Goal: Check status: Check status

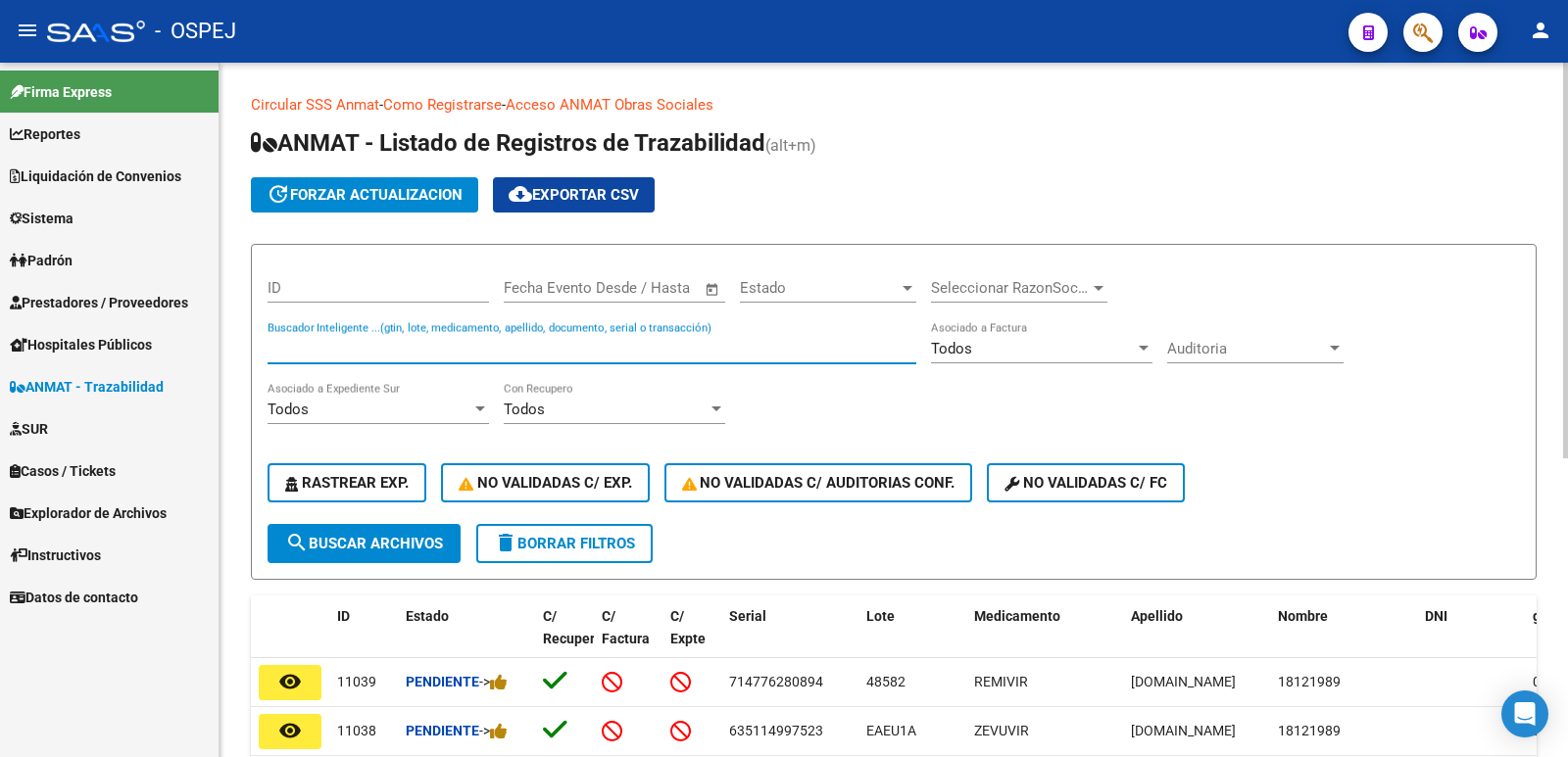
click at [613, 348] on input "Buscador Inteligente ...(gtin, lote, medicamento, apellido, documento, serial o…" at bounding box center [592, 349] width 649 height 18
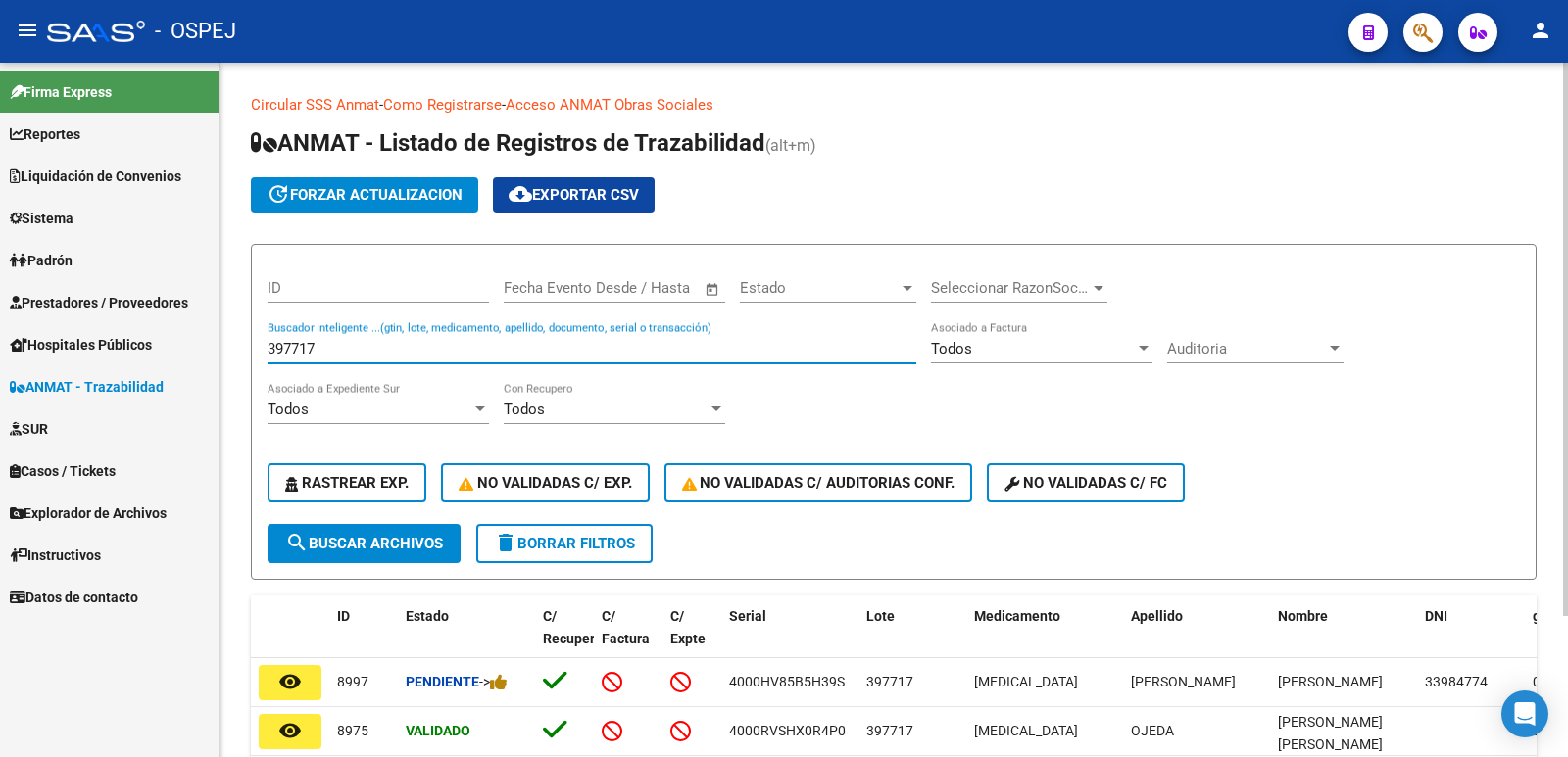
scroll to position [98, 0]
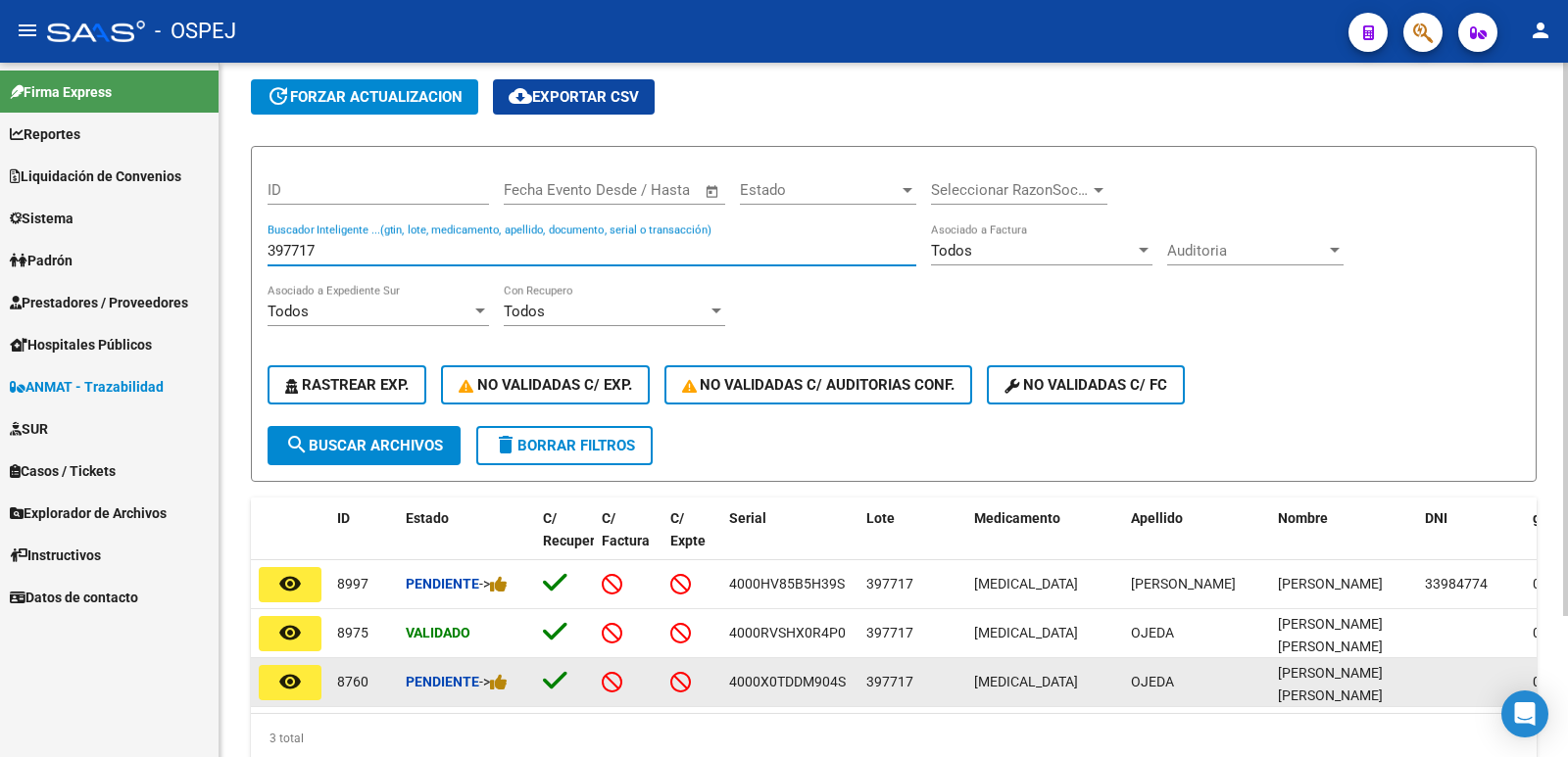
type input "397717"
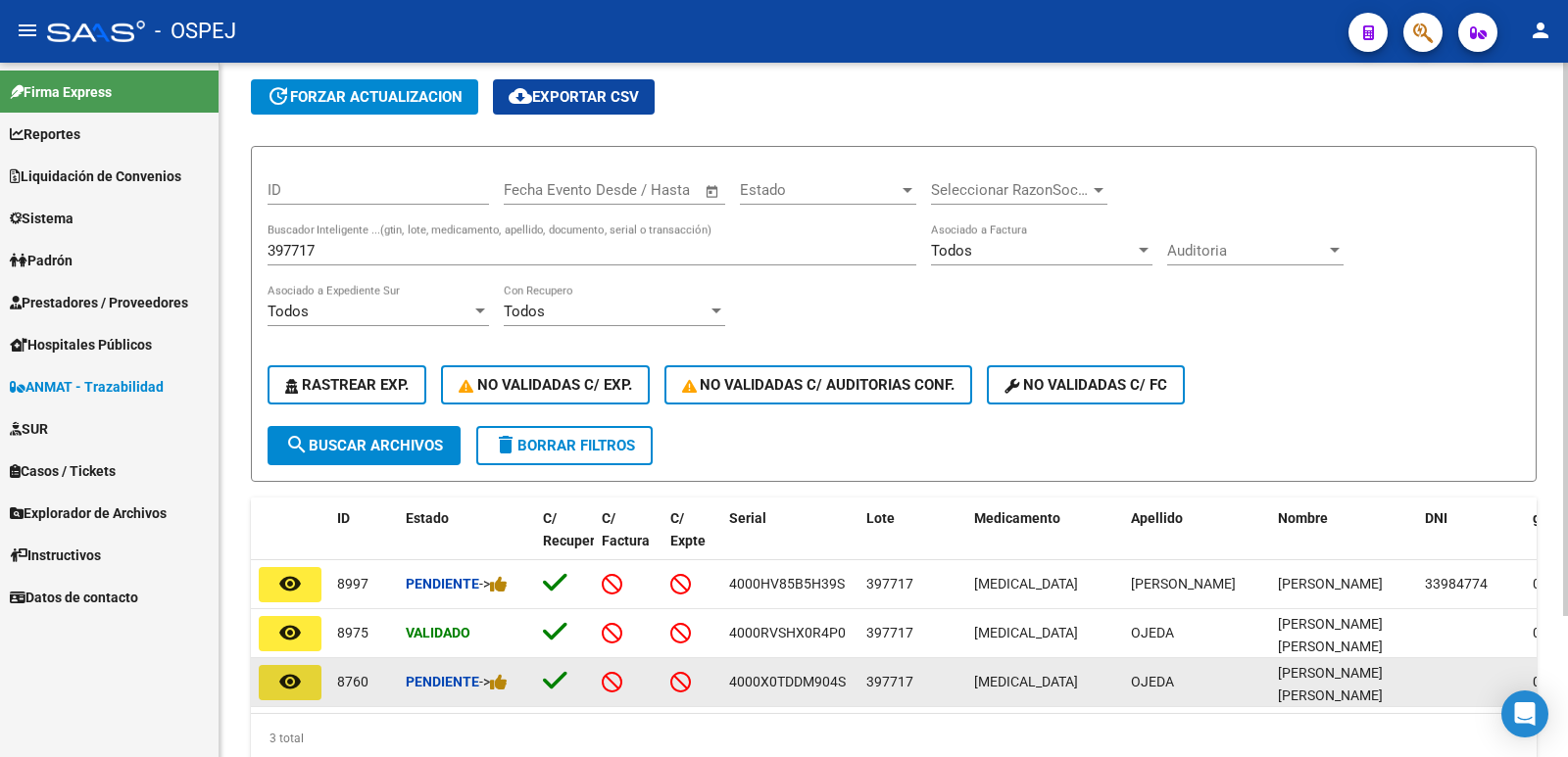
click at [307, 683] on button "remove_red_eye" at bounding box center [290, 683] width 62 height 36
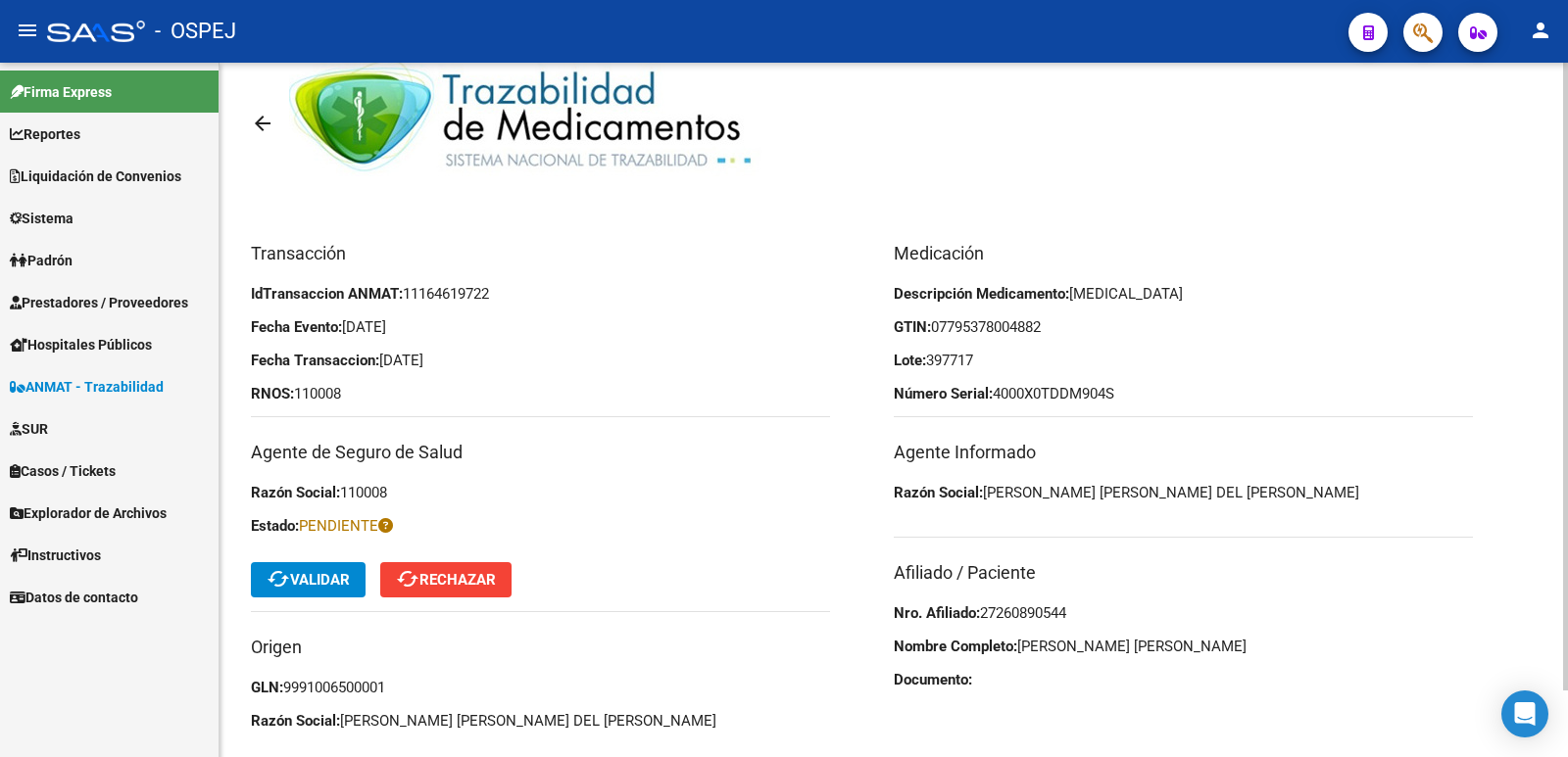
scroll to position [73, 0]
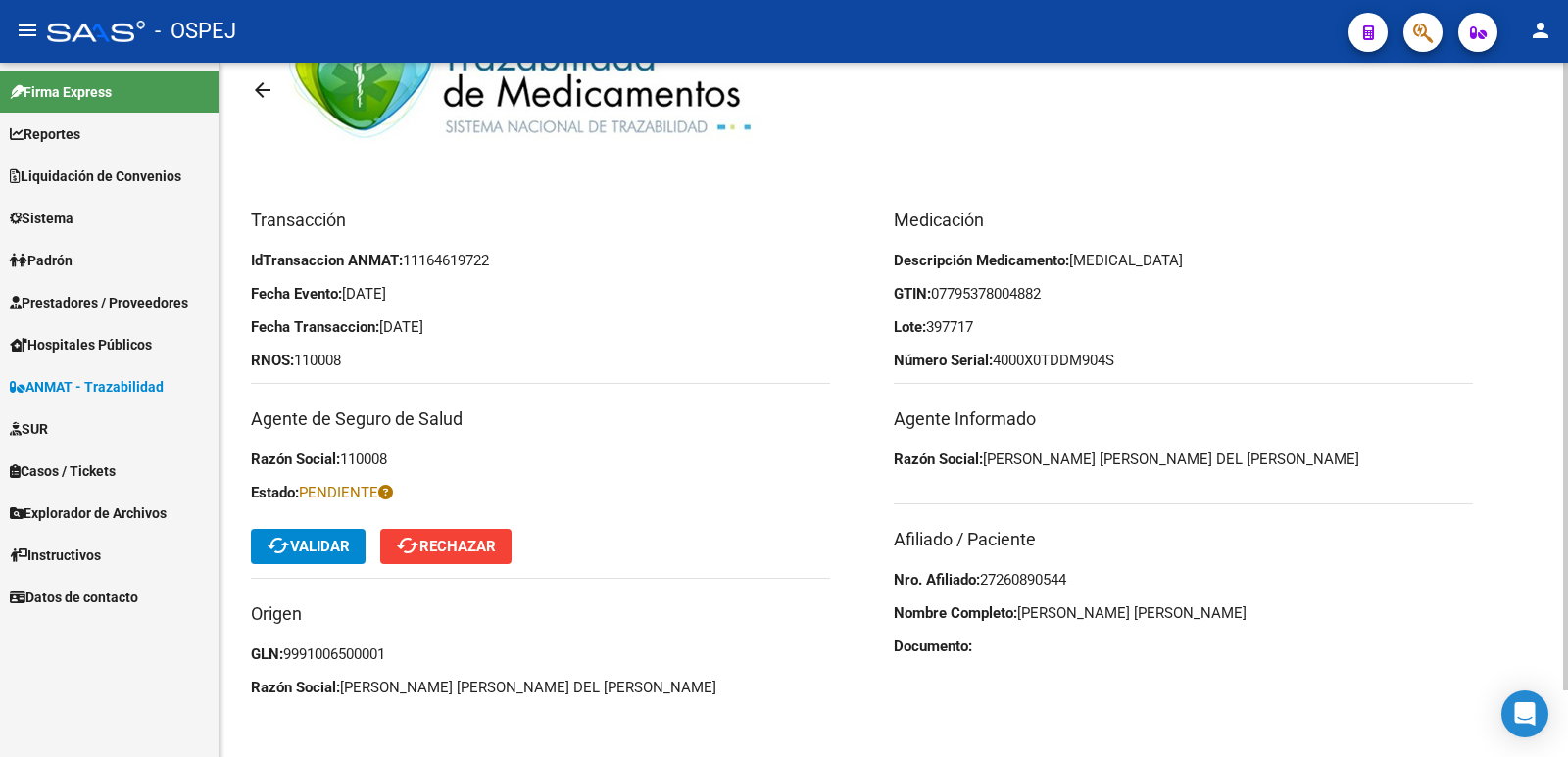
drag, startPoint x: 1096, startPoint y: 585, endPoint x: 984, endPoint y: 583, distance: 112.0
click at [984, 583] on p "Nro. Afiliado: 27260890544" at bounding box center [1183, 580] width 579 height 22
copy span "27260890544"
click at [316, 547] on span "cached Validar" at bounding box center [308, 547] width 83 height 18
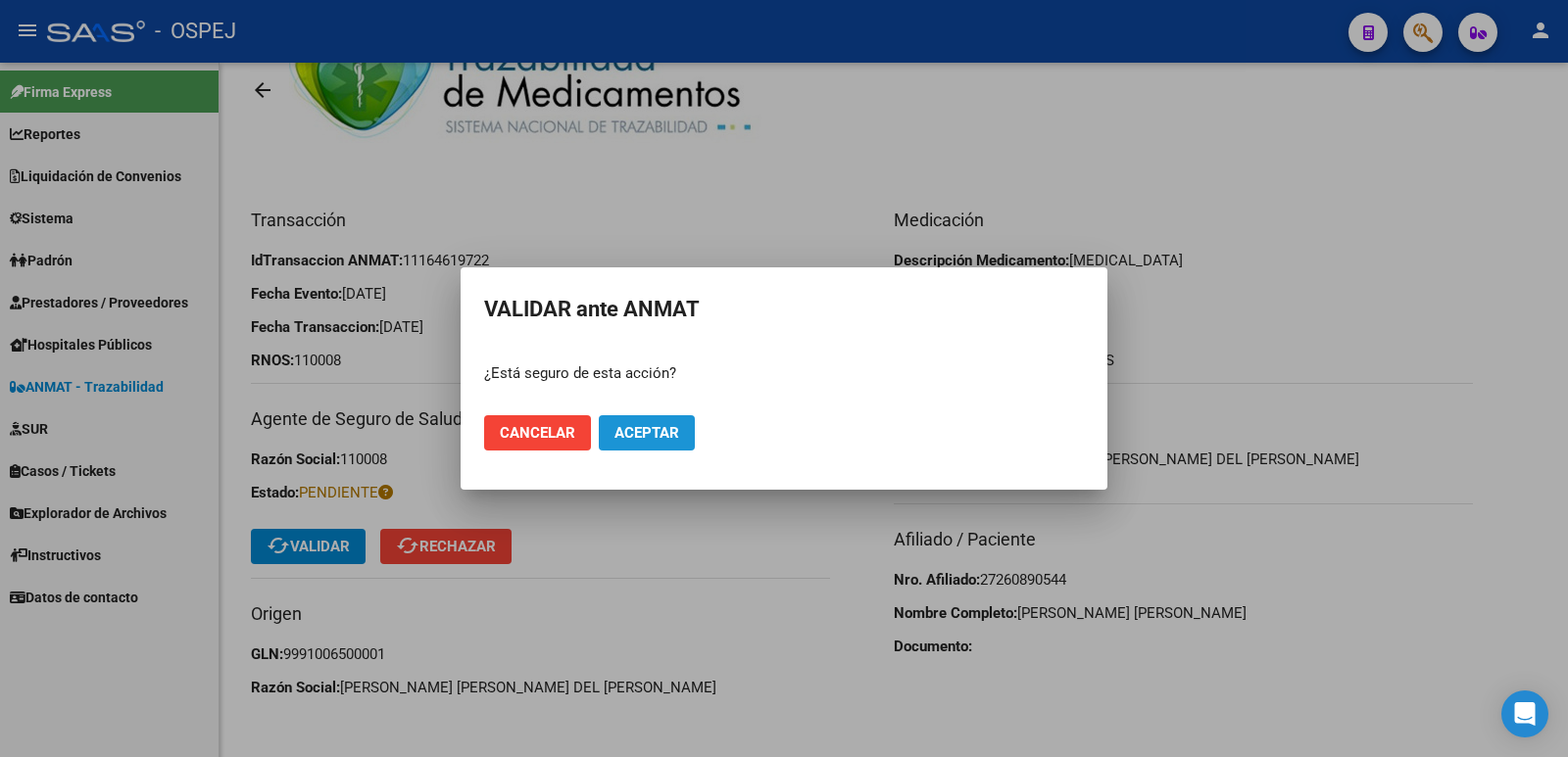
click at [649, 436] on span "Aceptar" at bounding box center [646, 433] width 64 height 18
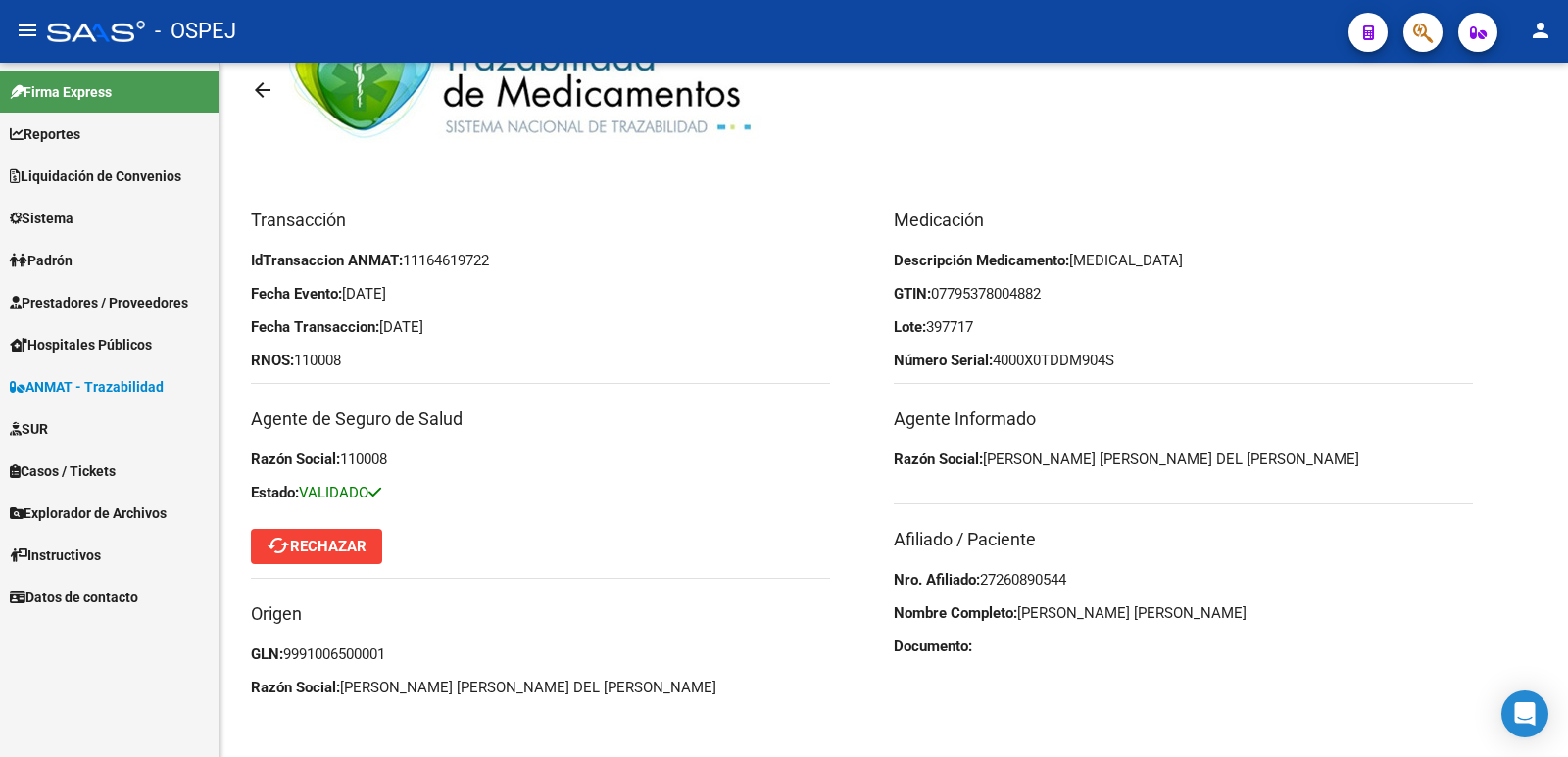
click at [91, 389] on span "ANMAT - Trazabilidad" at bounding box center [87, 387] width 154 height 22
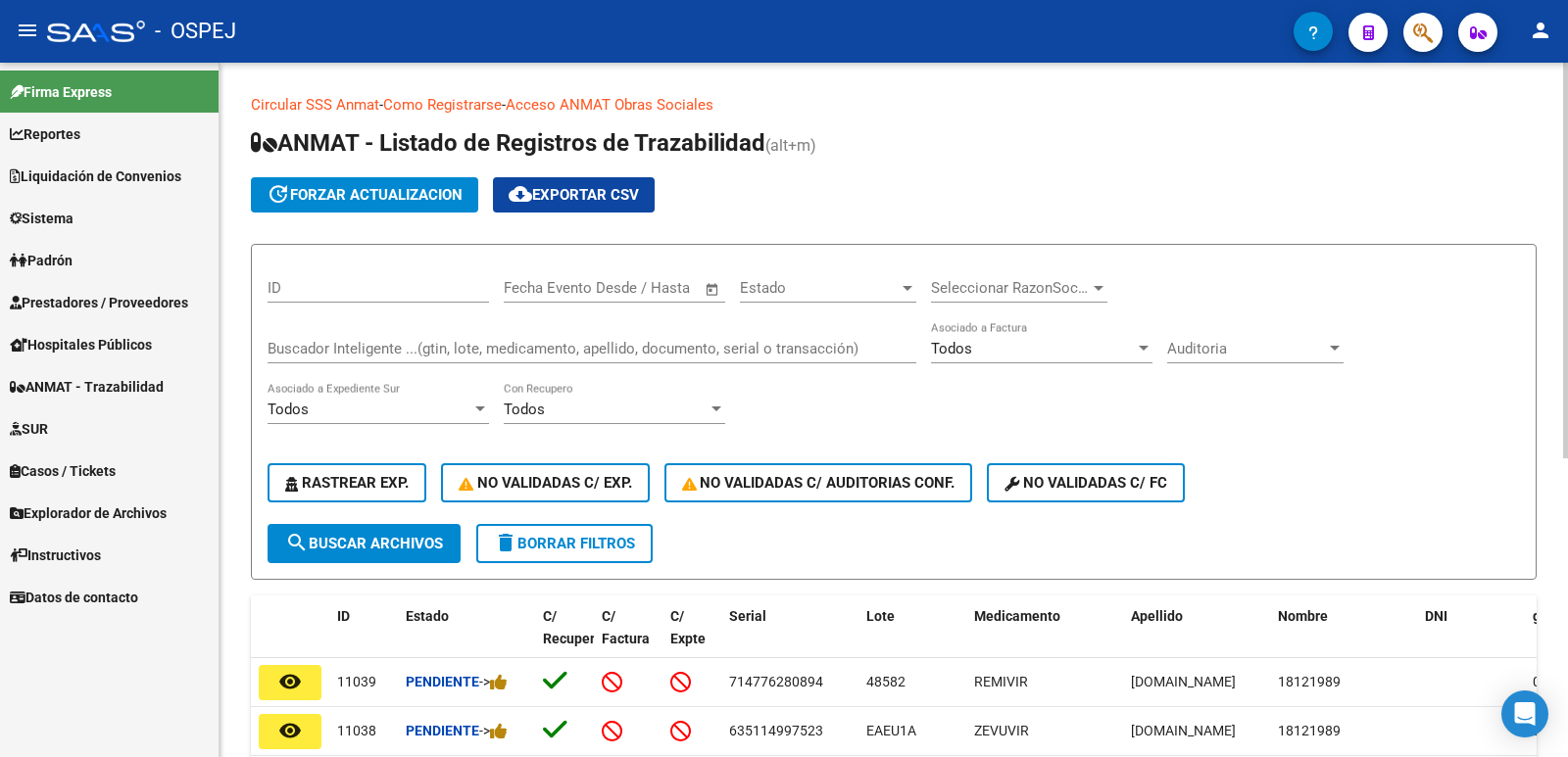
click at [469, 354] on input "Buscador Inteligente ...(gtin, lote, medicamento, apellido, documento, serial o…" at bounding box center [592, 349] width 649 height 18
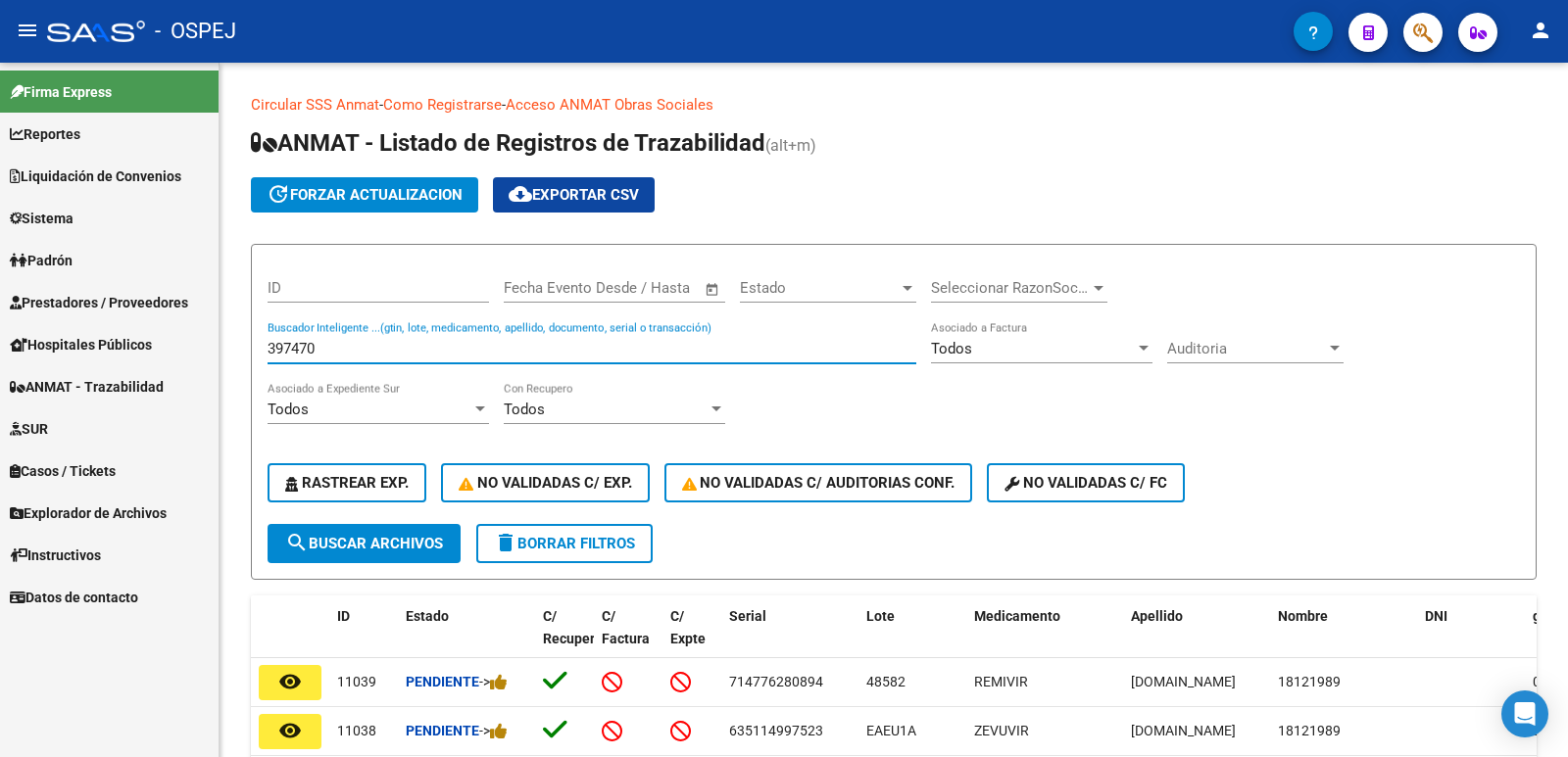
drag, startPoint x: 488, startPoint y: 347, endPoint x: 0, endPoint y: 280, distance: 492.6
click at [0, 280] on mat-sidenav-container "Firma Express Reportes Ingresos Devengados Detalles por CUIL RG Detalles - MT/P…" at bounding box center [784, 409] width 1568 height 695
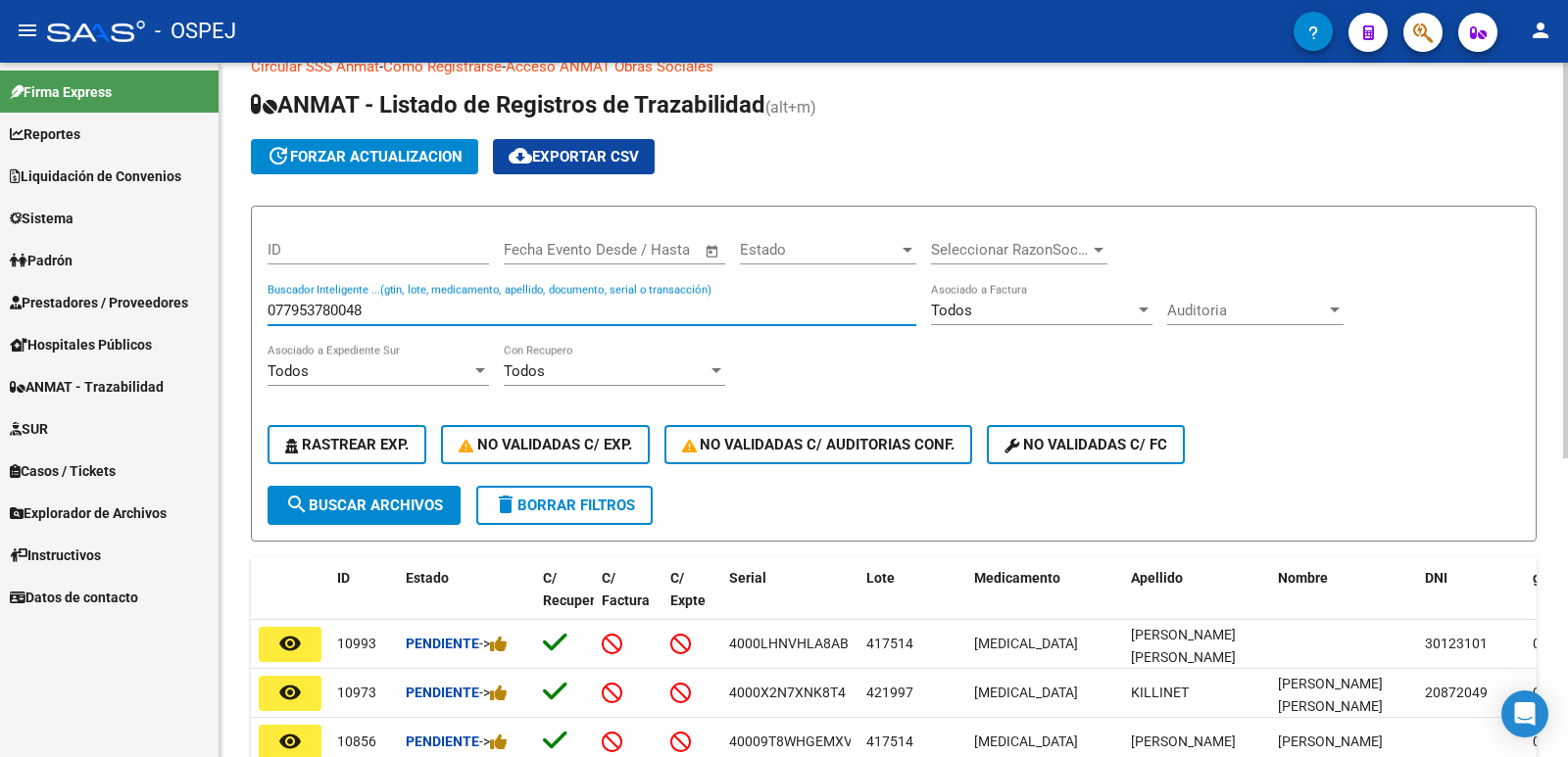
scroll to position [35, 0]
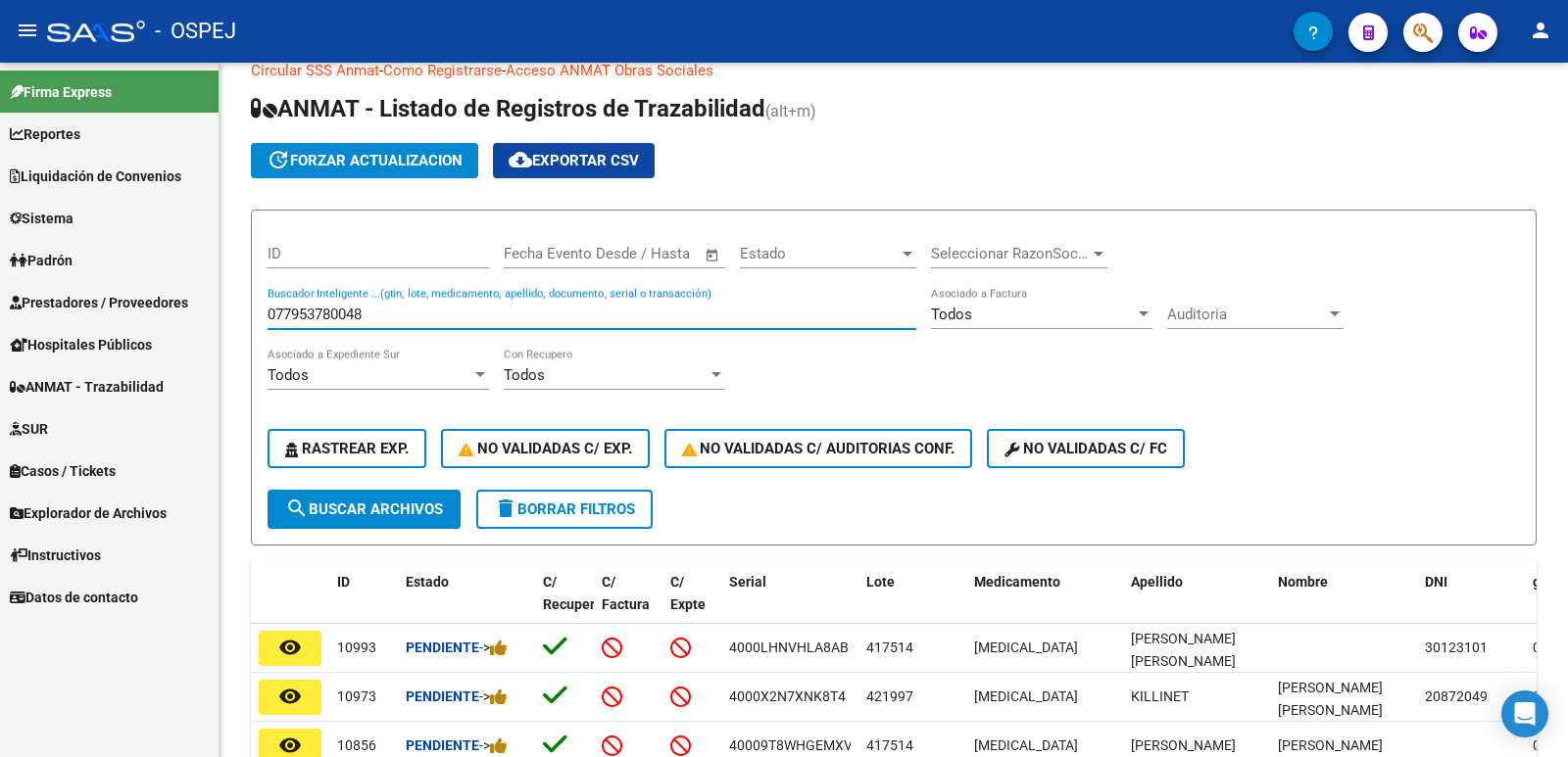
drag, startPoint x: 534, startPoint y: 316, endPoint x: 0, endPoint y: 217, distance: 543.1
click at [0, 217] on mat-sidenav-container "Firma Express Reportes Ingresos Devengados Detalles por CUIL RG Detalles - MT/P…" at bounding box center [784, 409] width 1568 height 695
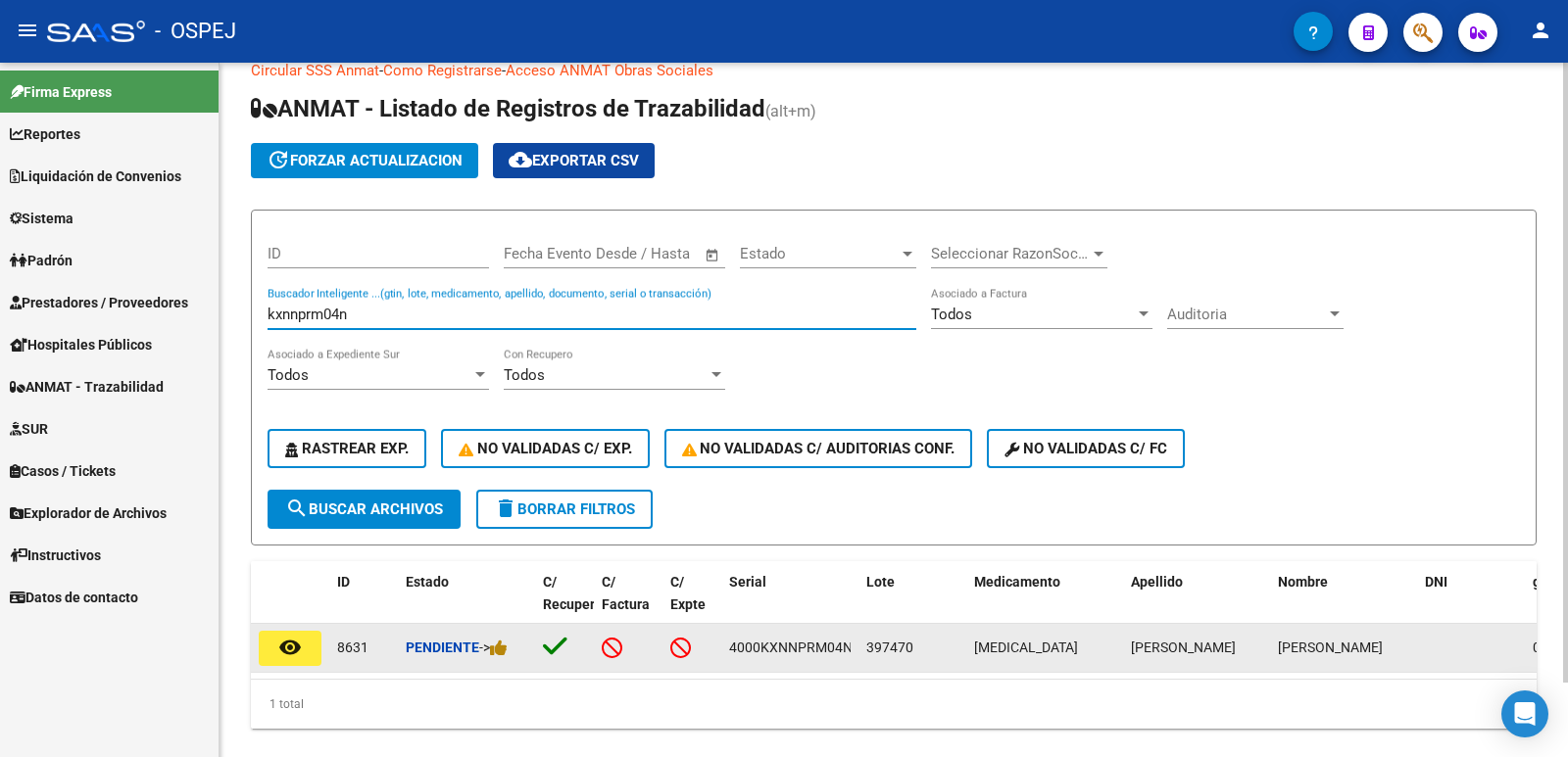
type input "kxnnprm04n"
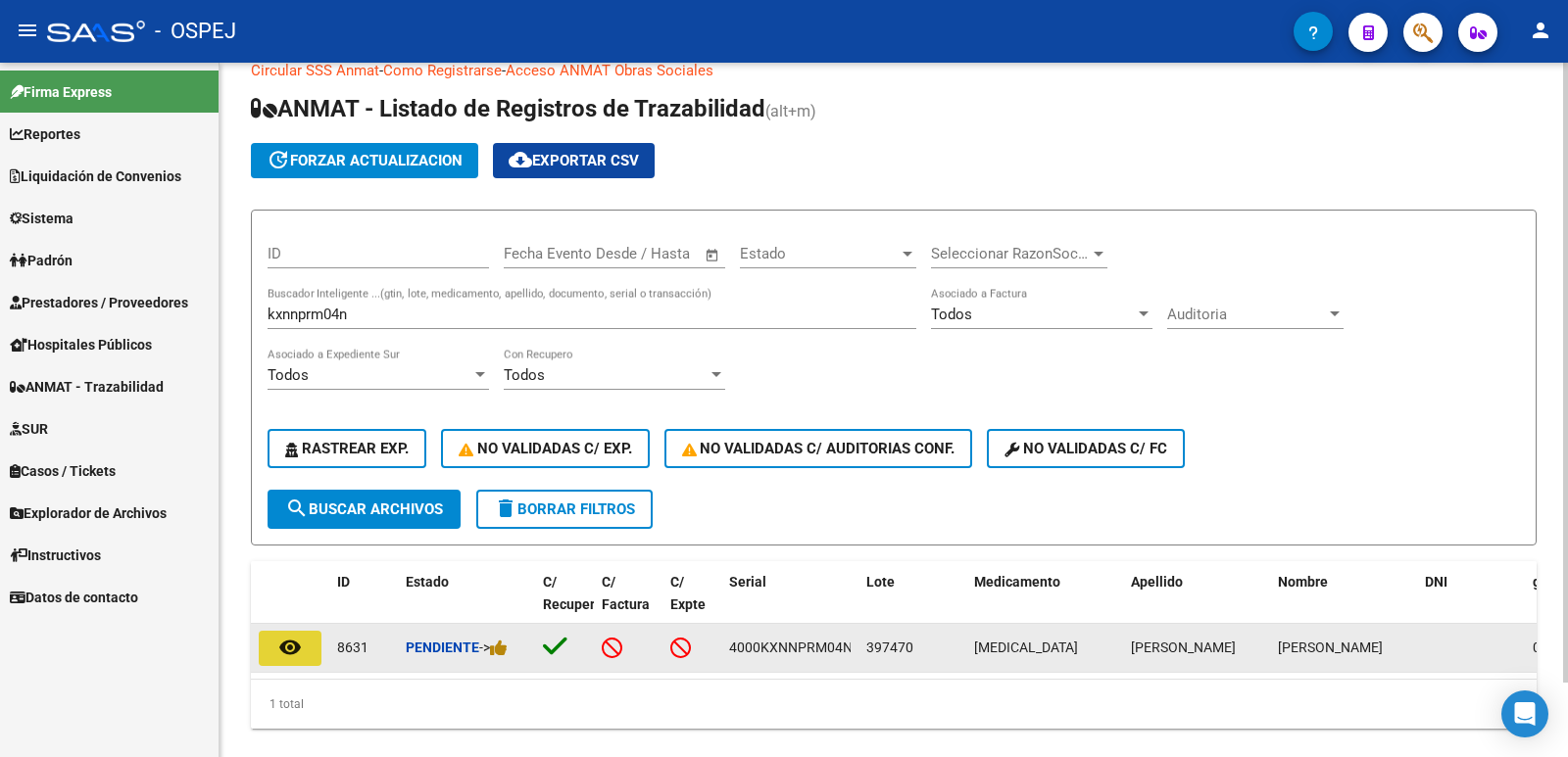
click at [289, 648] on mat-icon "remove_red_eye" at bounding box center [290, 647] width 24 height 24
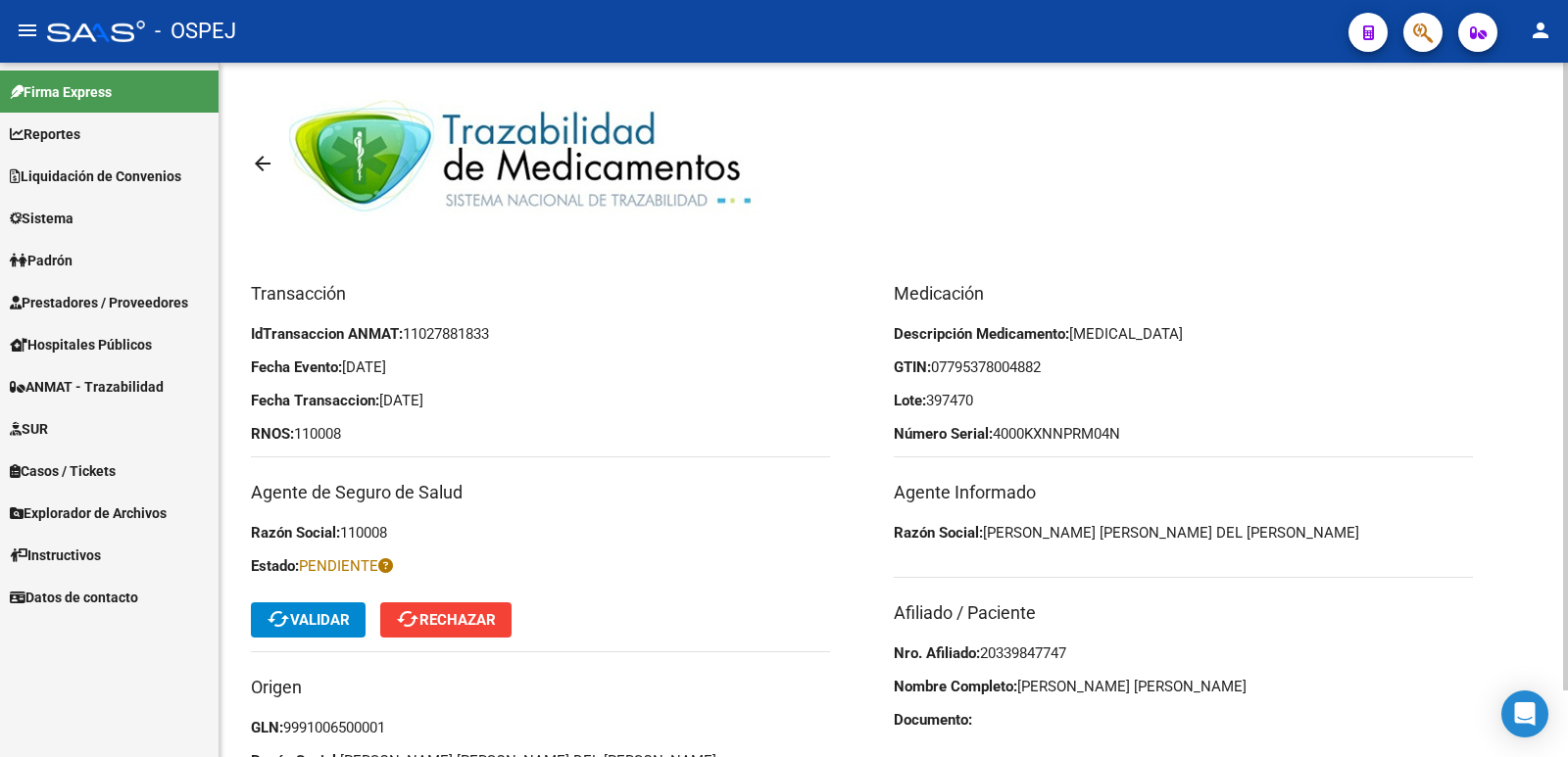
drag, startPoint x: 1082, startPoint y: 651, endPoint x: 984, endPoint y: 653, distance: 98.0
click at [984, 653] on p "Nro. Afiliado: 20339847747" at bounding box center [1183, 653] width 579 height 22
copy span "20339847747"
click at [310, 624] on span "cached Validar" at bounding box center [308, 620] width 83 height 18
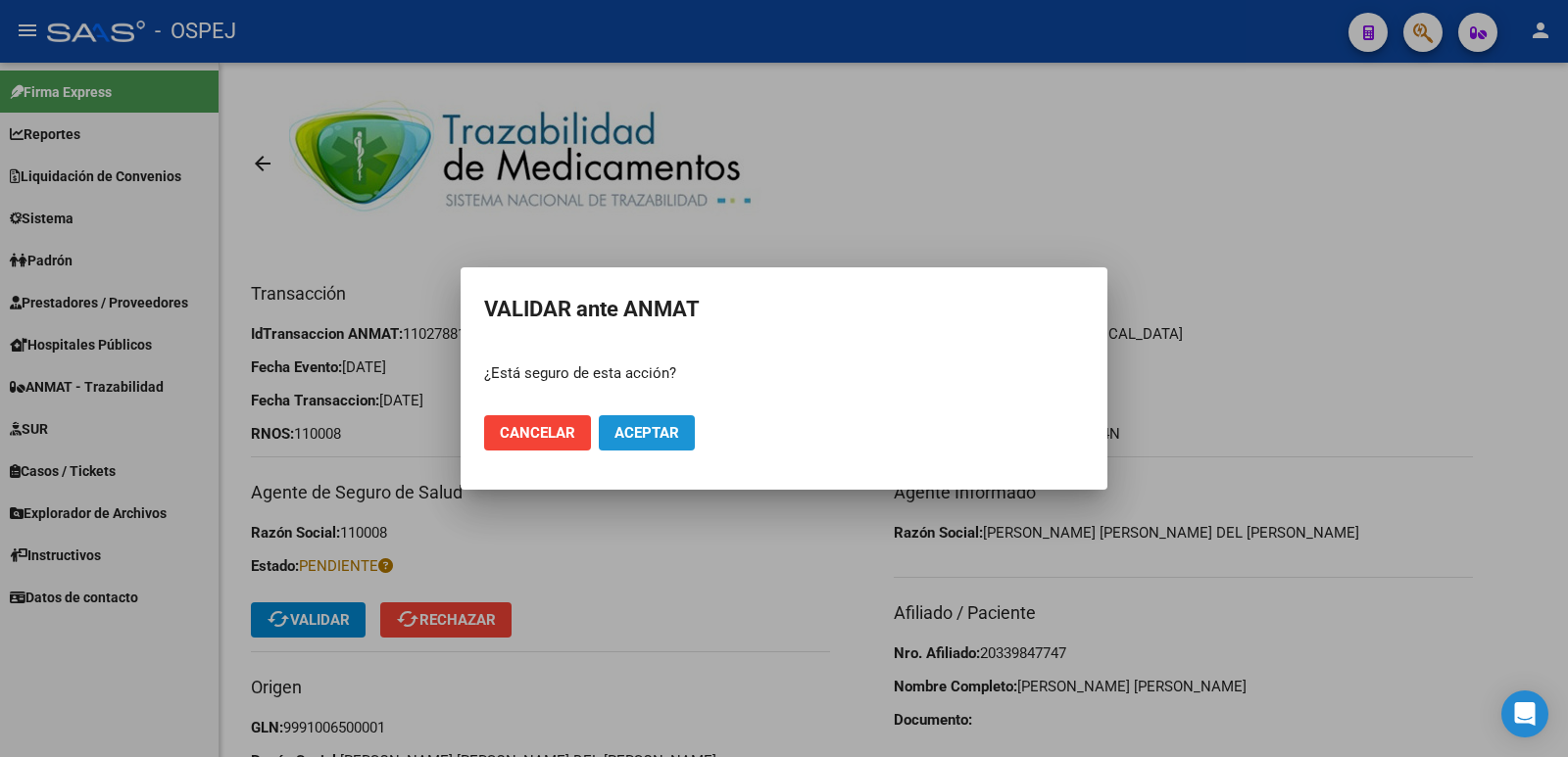
click at [673, 427] on span "Aceptar" at bounding box center [646, 433] width 64 height 18
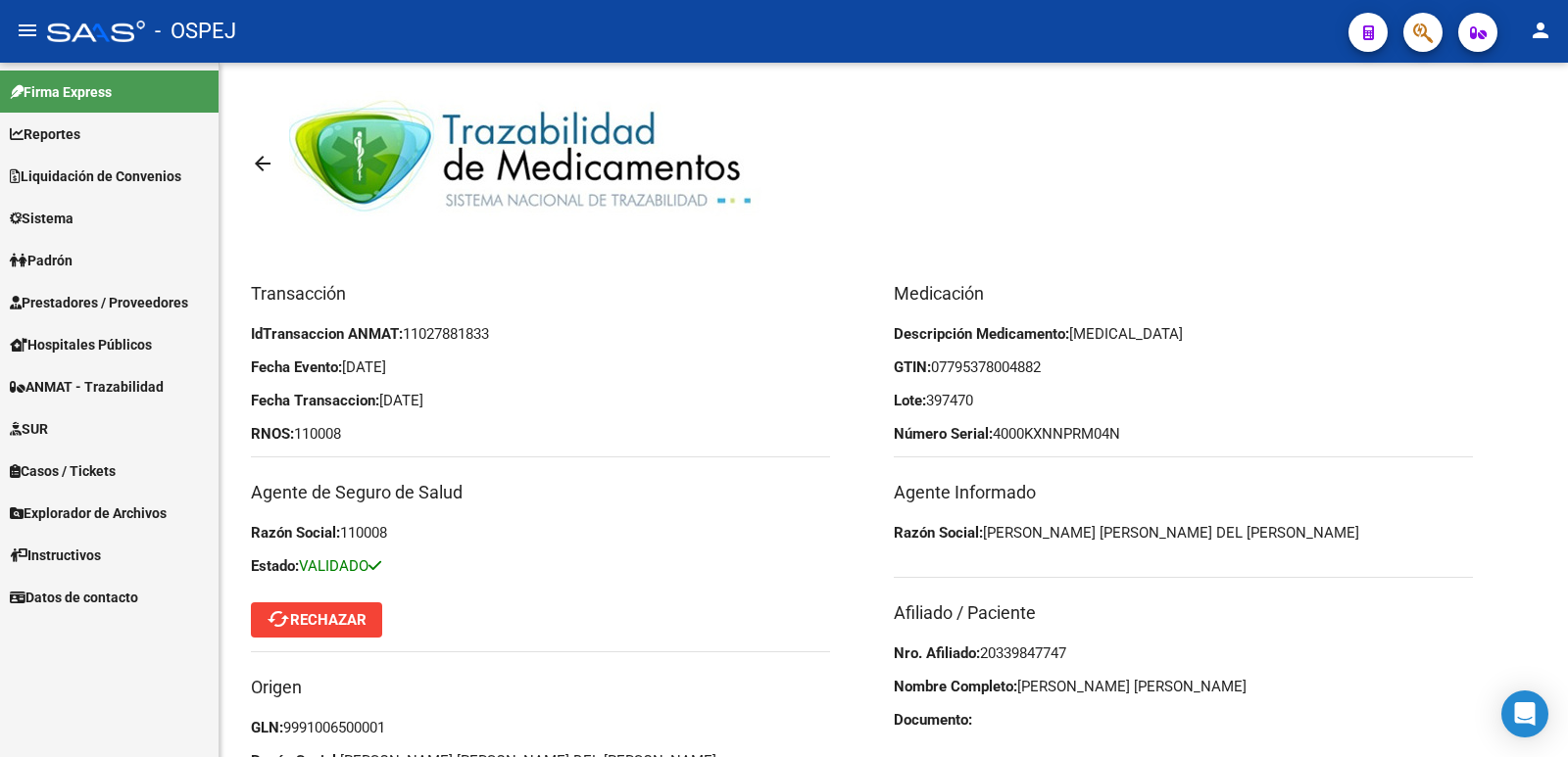
click at [146, 383] on span "ANMAT - Trazabilidad" at bounding box center [87, 387] width 154 height 22
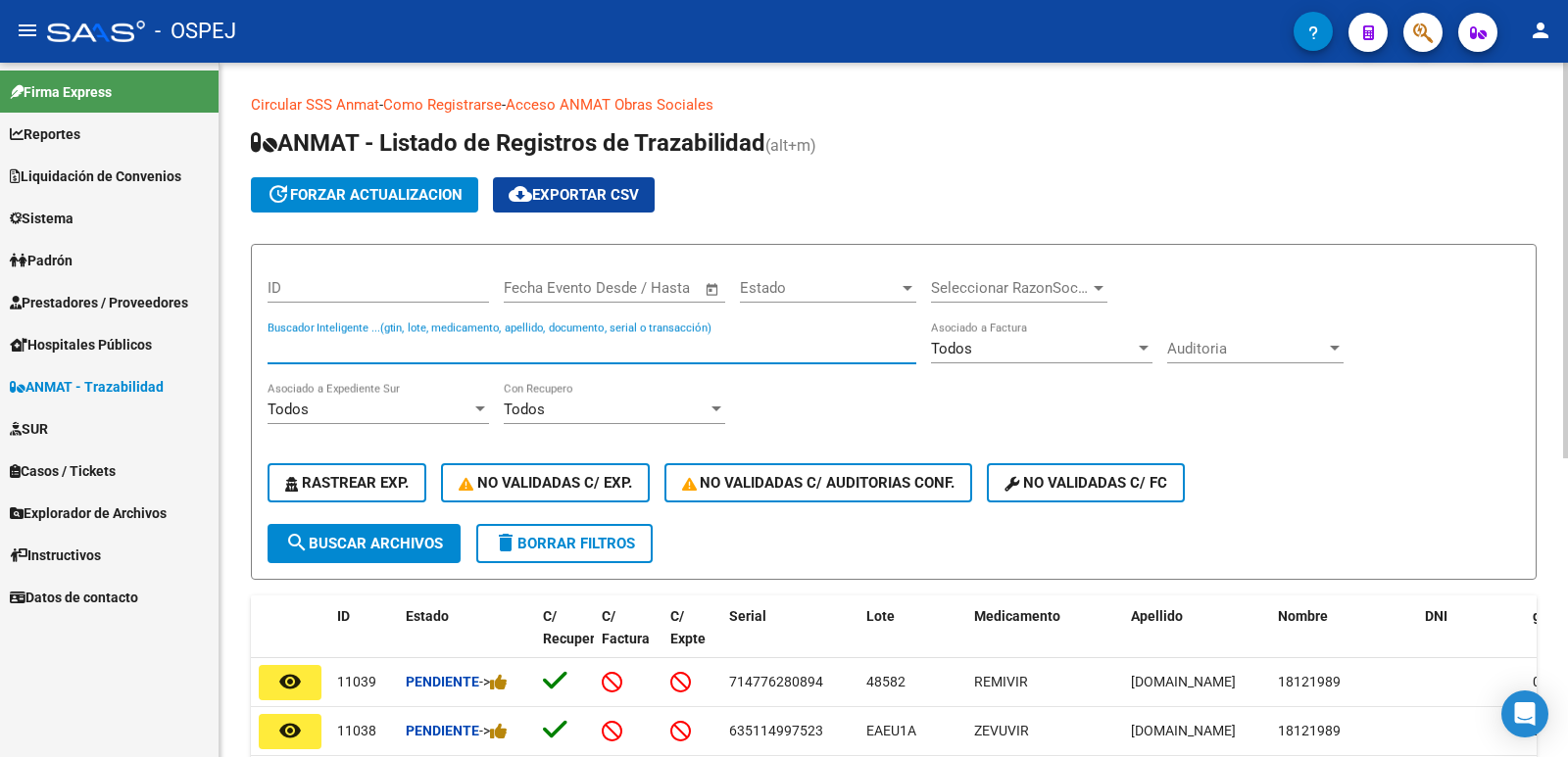
click at [331, 348] on input "Buscador Inteligente ...(gtin, lote, medicamento, apellido, documento, serial o…" at bounding box center [592, 349] width 649 height 18
click at [586, 354] on input "0779530631803" at bounding box center [592, 349] width 649 height 18
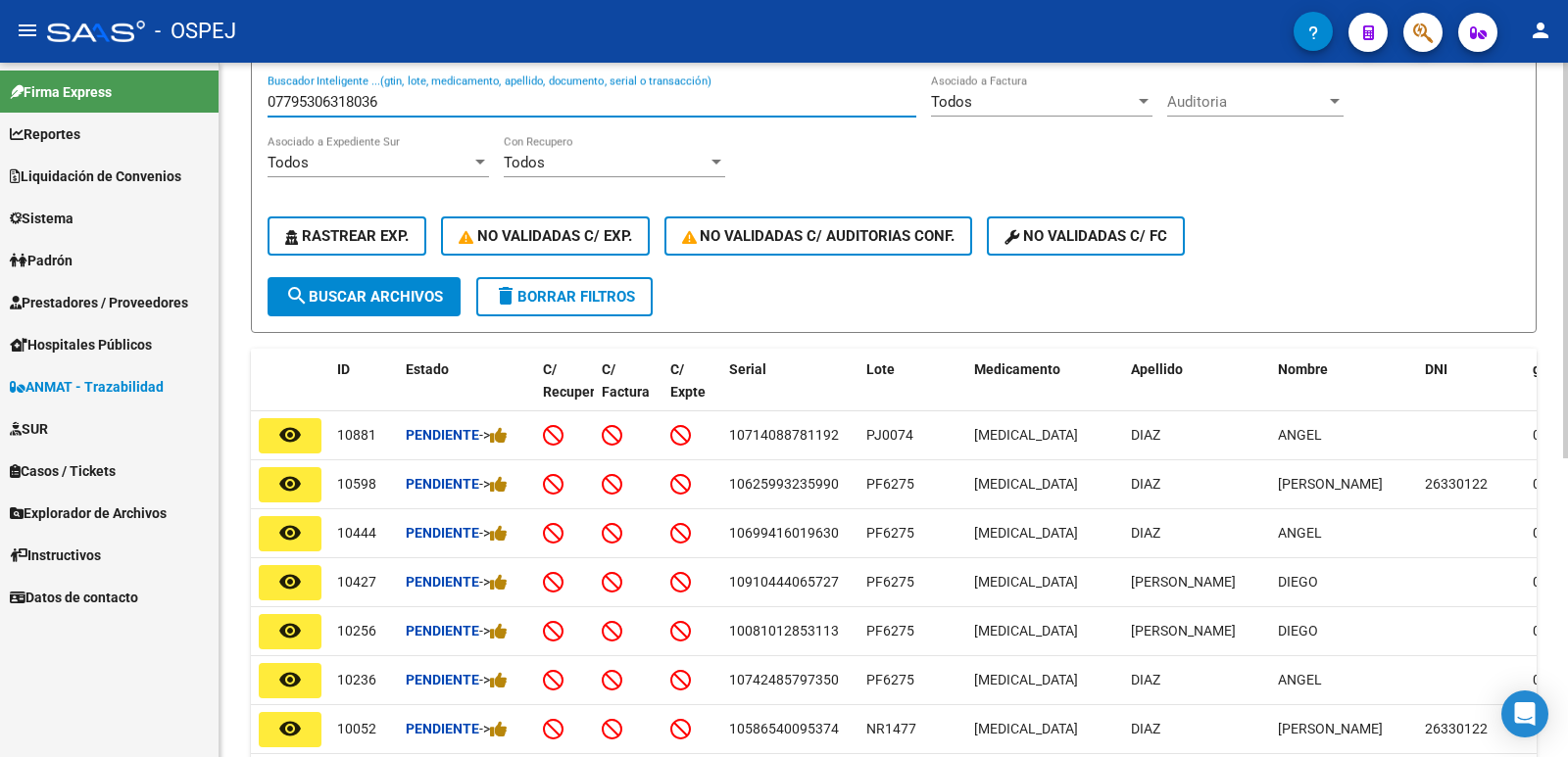
scroll to position [230, 0]
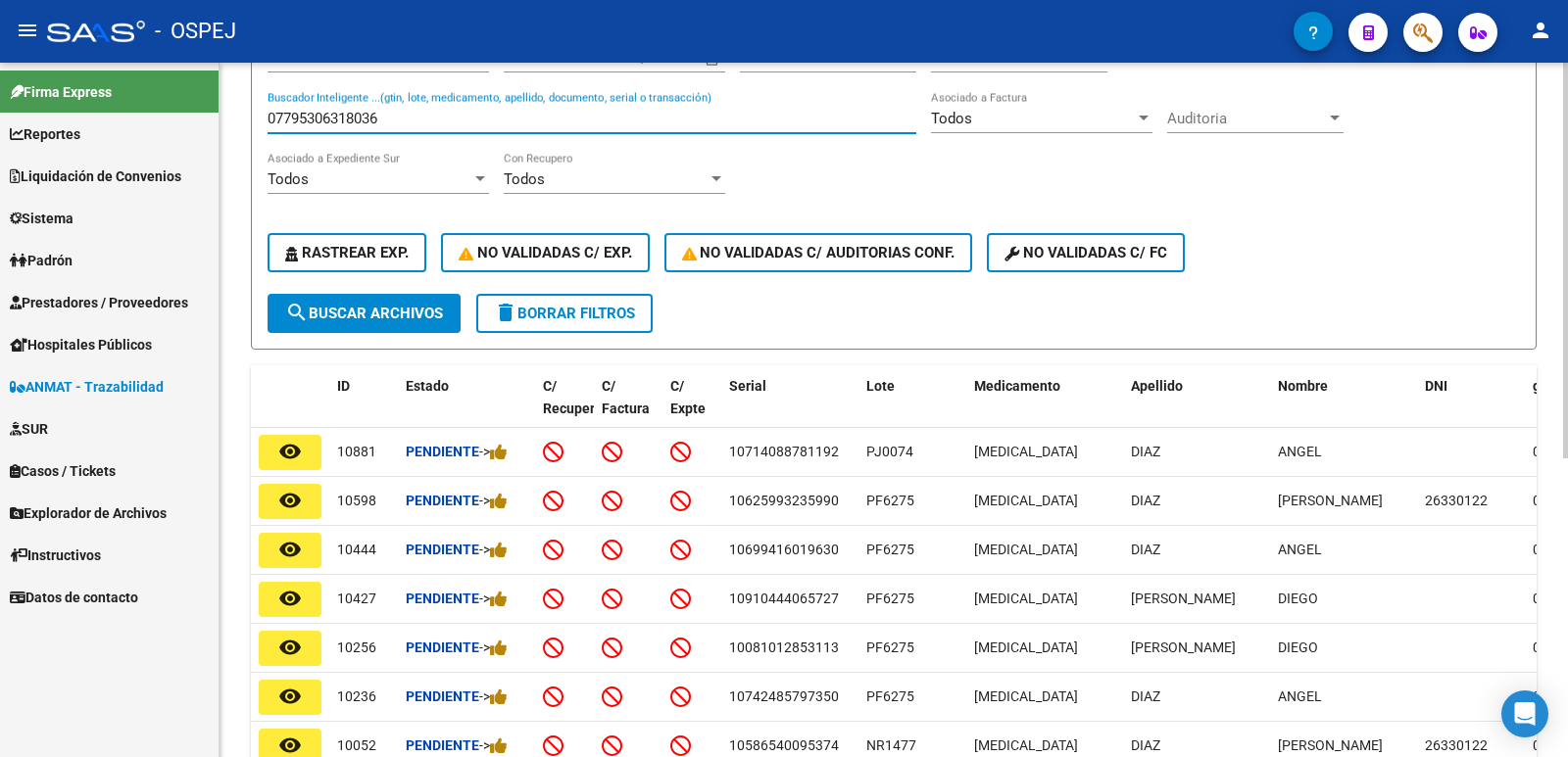
type input "07795306318036"
click at [430, 105] on div "07795306318036 Buscador Inteligente ...(gtin, lote, medicamento, apellido, docu…" at bounding box center [592, 112] width 649 height 42
drag, startPoint x: 421, startPoint y: 113, endPoint x: 0, endPoint y: 128, distance: 421.3
click at [0, 128] on mat-sidenav-container "Firma Express Reportes Ingresos Devengados Detalles por CUIL RG Detalles - MT/P…" at bounding box center [784, 409] width 1568 height 695
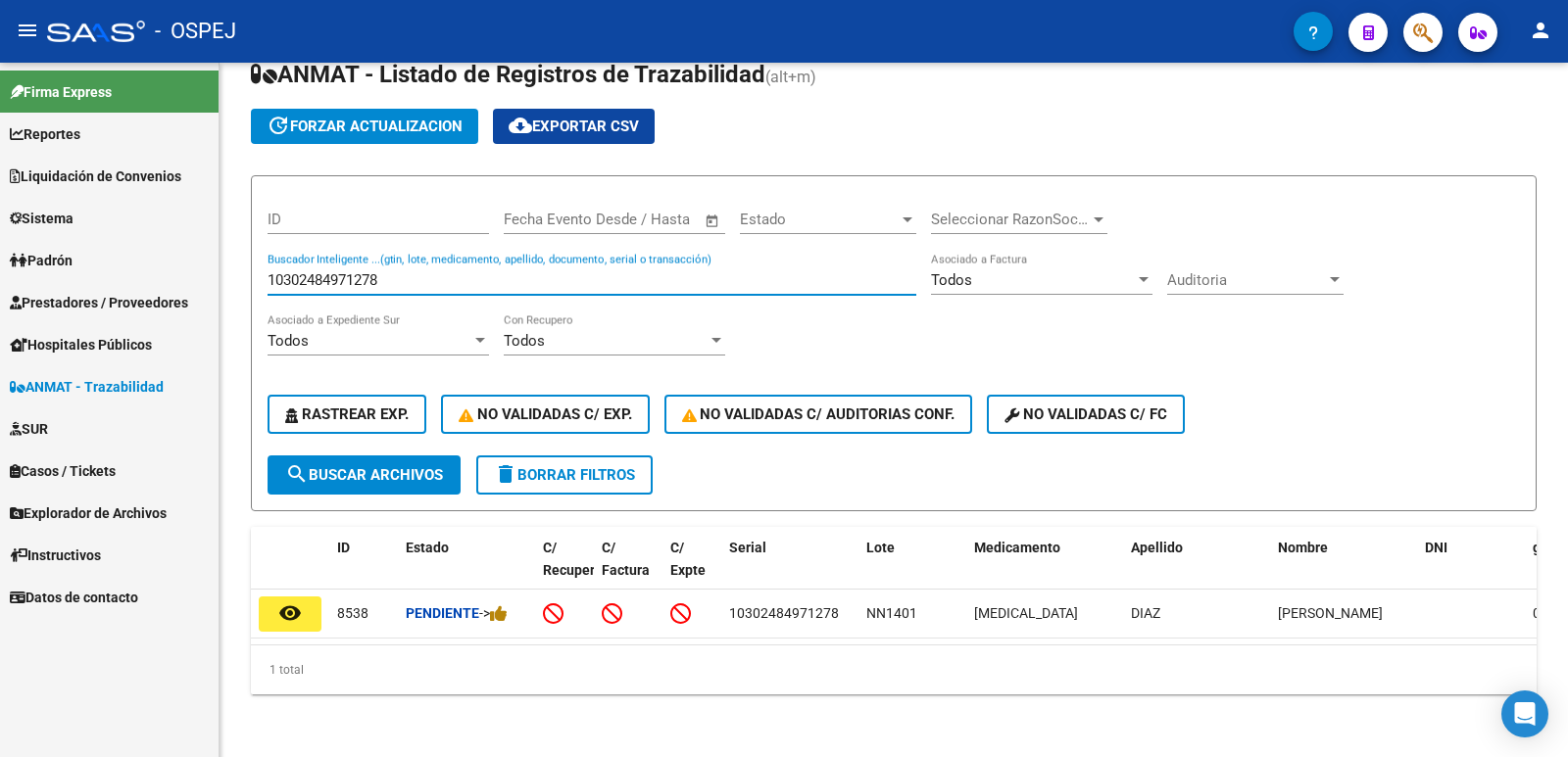
scroll to position [83, 0]
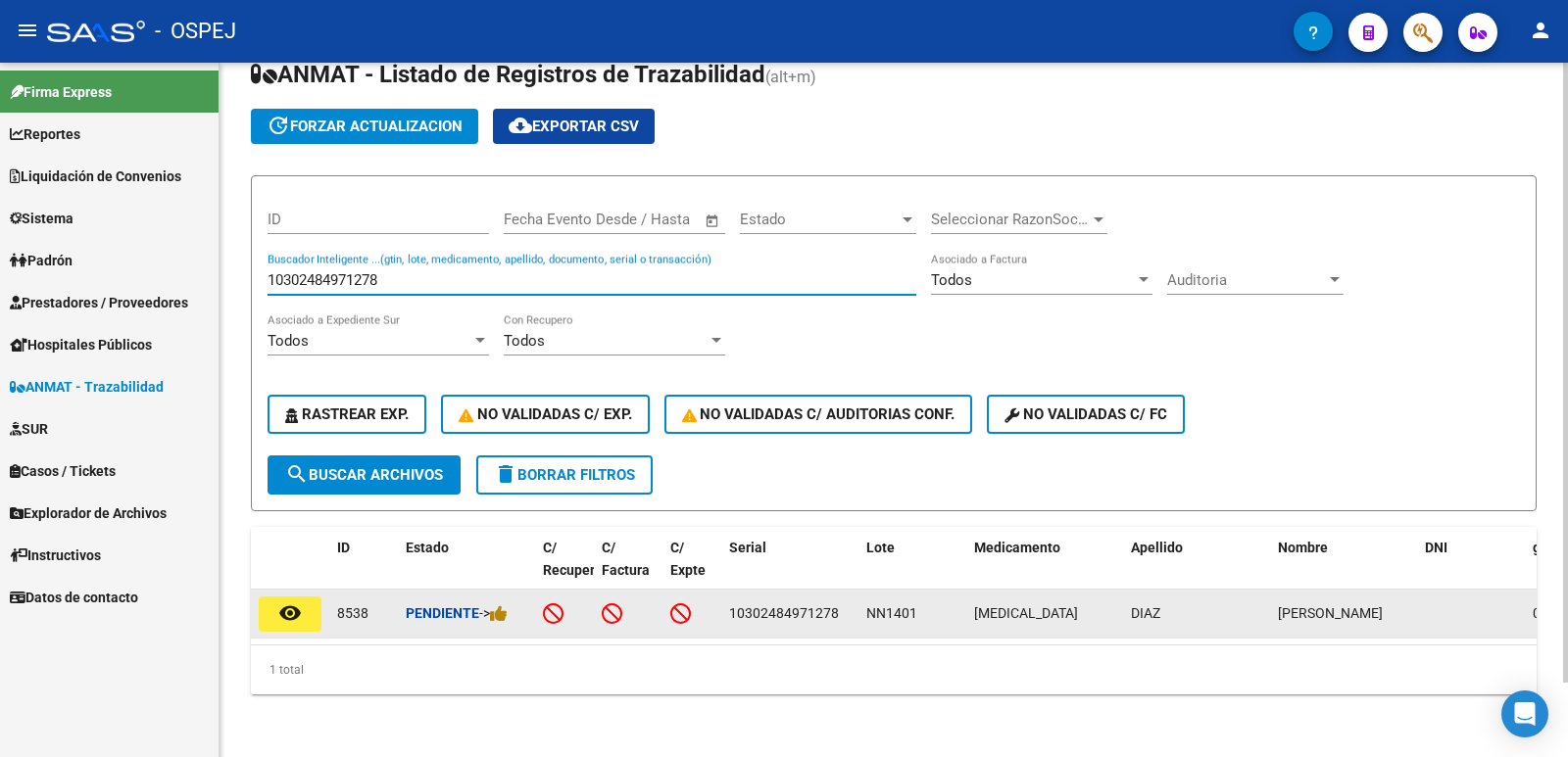
type input "10302484971278"
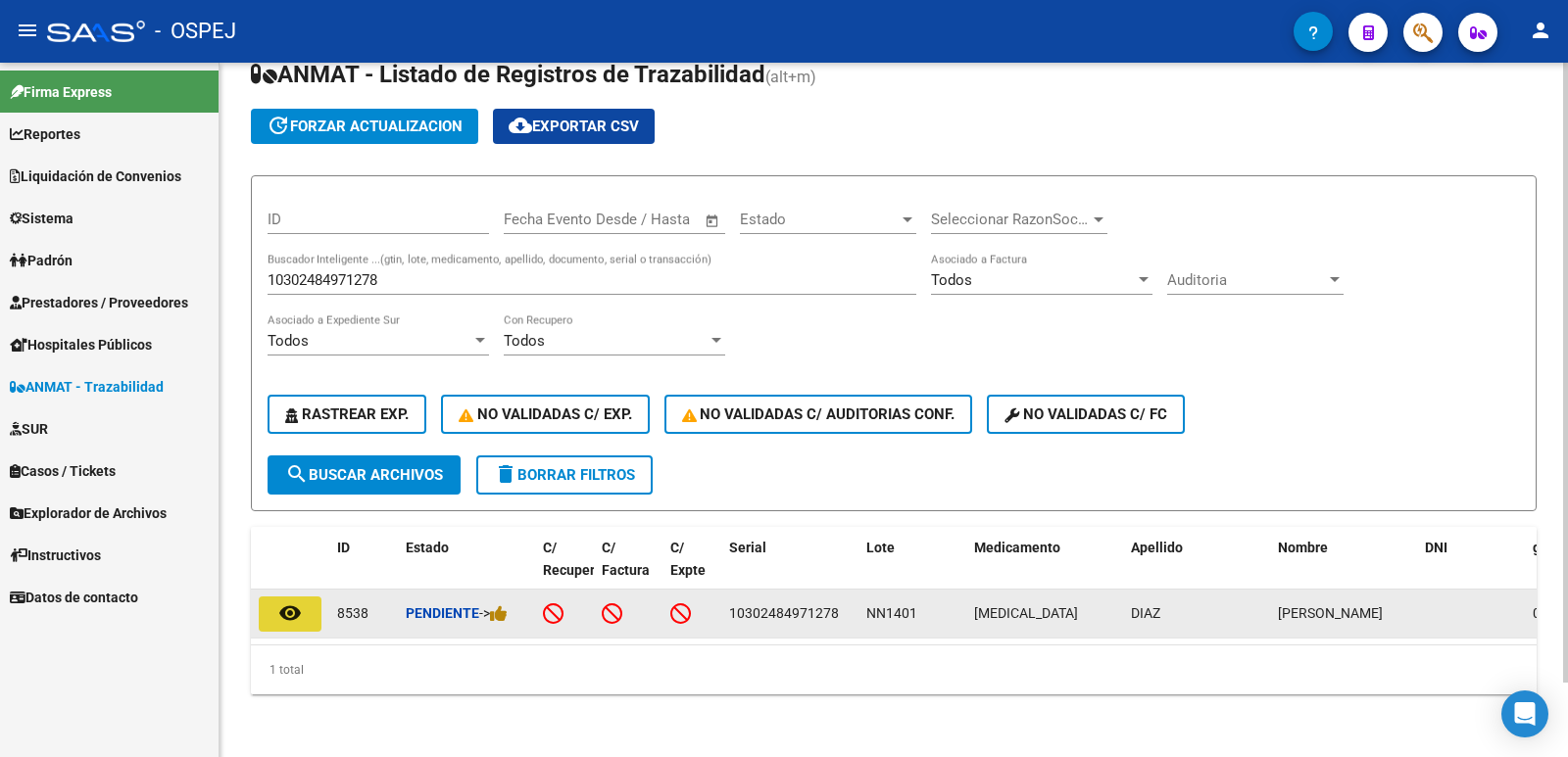
click at [289, 601] on mat-icon "remove_red_eye" at bounding box center [290, 613] width 24 height 24
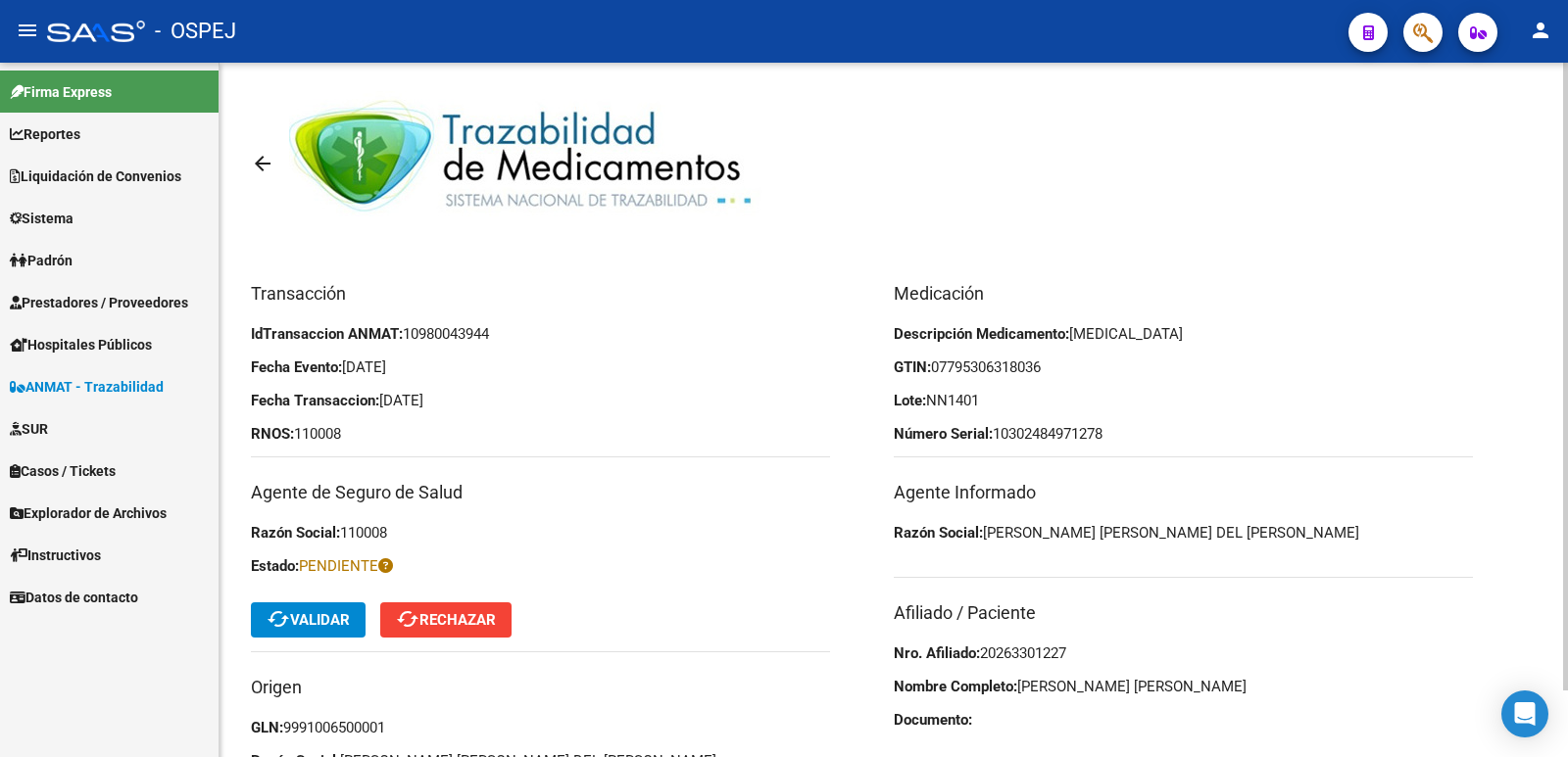
drag, startPoint x: 1078, startPoint y: 645, endPoint x: 984, endPoint y: 645, distance: 94.0
click at [984, 645] on p "Nro. Afiliado: 20263301227" at bounding box center [1183, 653] width 579 height 22
copy span "20263301227"
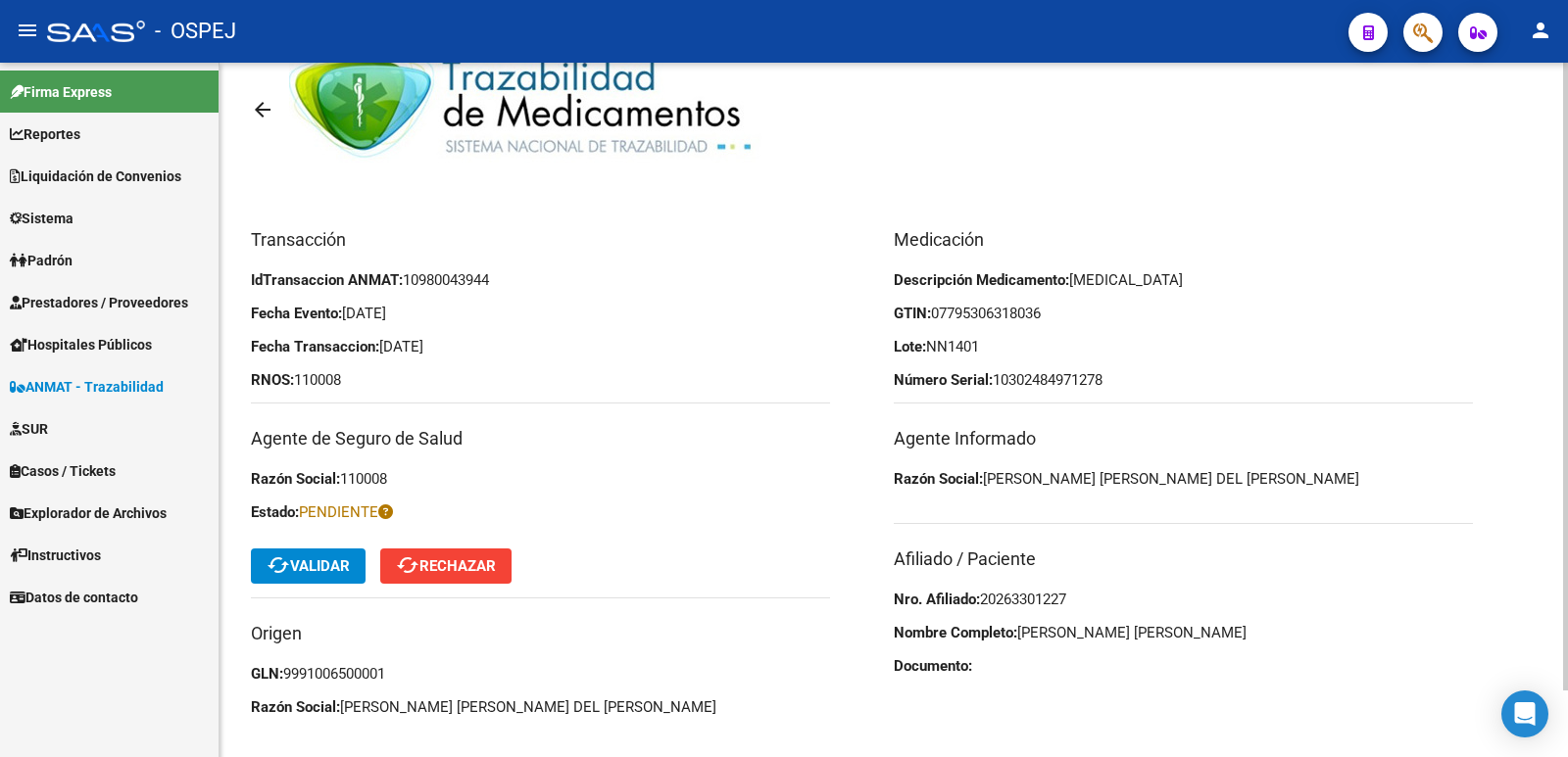
scroll to position [73, 0]
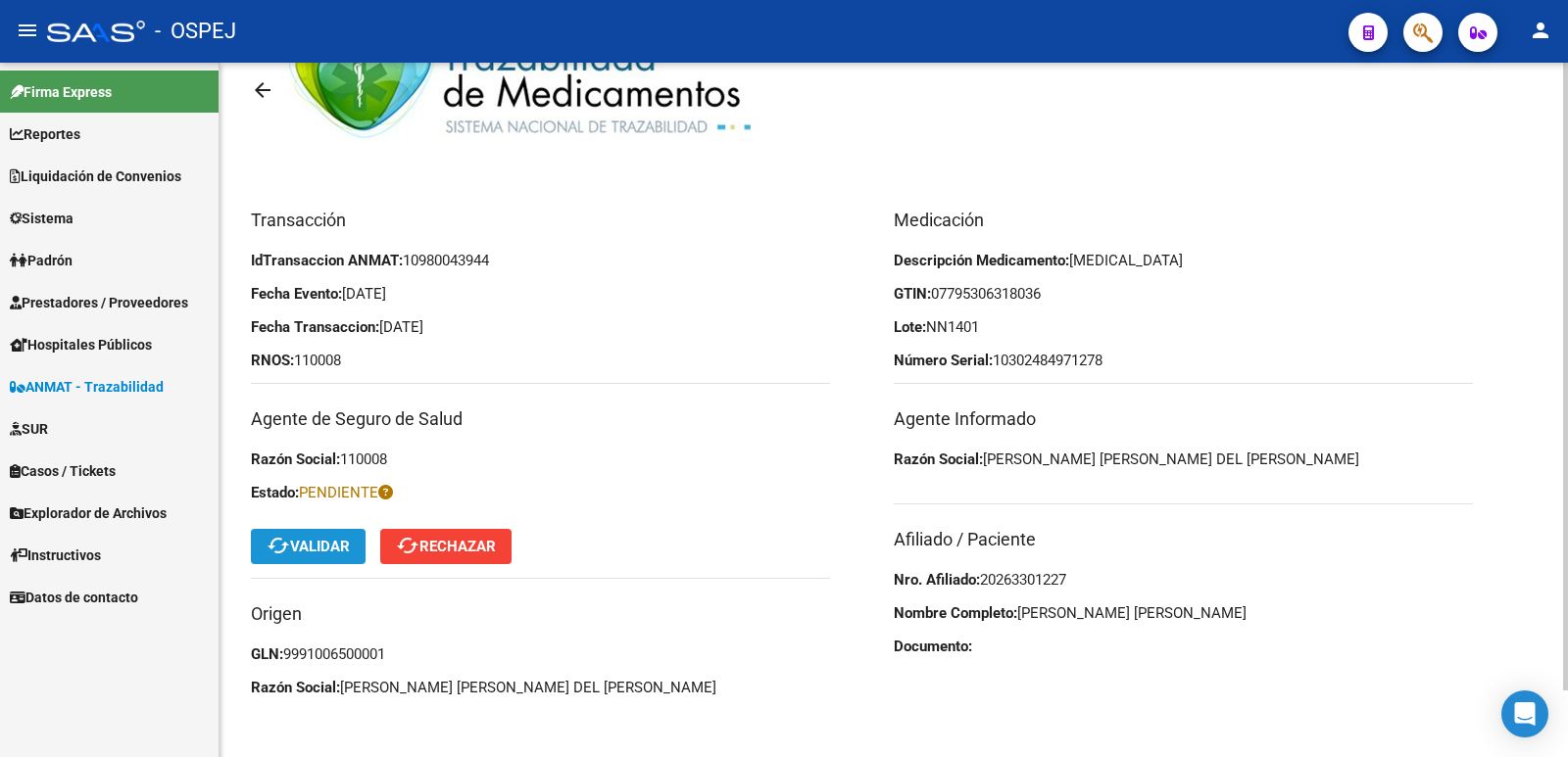
click at [272, 556] on mat-icon "cached" at bounding box center [279, 546] width 24 height 24
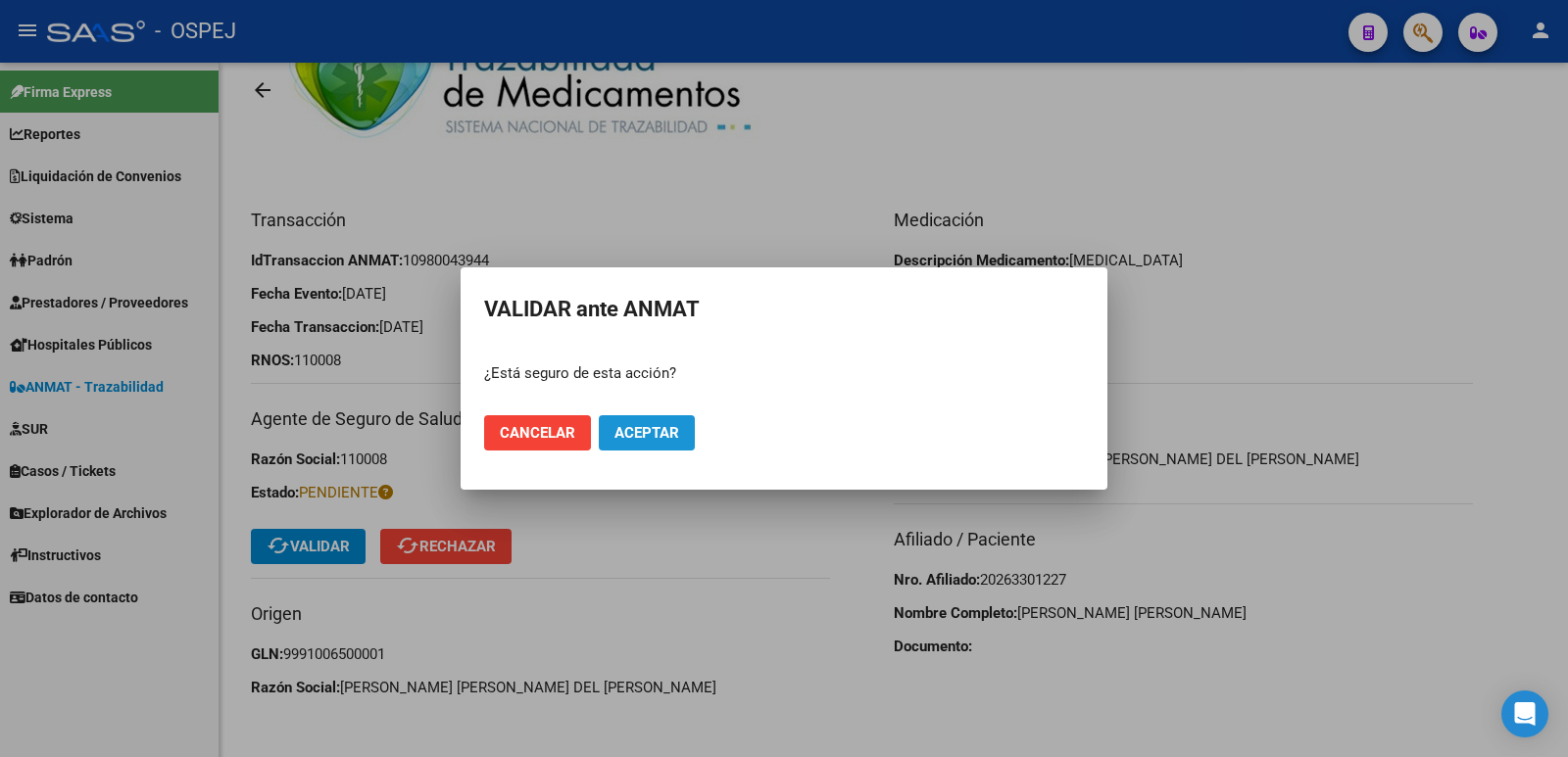
click at [649, 436] on span "Aceptar" at bounding box center [646, 433] width 64 height 18
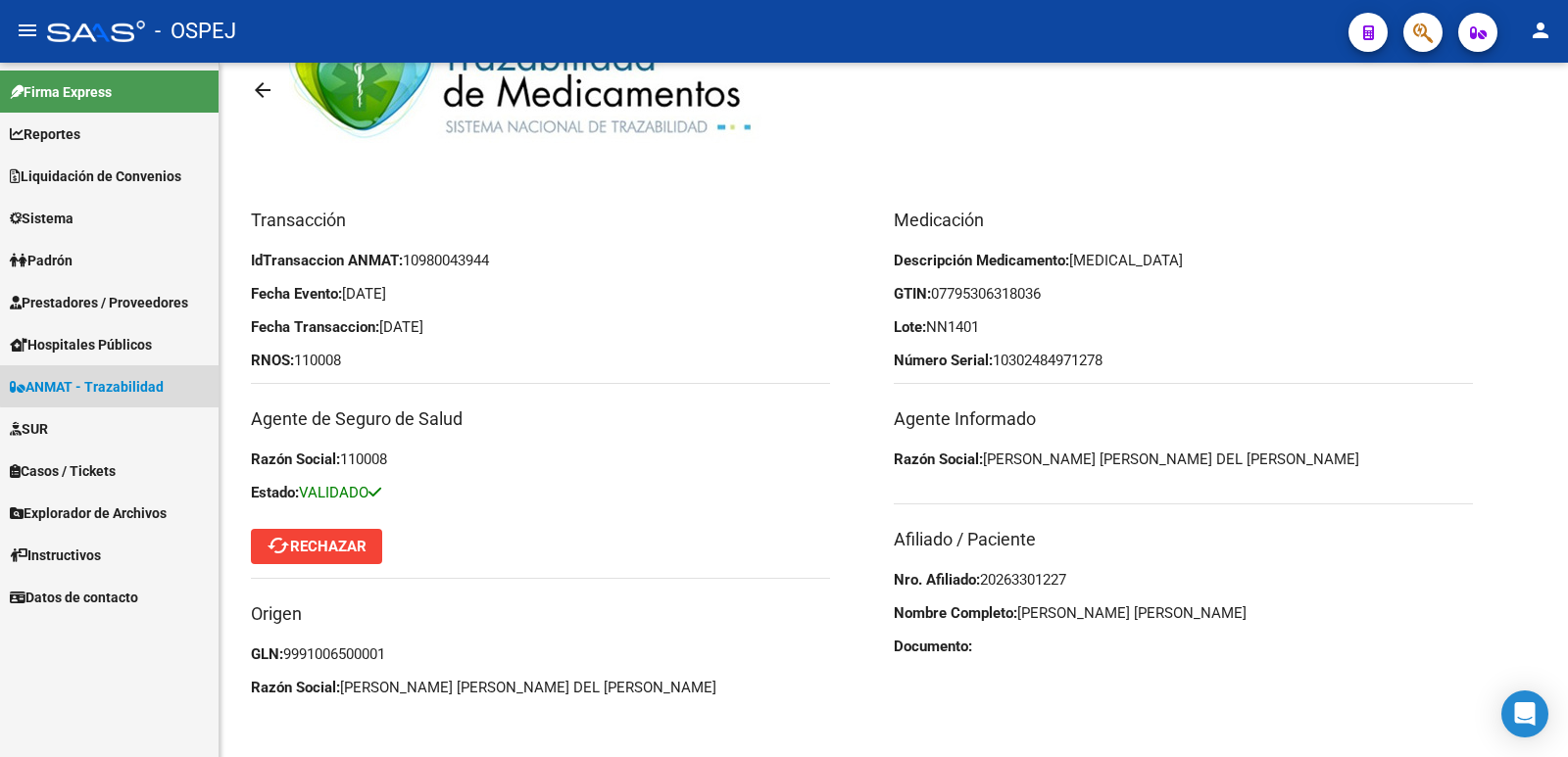
click at [132, 383] on span "ANMAT - Trazabilidad" at bounding box center [87, 387] width 154 height 22
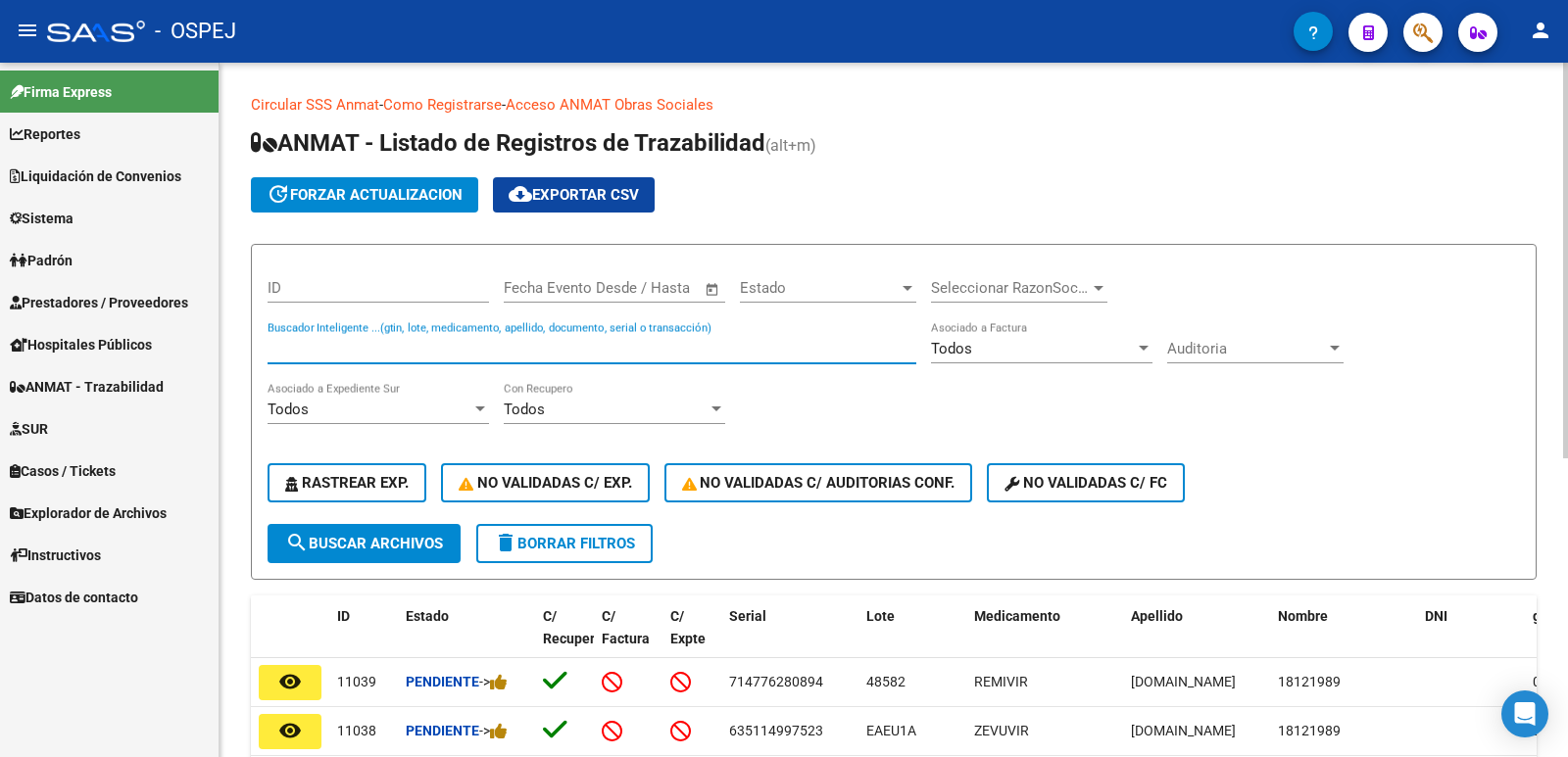
click at [502, 344] on input "Buscador Inteligente ...(gtin, lote, medicamento, apellido, documento, serial o…" at bounding box center [592, 349] width 649 height 18
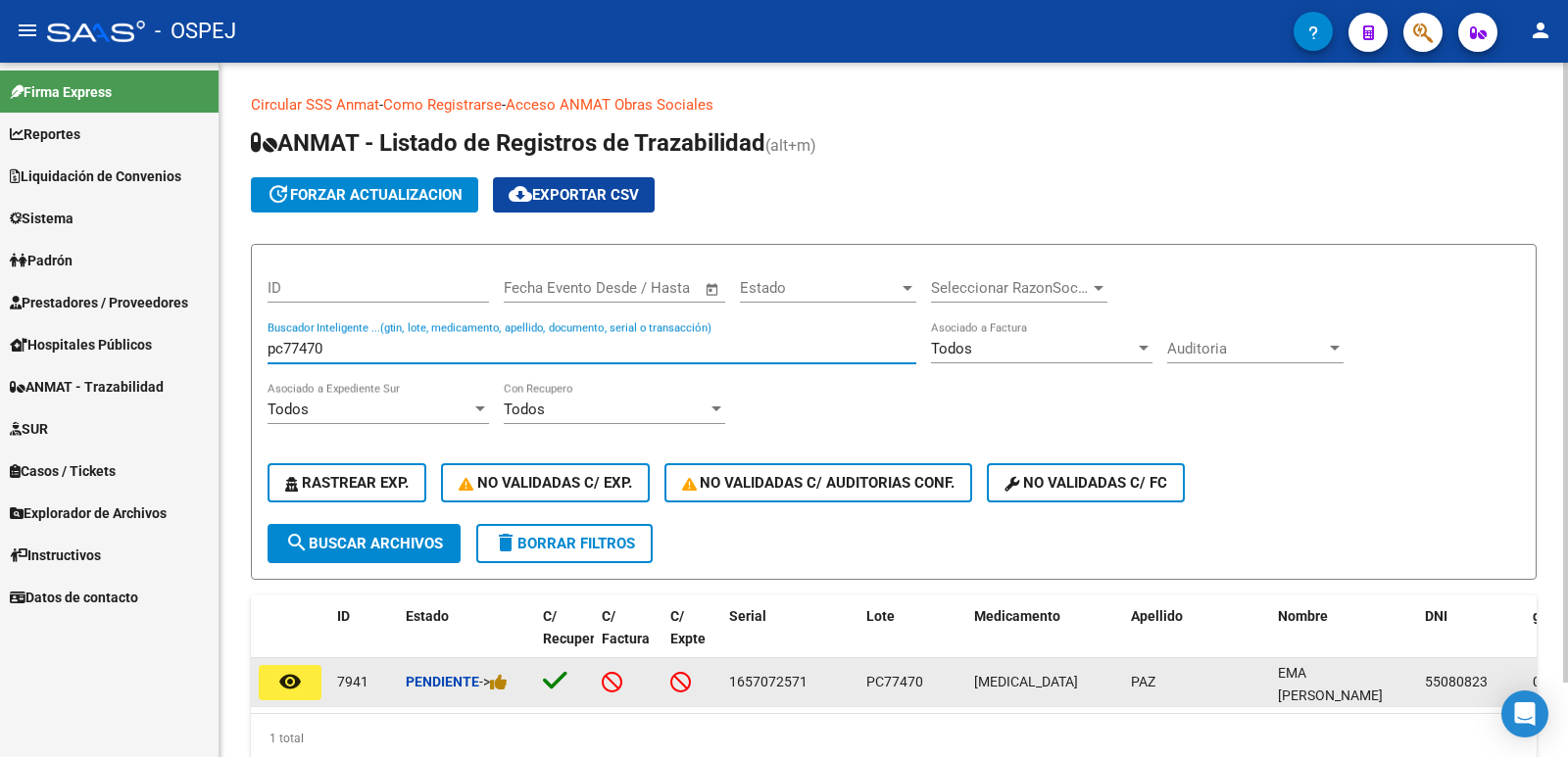
type input "pc77470"
click at [299, 674] on mat-icon "remove_red_eye" at bounding box center [290, 682] width 24 height 24
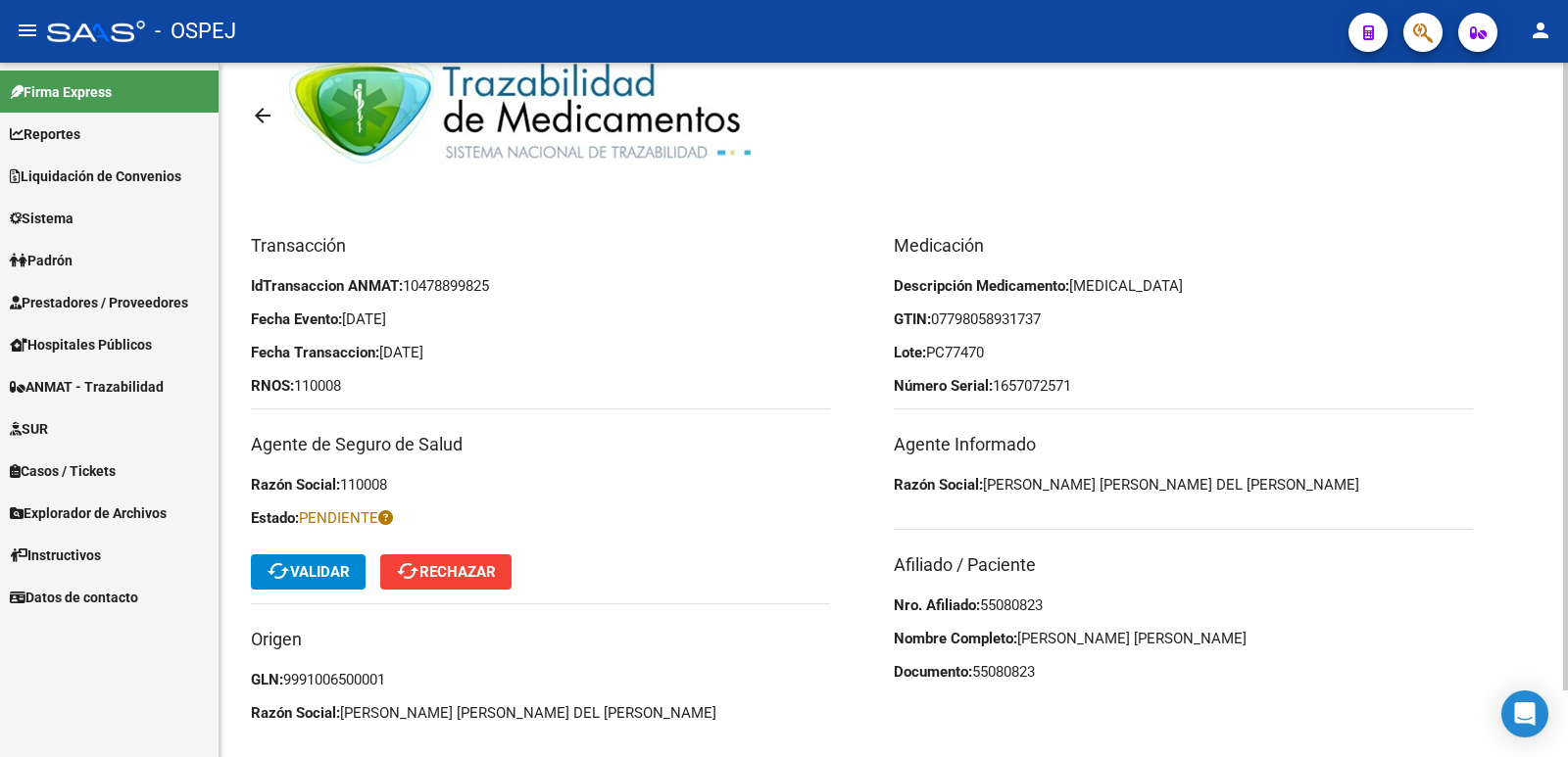
scroll to position [73, 0]
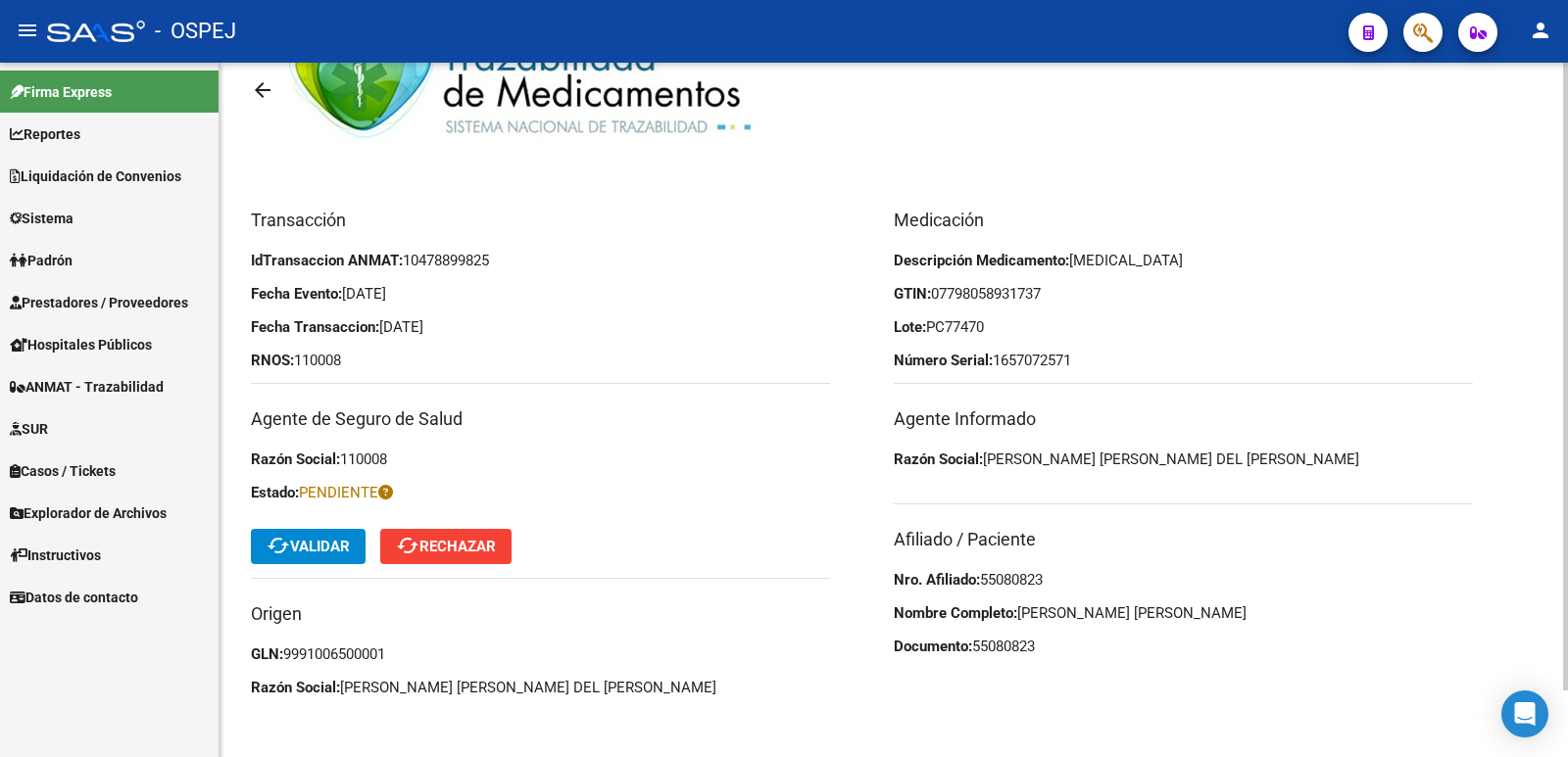
drag, startPoint x: 1051, startPoint y: 580, endPoint x: 988, endPoint y: 583, distance: 63.1
click at [988, 583] on p "Nro. Afiliado: 55080823" at bounding box center [1183, 580] width 579 height 22
copy span "55080823"
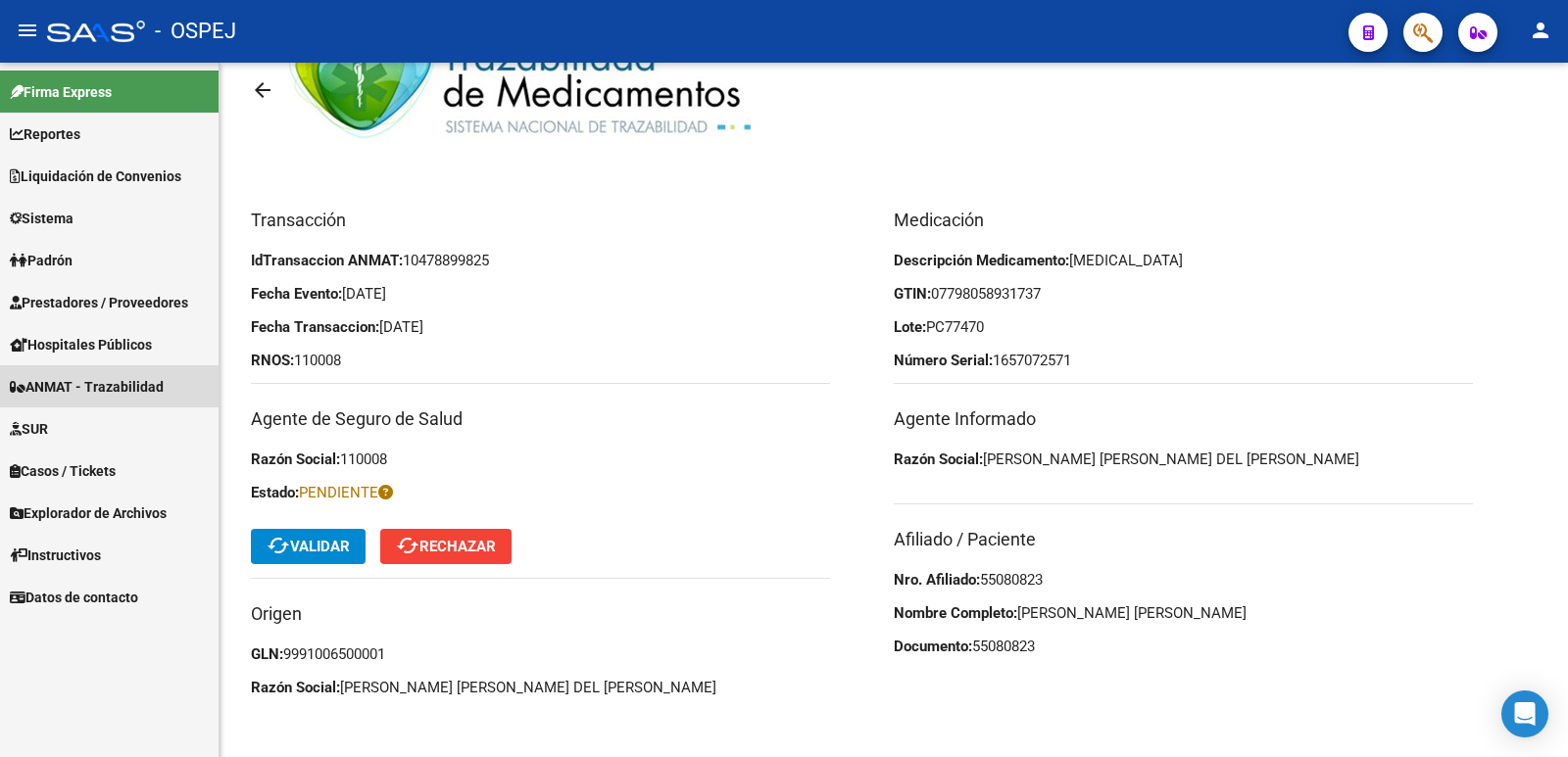
click at [109, 387] on span "ANMAT - Trazabilidad" at bounding box center [87, 387] width 154 height 22
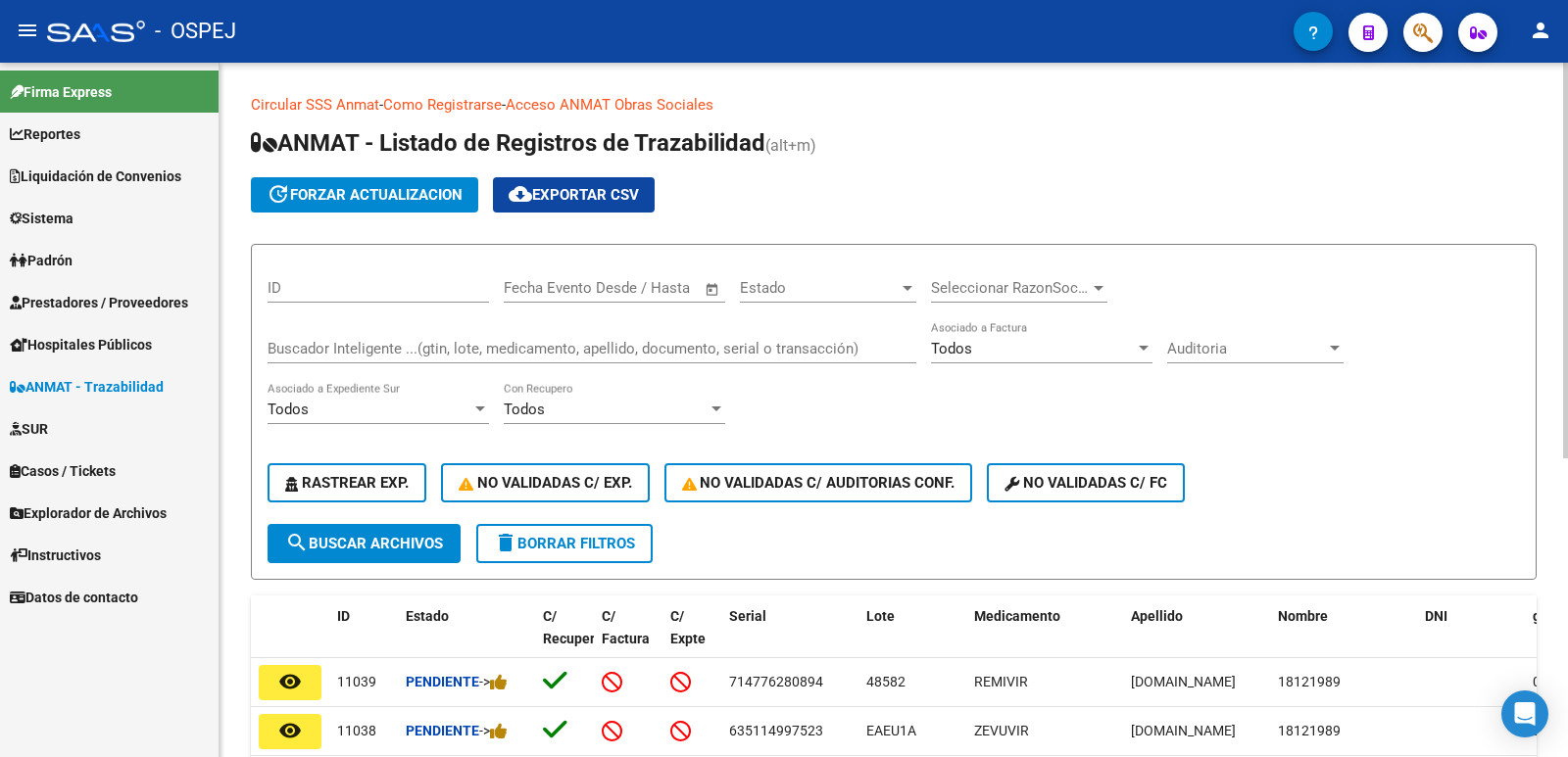
click at [408, 353] on input "Buscador Inteligente ...(gtin, lote, medicamento, apellido, documento, serial o…" at bounding box center [592, 349] width 649 height 18
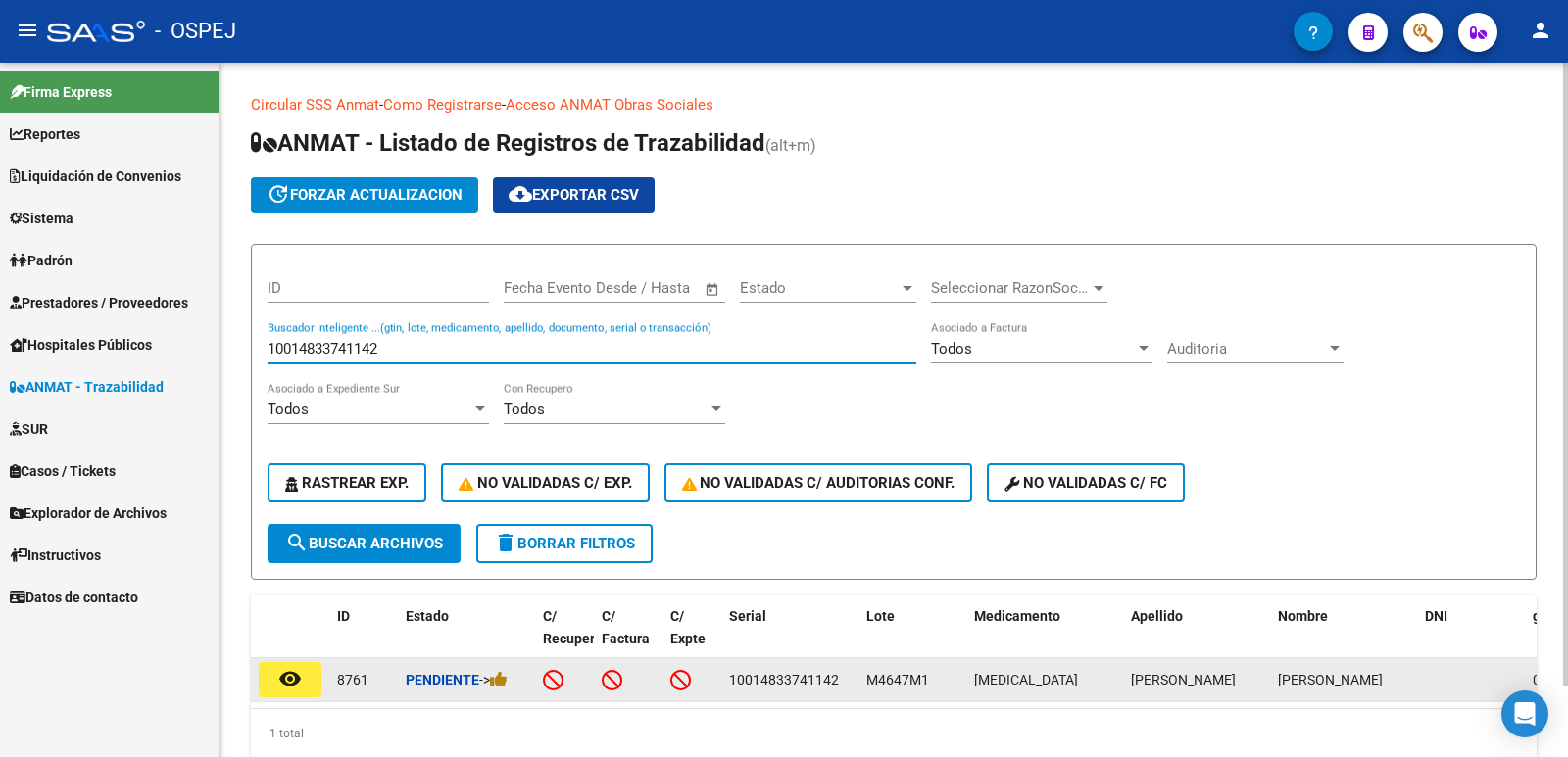
type input "10014833741142"
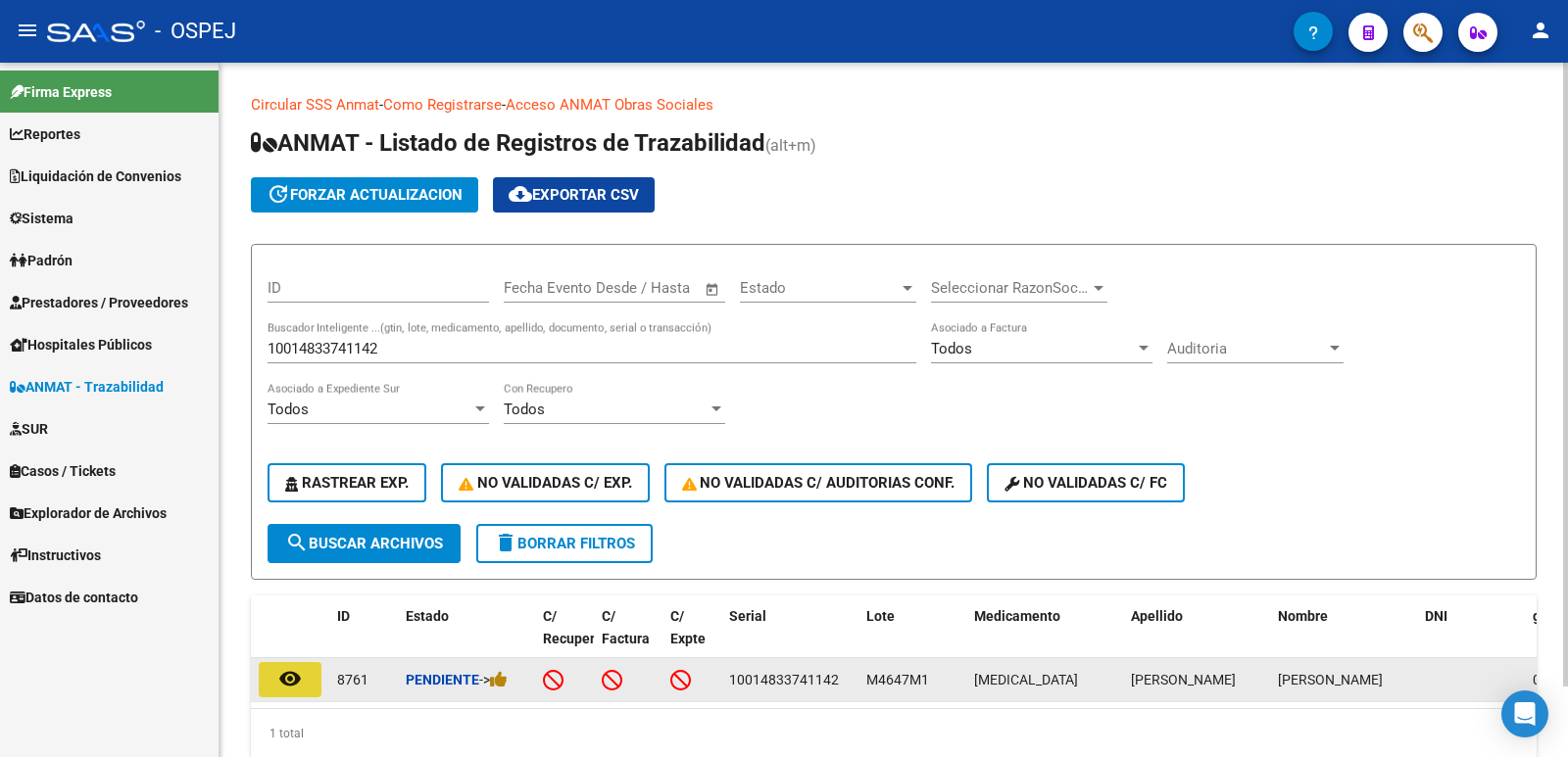
click at [308, 685] on button "remove_red_eye" at bounding box center [290, 680] width 62 height 36
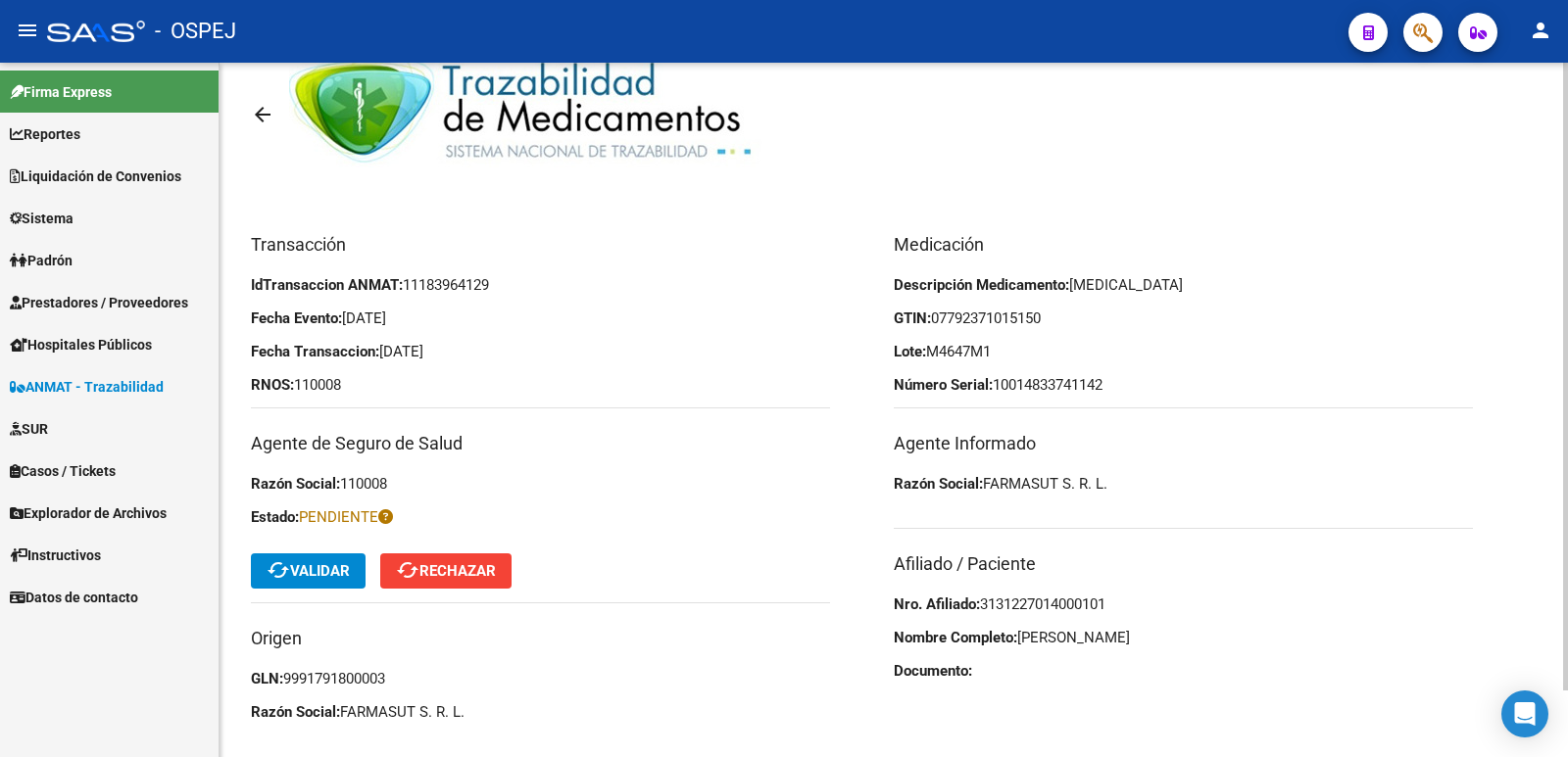
scroll to position [73, 0]
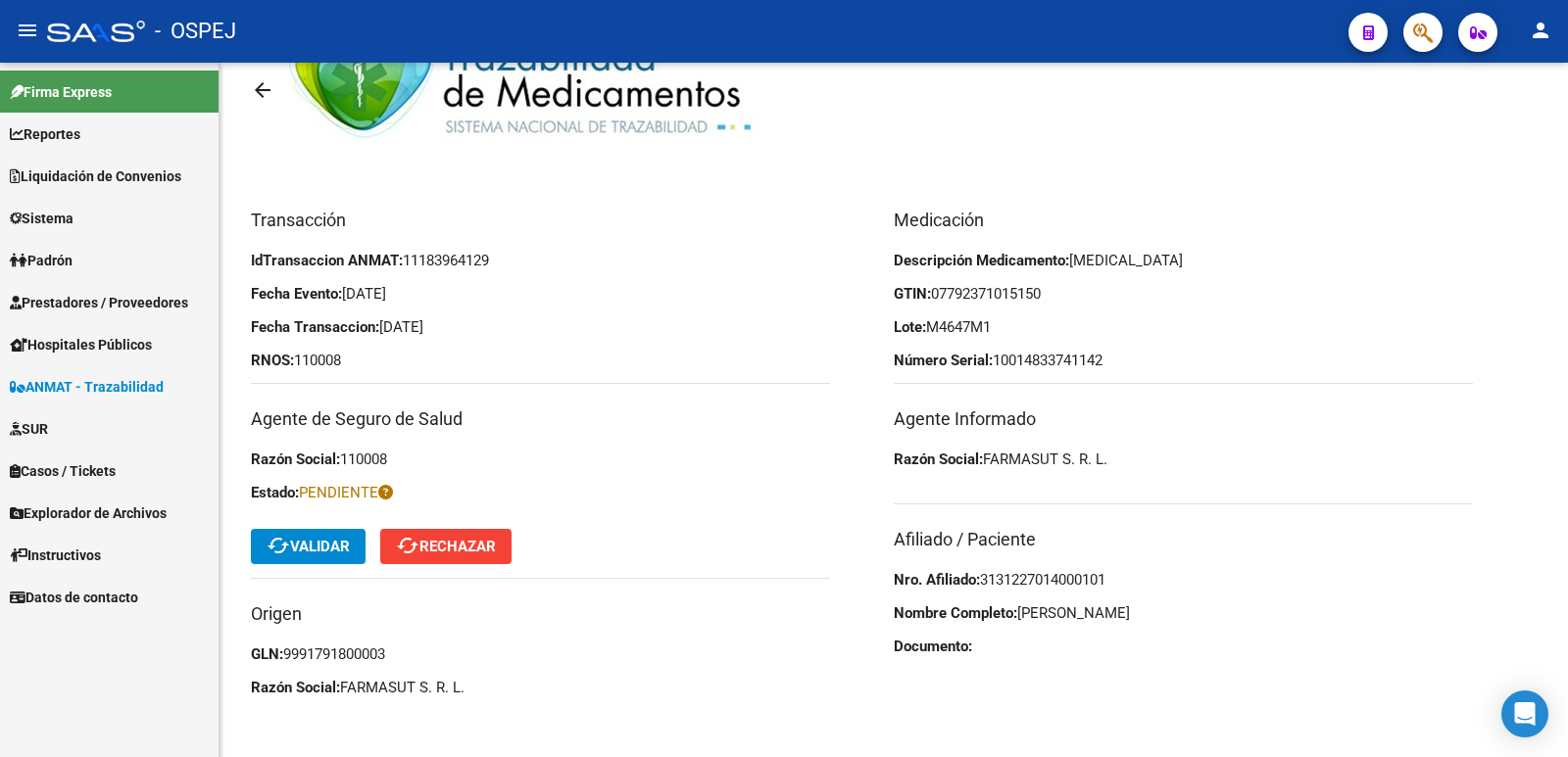
click at [106, 377] on span "ANMAT - Trazabilidad" at bounding box center [87, 387] width 154 height 22
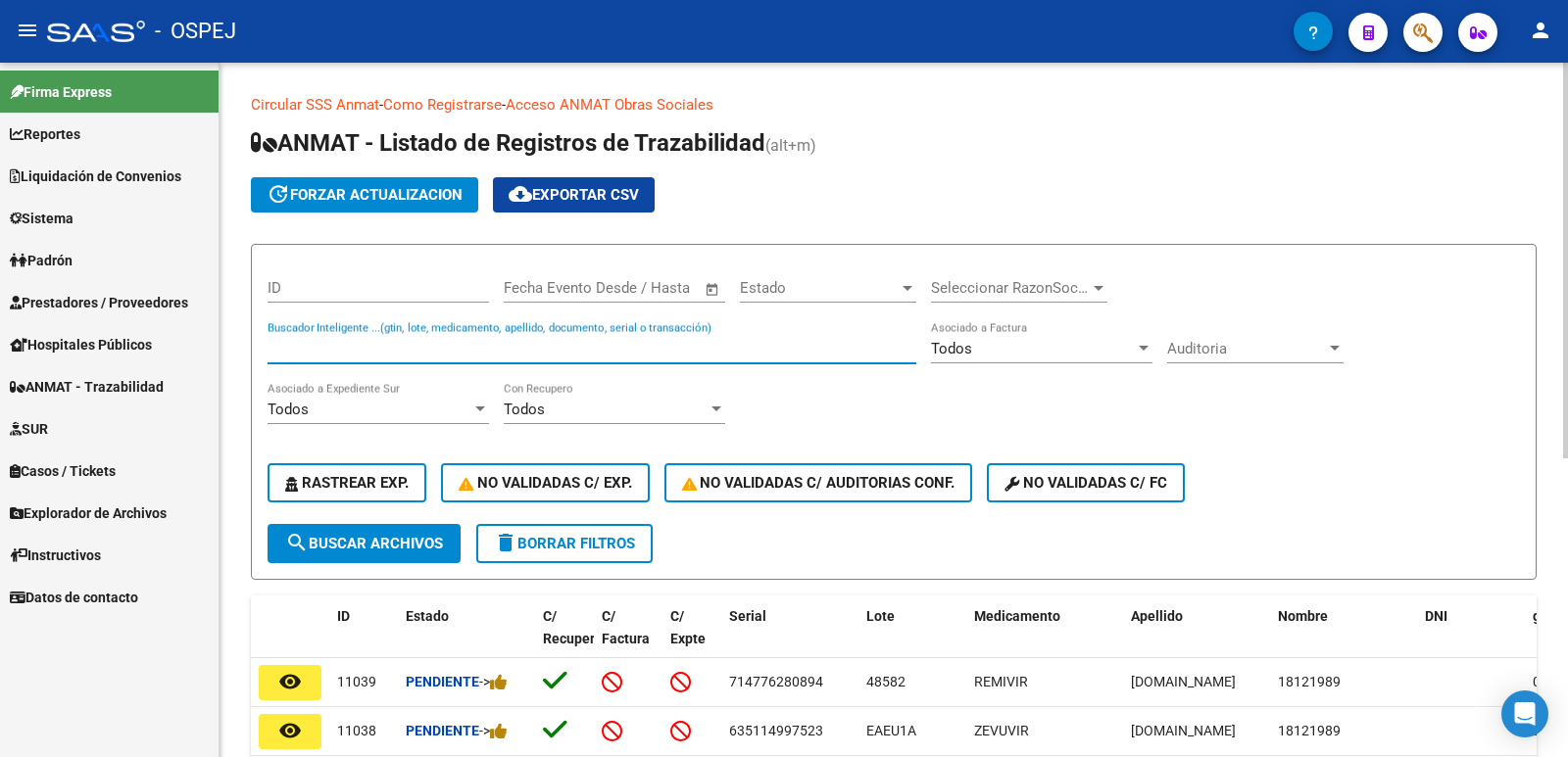
click at [535, 356] on input "Buscador Inteligente ...(gtin, lote, medicamento, apellido, documento, serial o…" at bounding box center [592, 349] width 649 height 18
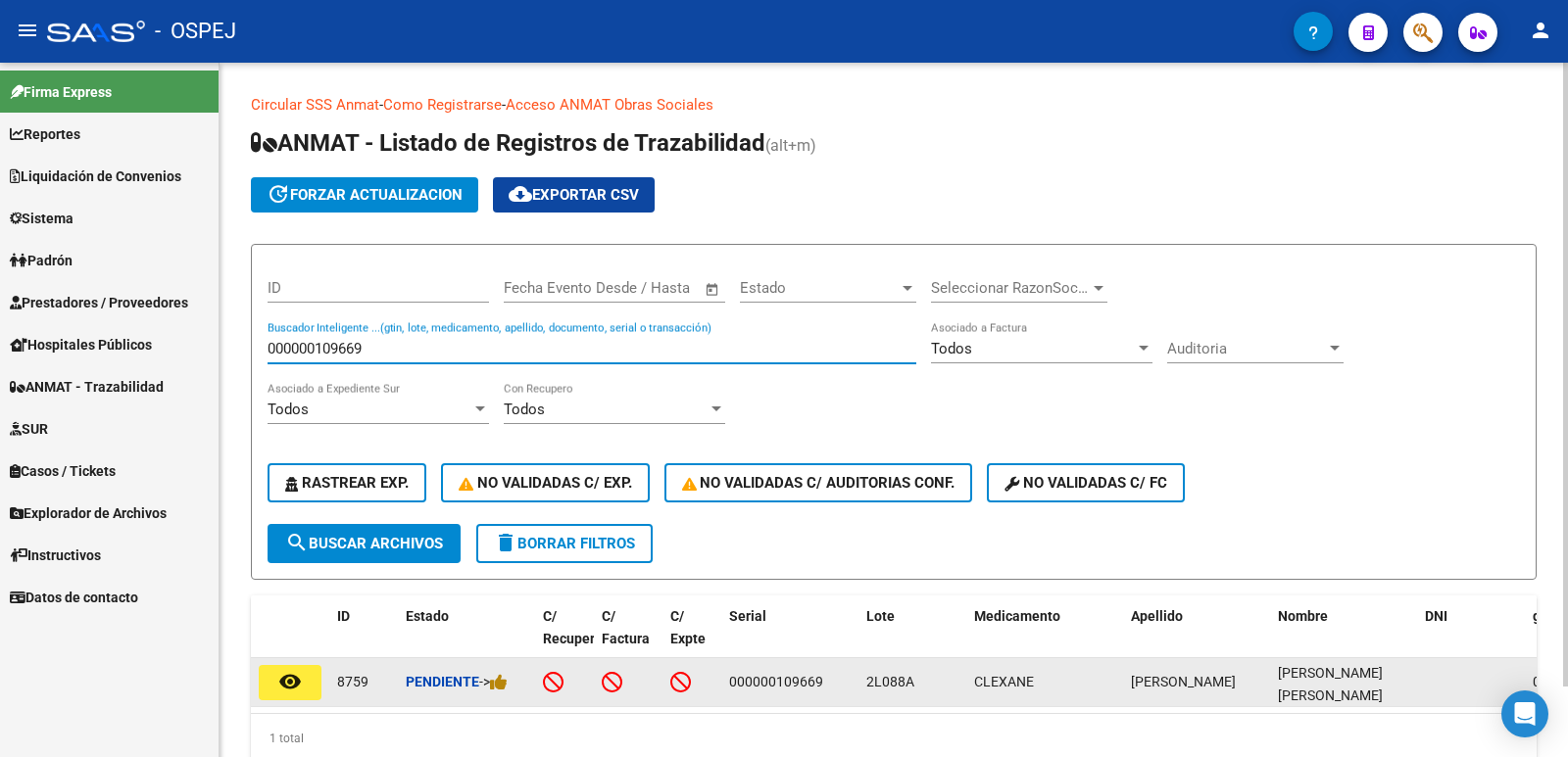
type input "000000109669"
click at [300, 677] on mat-icon "remove_red_eye" at bounding box center [290, 682] width 24 height 24
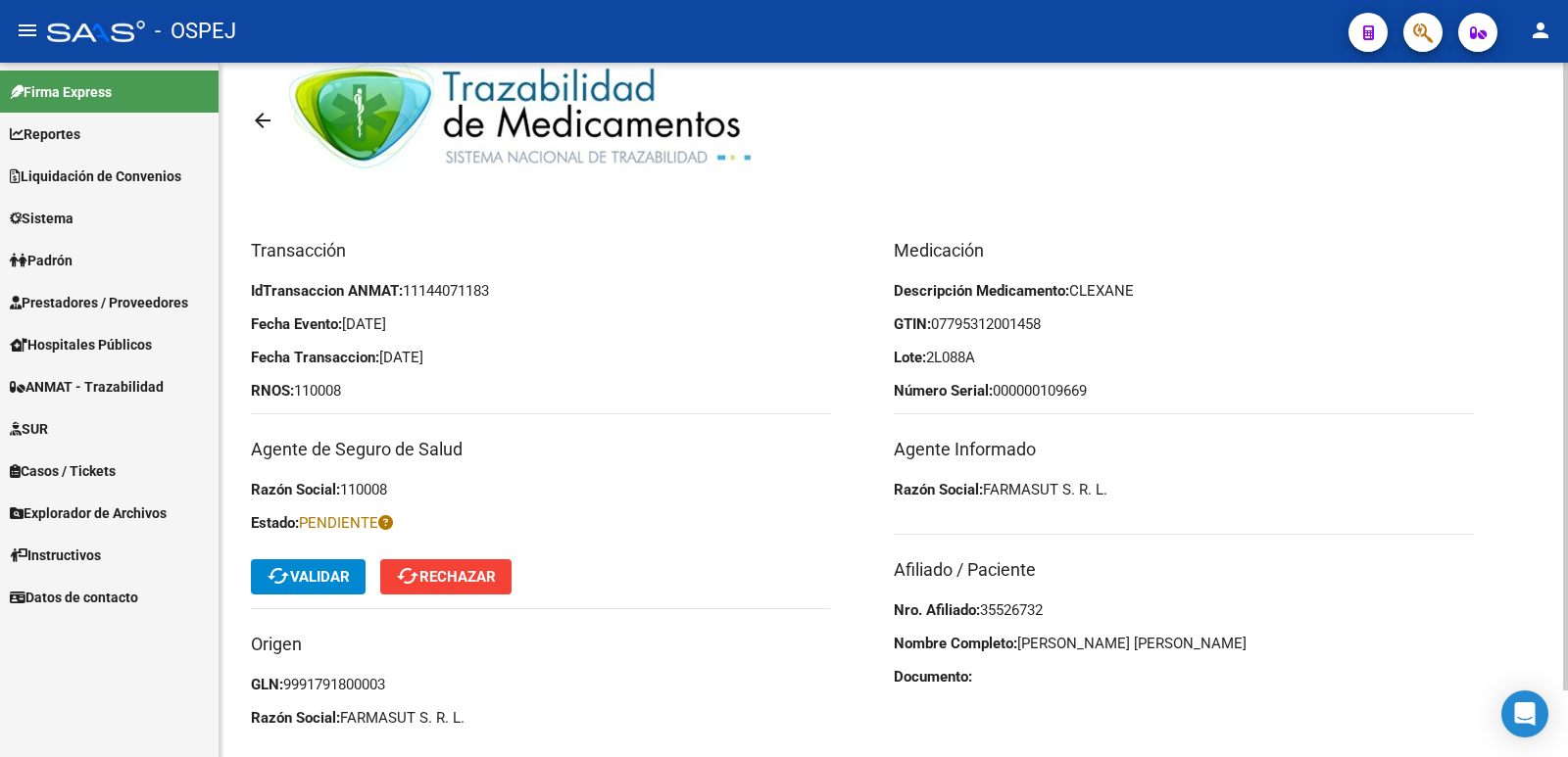
scroll to position [73, 0]
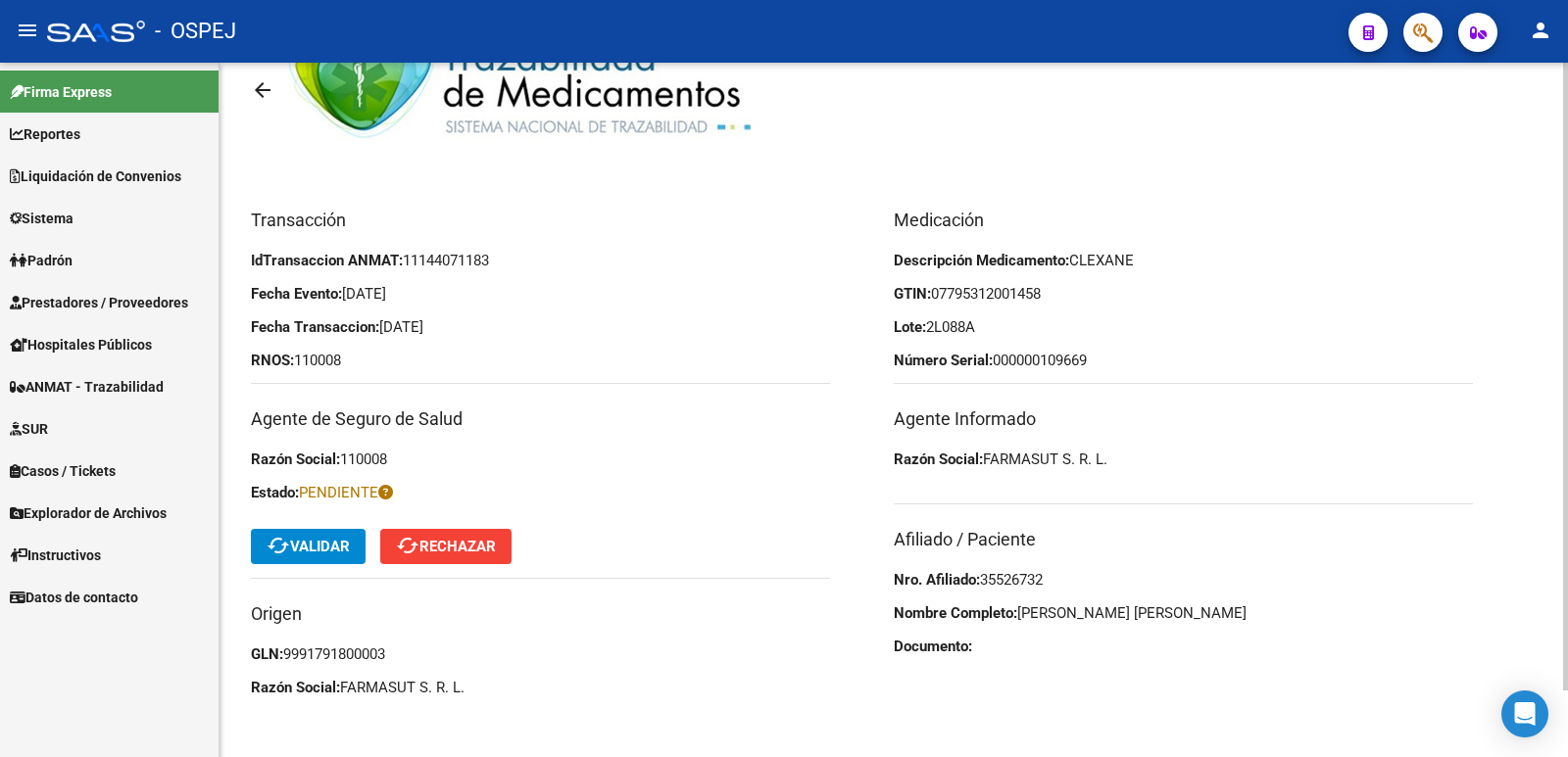
drag, startPoint x: 1071, startPoint y: 574, endPoint x: 985, endPoint y: 584, distance: 86.6
click at [985, 584] on p "Nro. Afiliado: 35526732" at bounding box center [1183, 580] width 579 height 22
copy span "35526732"
click at [317, 554] on span "cached Validar" at bounding box center [308, 547] width 83 height 18
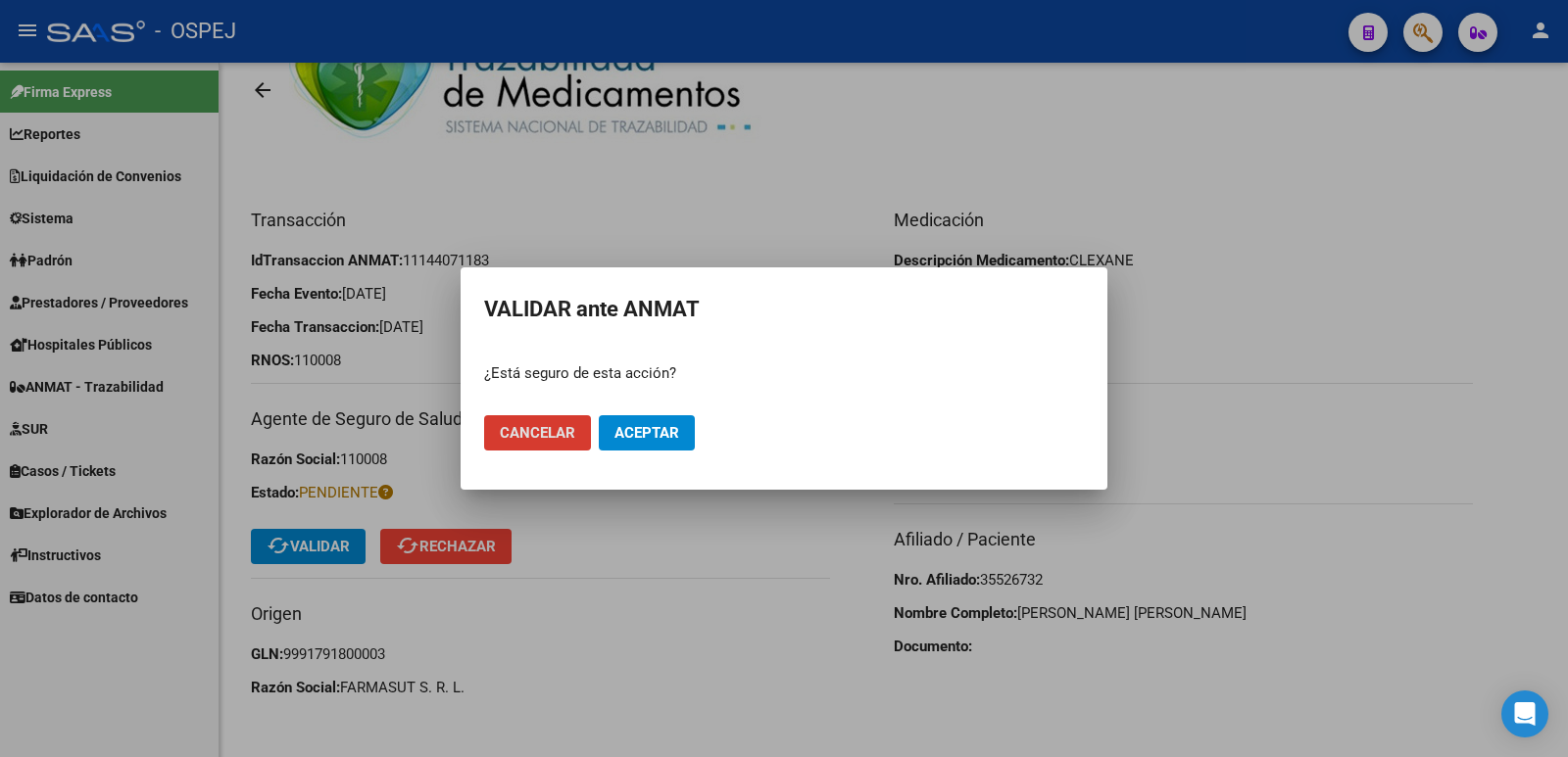
click at [683, 431] on button "Aceptar" at bounding box center [646, 433] width 96 height 36
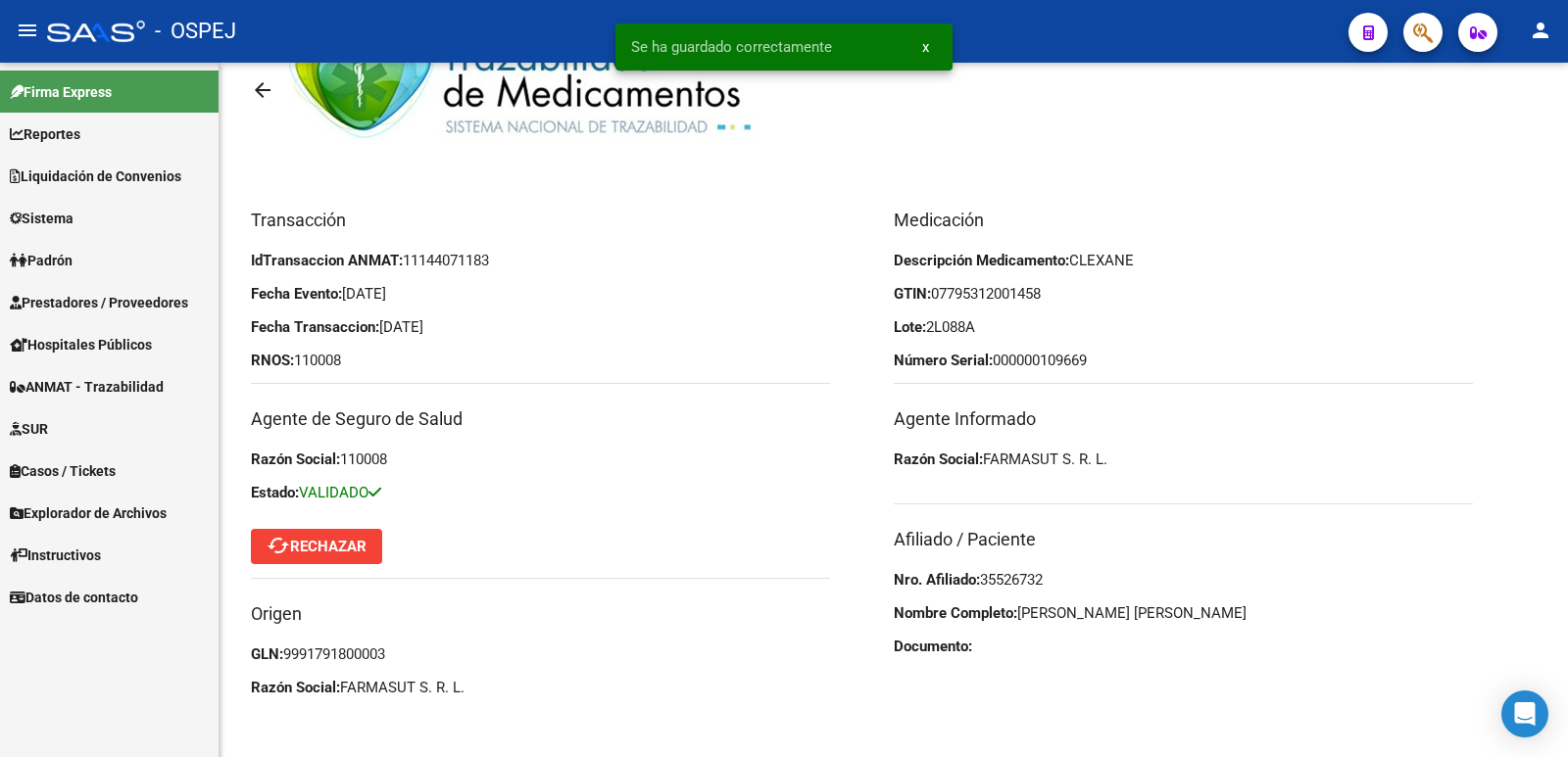
click at [84, 374] on link "ANMAT - Trazabilidad" at bounding box center [109, 386] width 218 height 42
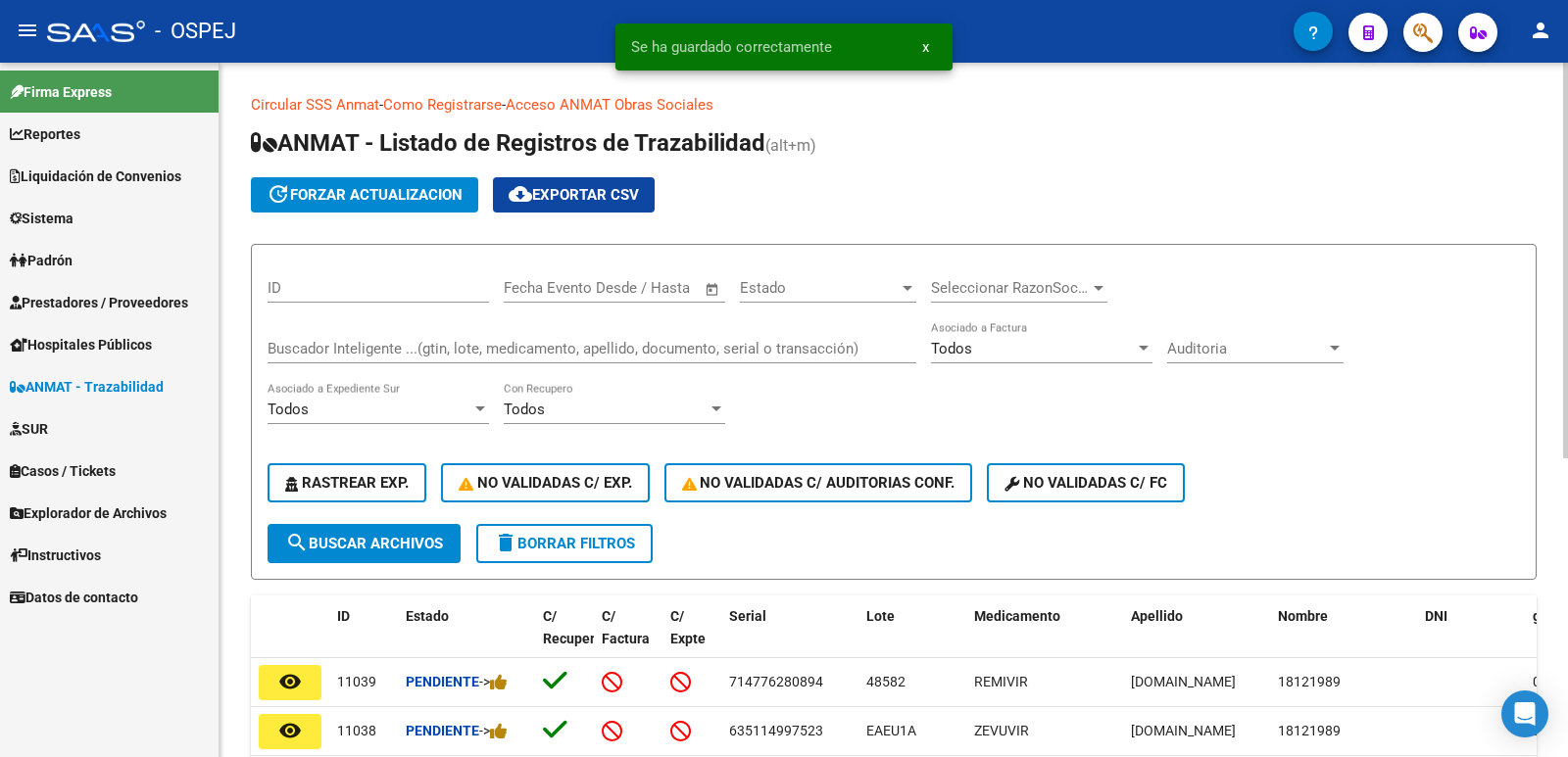
click at [432, 355] on input "Buscador Inteligente ...(gtin, lote, medicamento, apellido, documento, serial o…" at bounding box center [592, 349] width 649 height 18
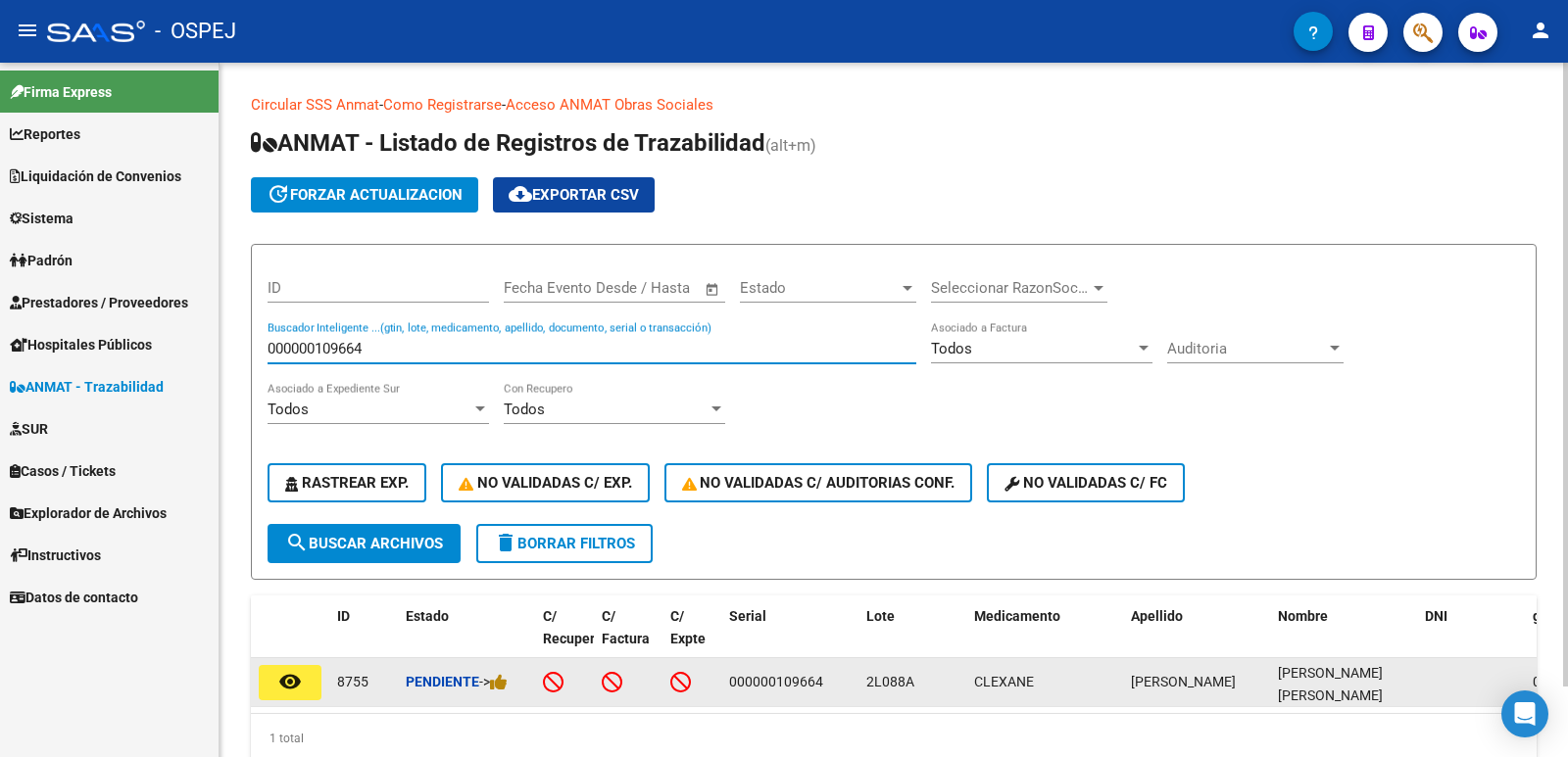
type input "000000109664"
click at [283, 670] on mat-icon "remove_red_eye" at bounding box center [290, 682] width 24 height 24
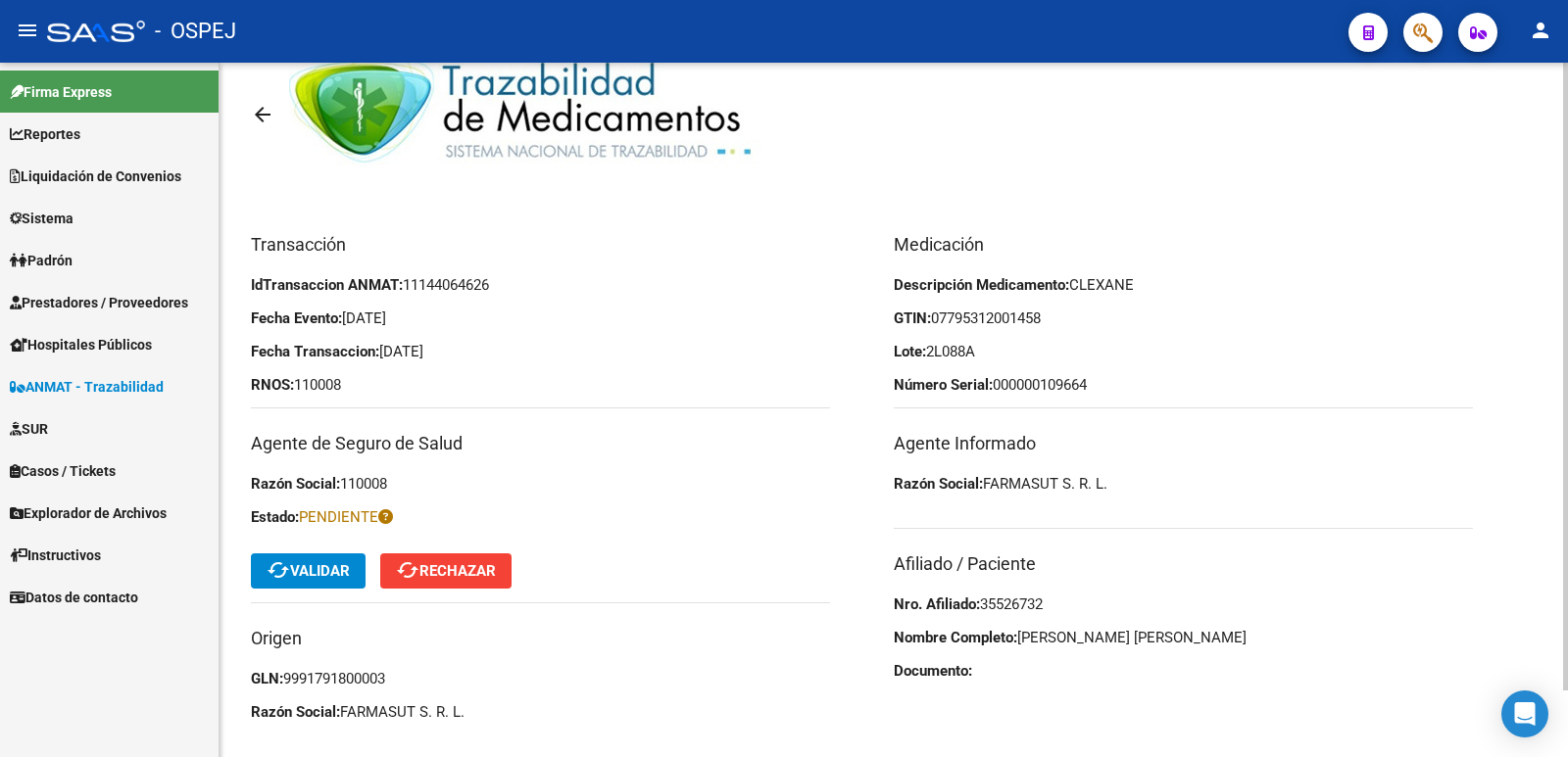
scroll to position [73, 0]
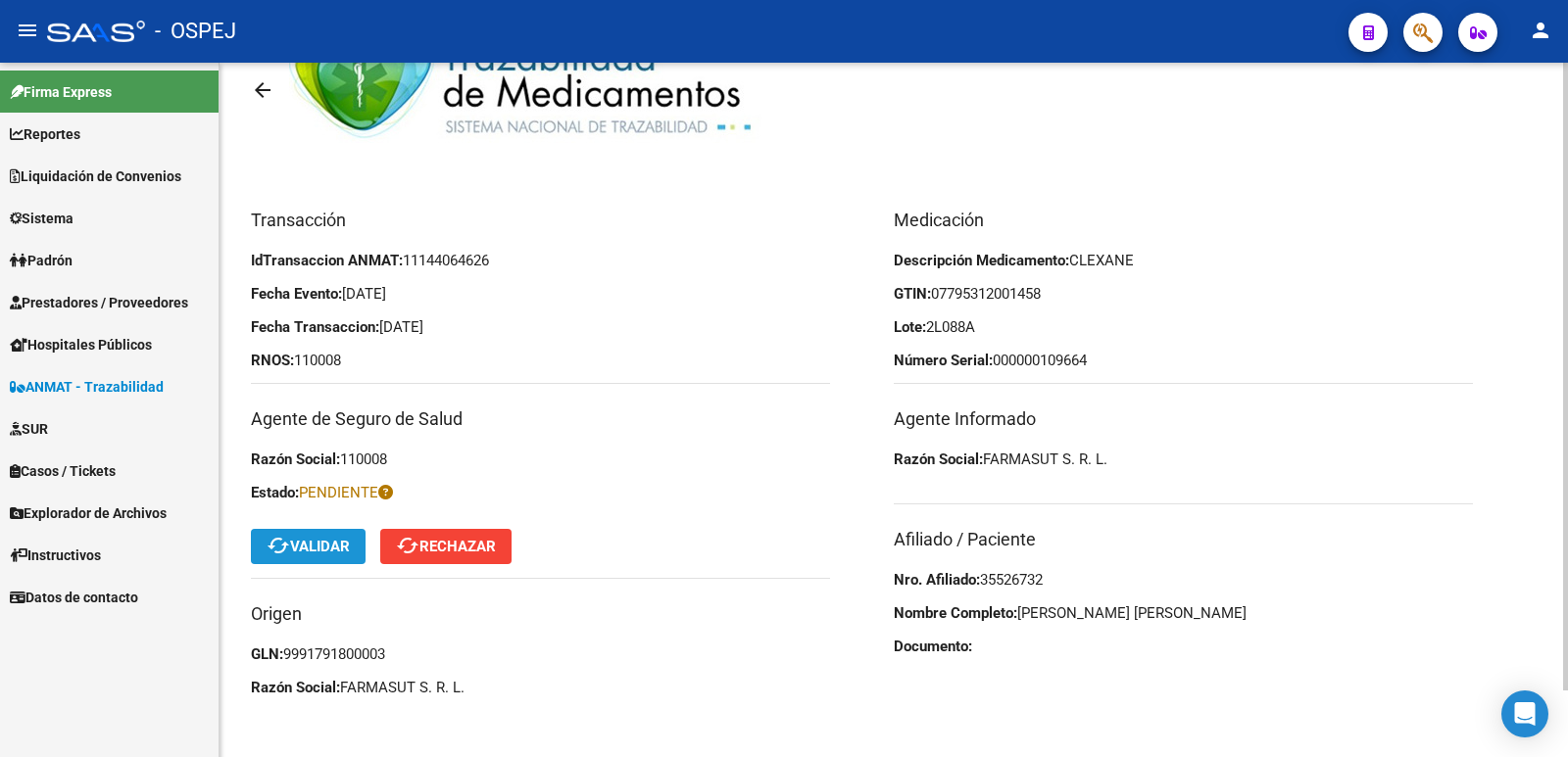
click at [315, 538] on span "cached Validar" at bounding box center [308, 547] width 83 height 18
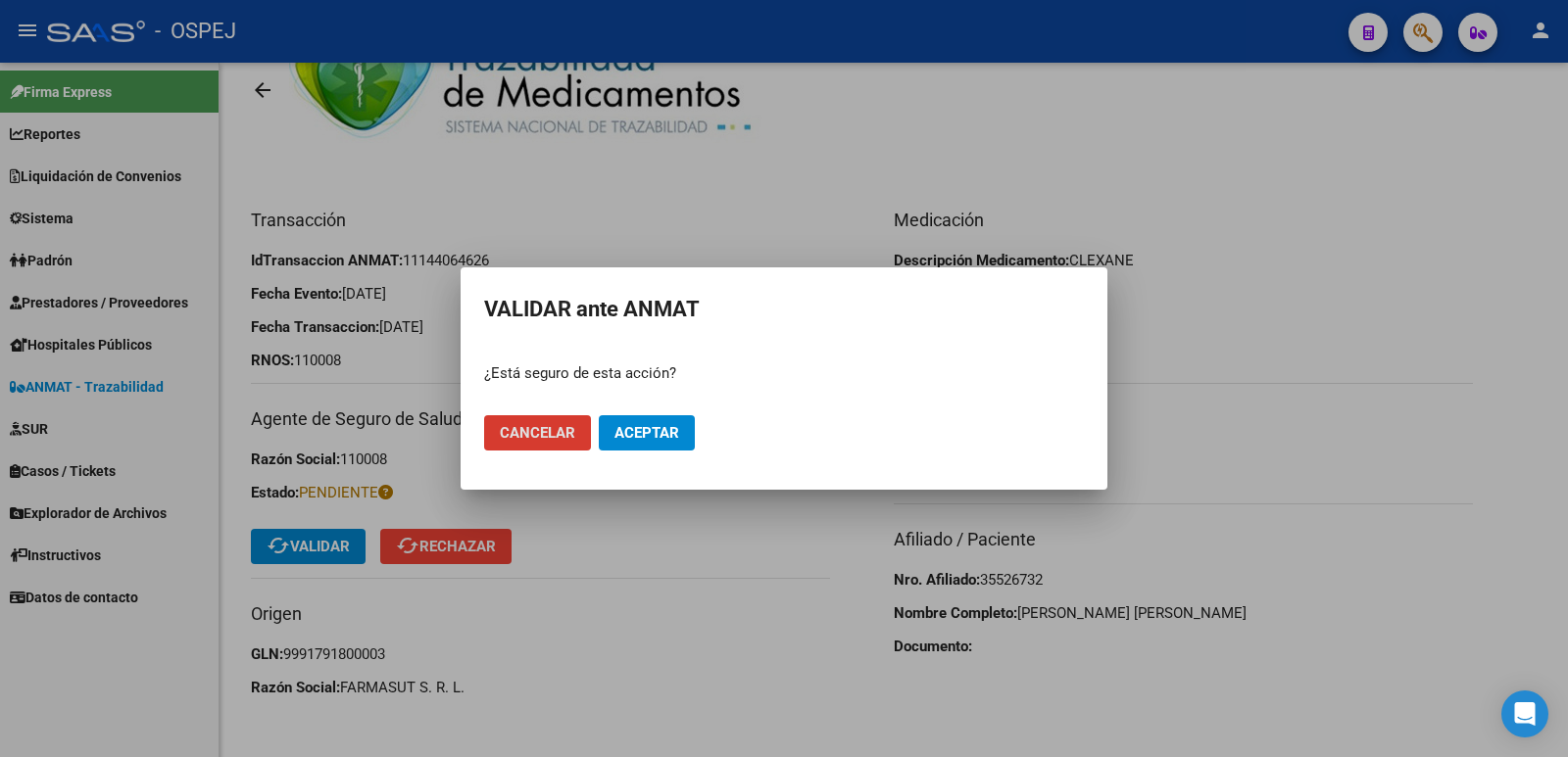
click at [629, 434] on span "Aceptar" at bounding box center [646, 433] width 64 height 18
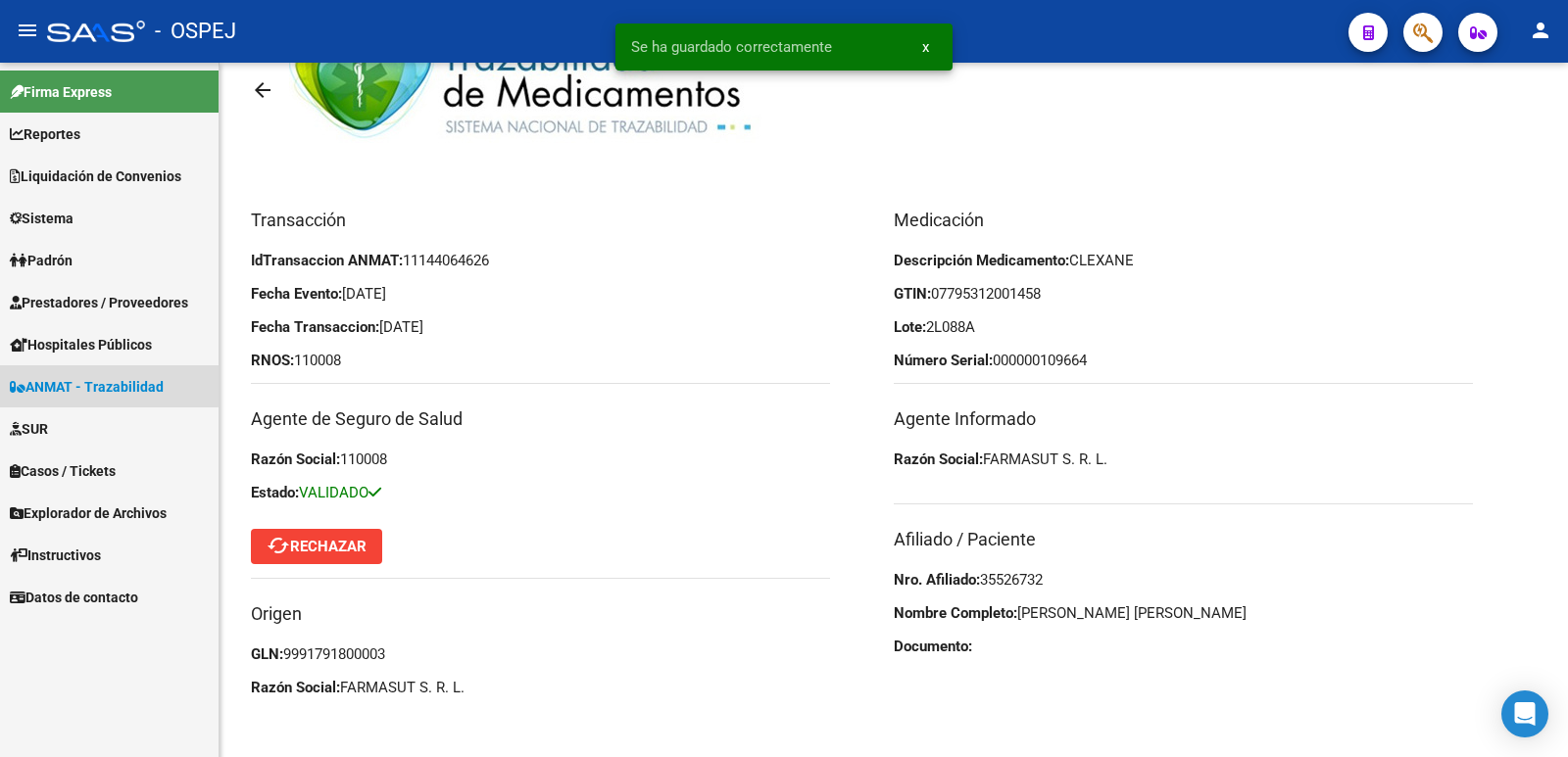
click at [108, 380] on span "ANMAT - Trazabilidad" at bounding box center [87, 387] width 154 height 22
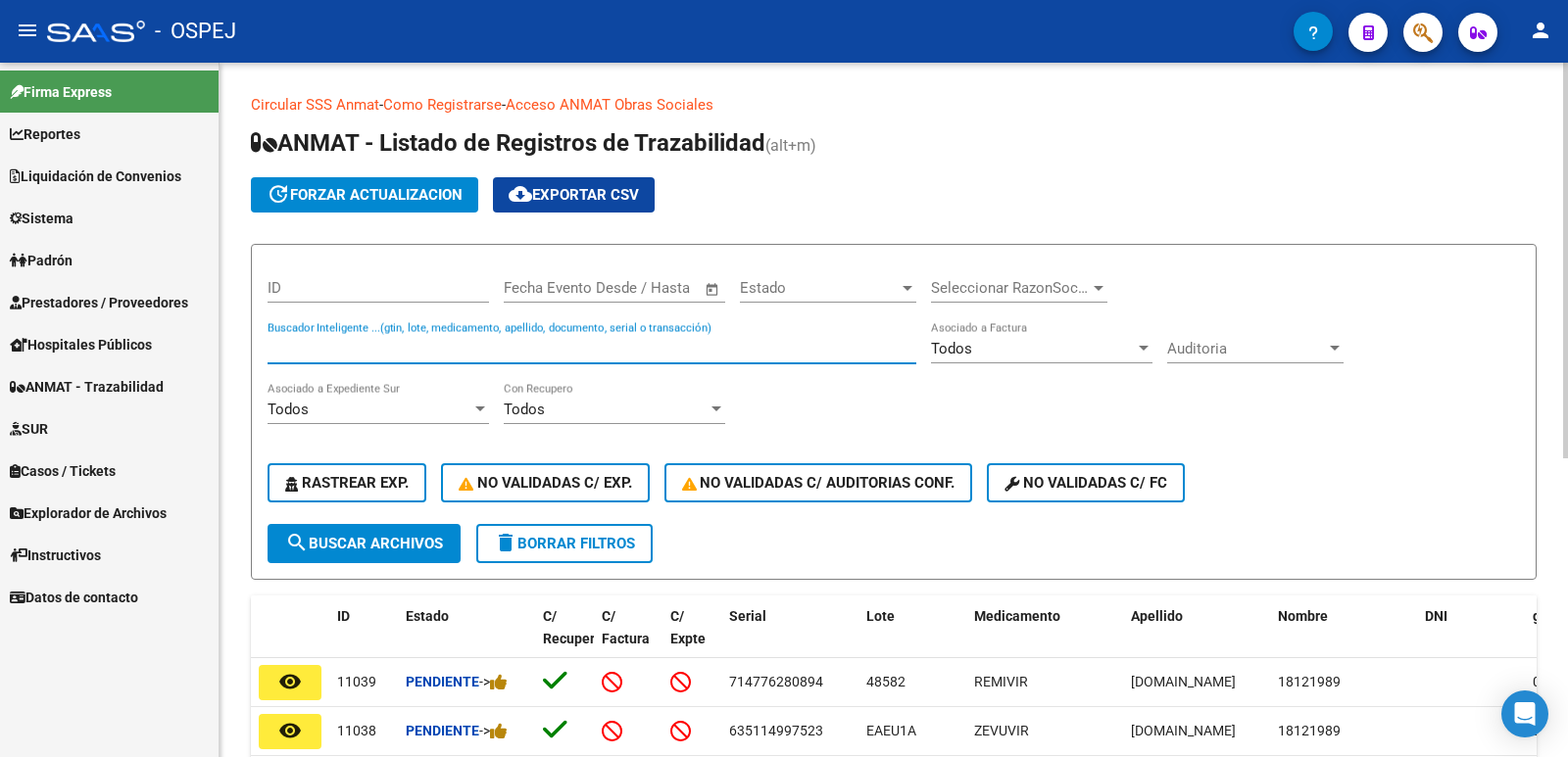
click at [420, 342] on input "Buscador Inteligente ...(gtin, lote, medicamento, apellido, documento, serial o…" at bounding box center [592, 349] width 649 height 18
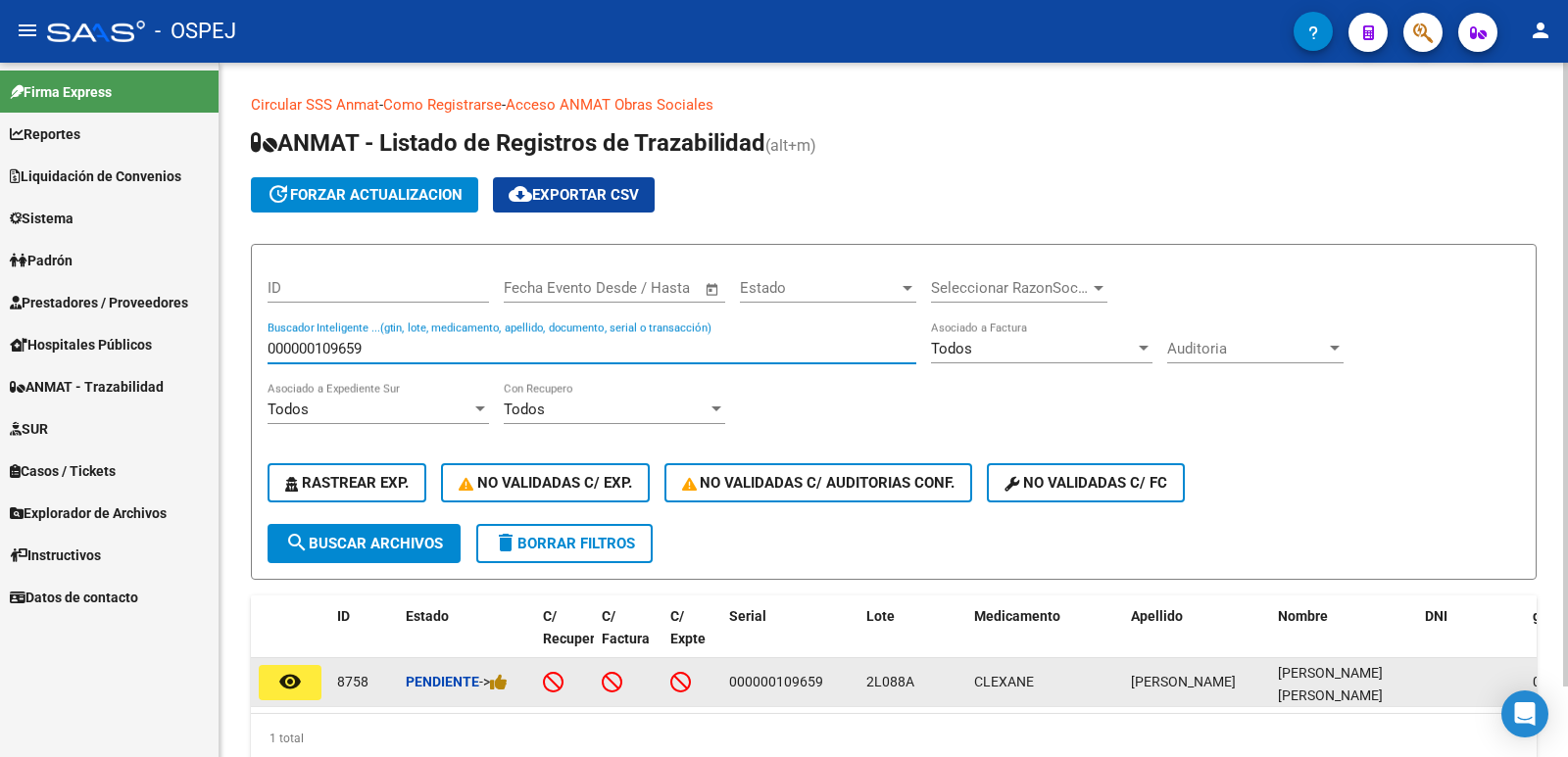
type input "000000109659"
click at [295, 680] on mat-icon "remove_red_eye" at bounding box center [290, 682] width 24 height 24
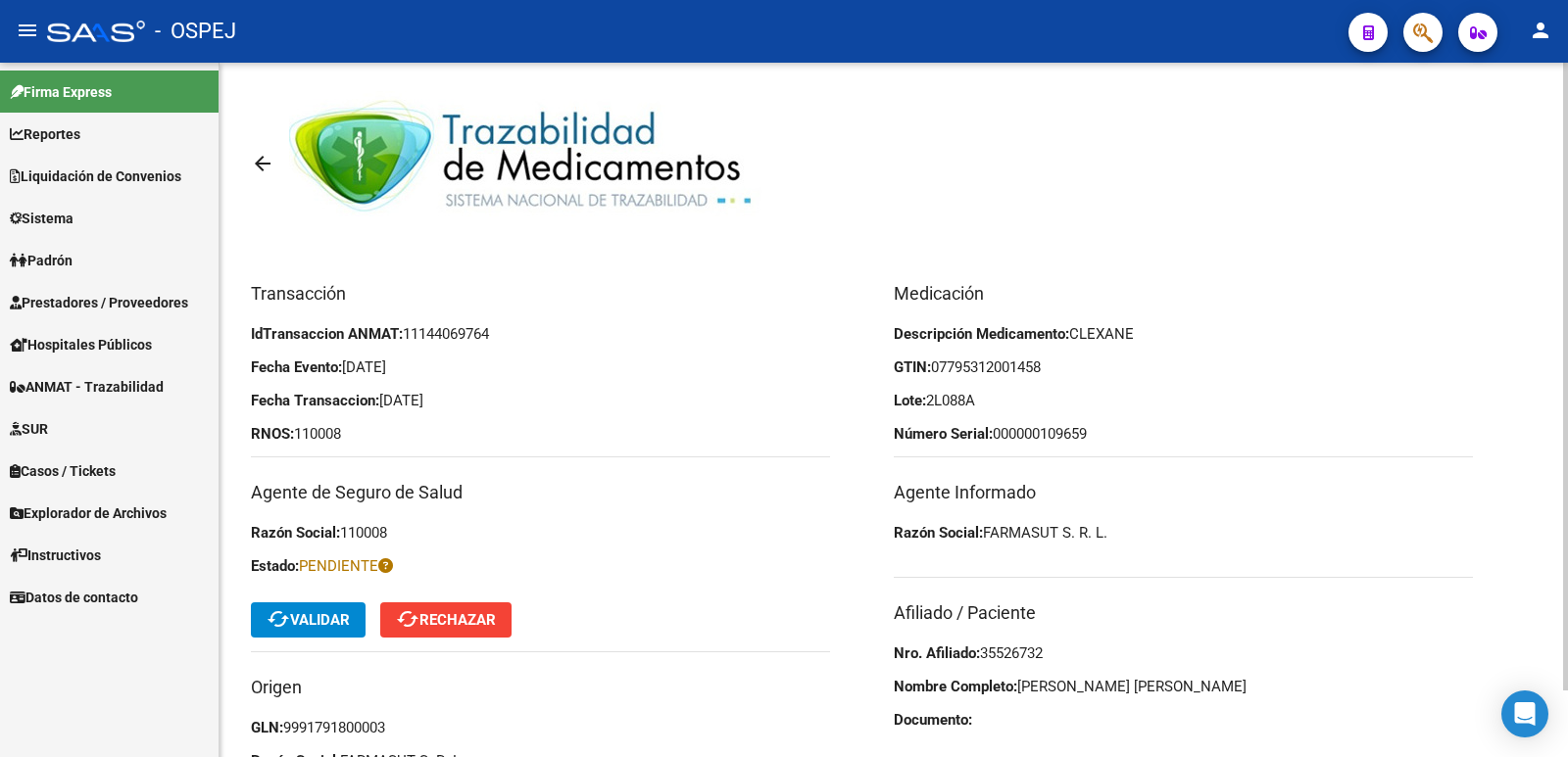
click at [354, 619] on button "cached Validar" at bounding box center [308, 620] width 115 height 36
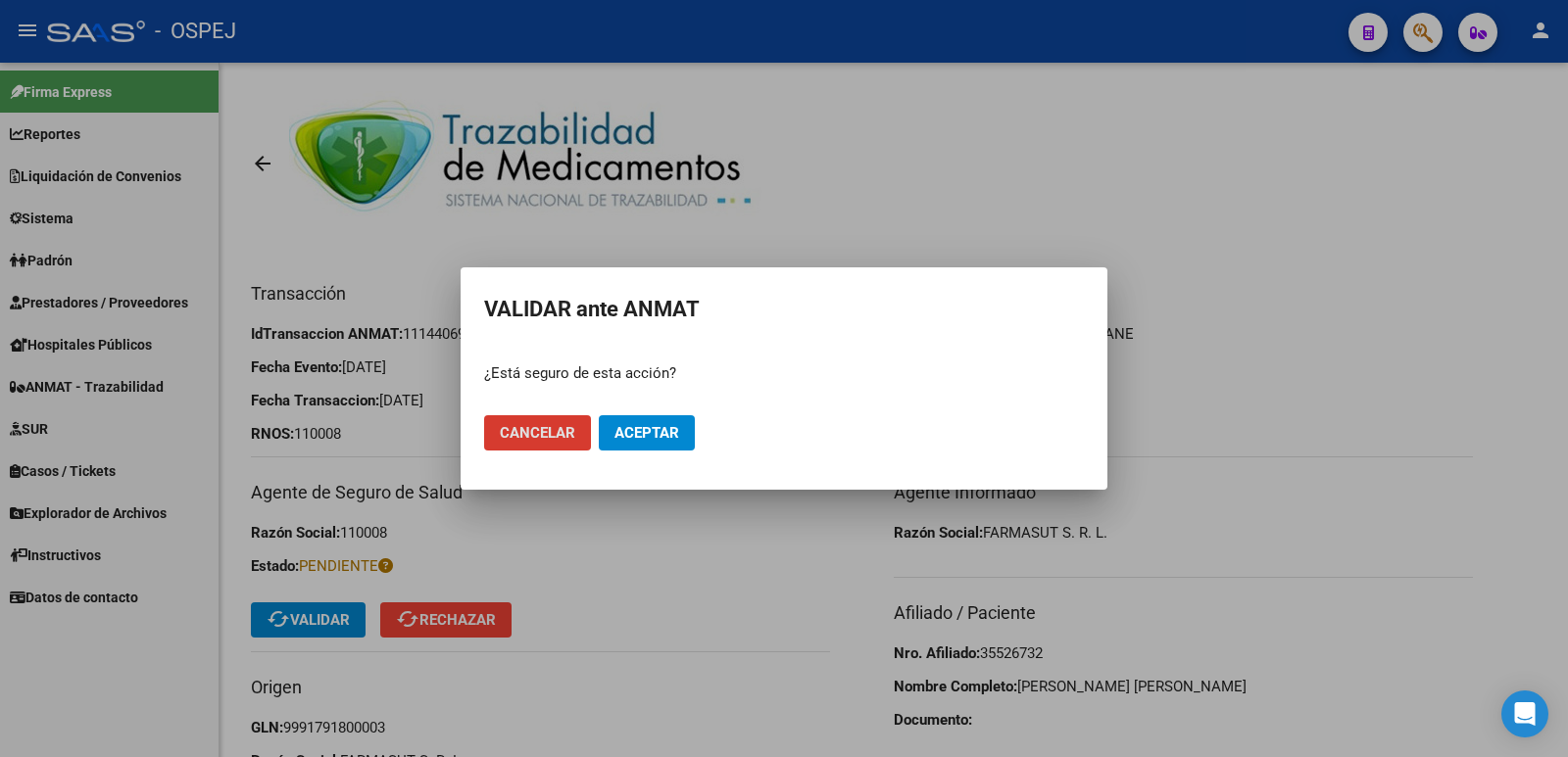
click at [625, 439] on span "Aceptar" at bounding box center [646, 433] width 64 height 18
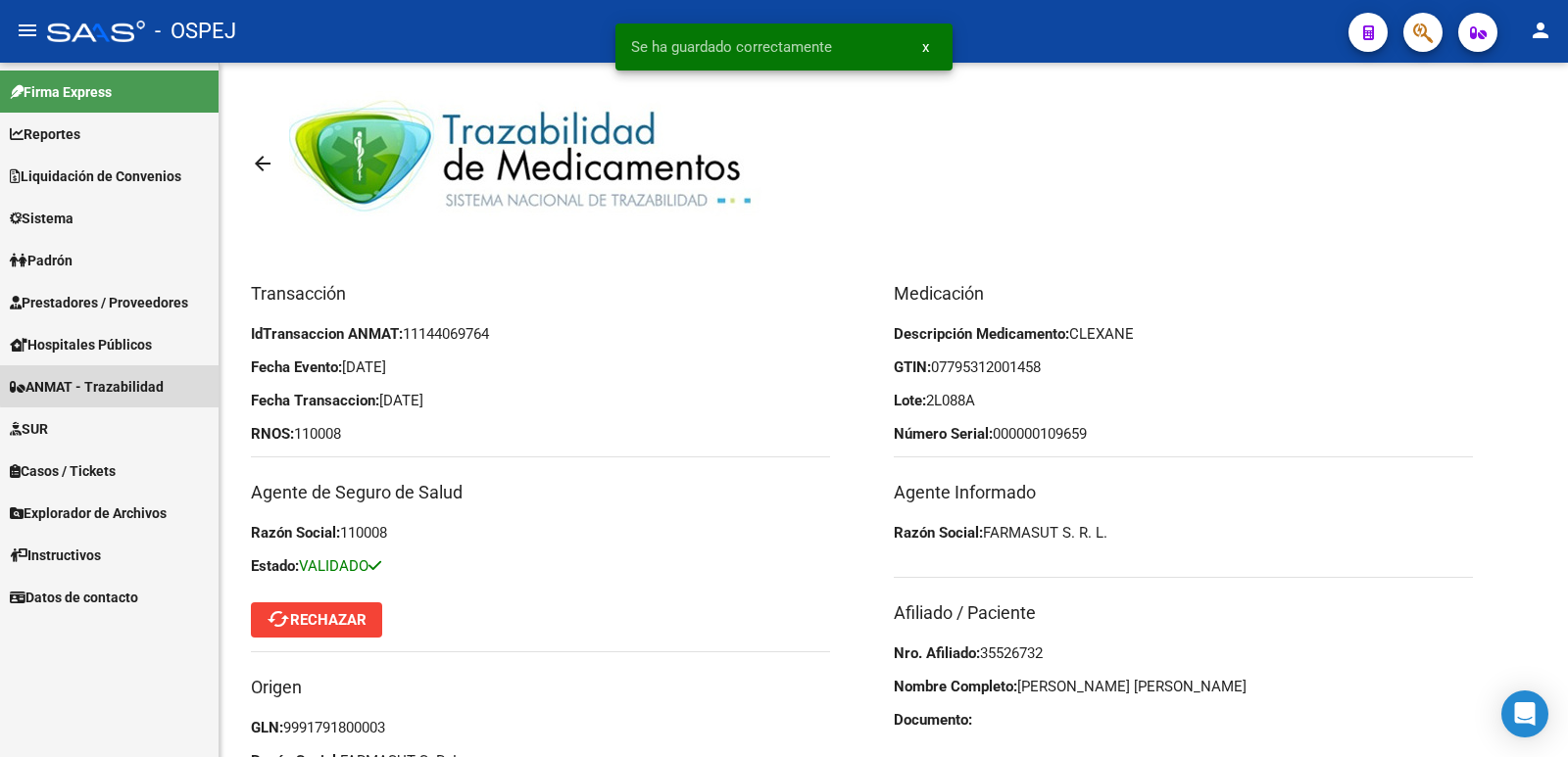
click at [131, 383] on span "ANMAT - Trazabilidad" at bounding box center [87, 387] width 154 height 22
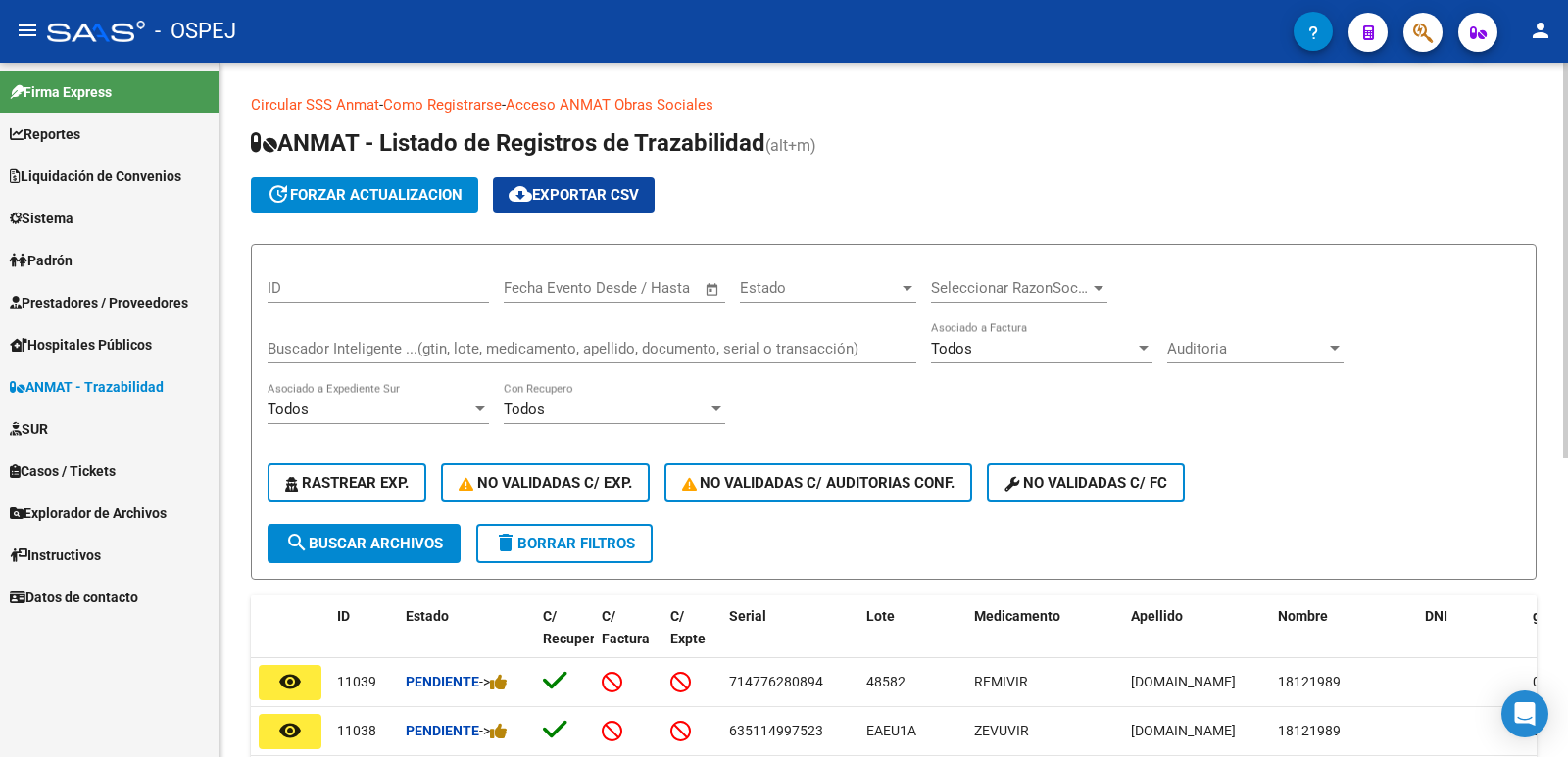
click at [300, 355] on input "Buscador Inteligente ...(gtin, lote, medicamento, apellido, documento, serial o…" at bounding box center [592, 349] width 649 height 18
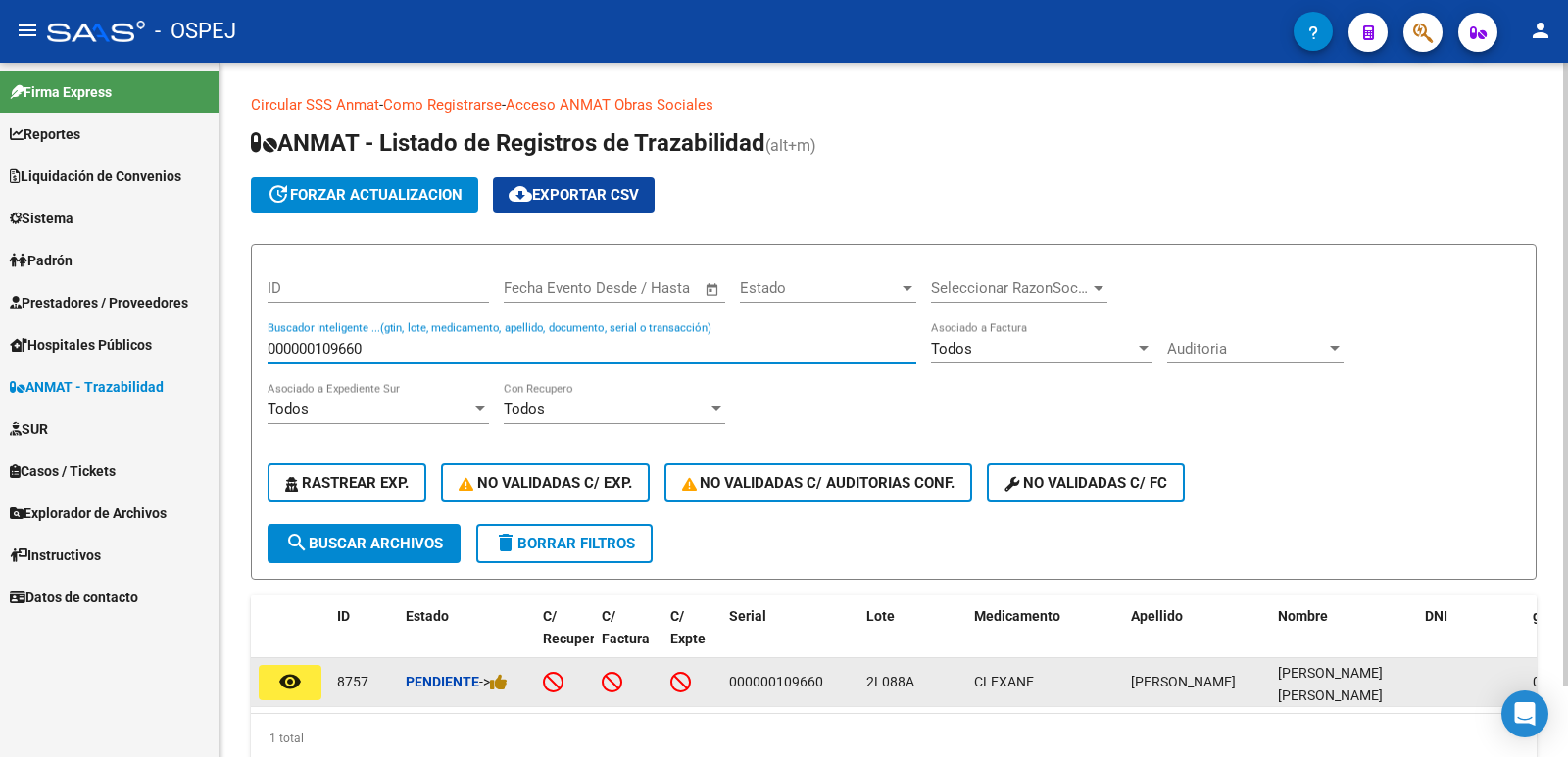
type input "000000109660"
click at [285, 688] on mat-icon "remove_red_eye" at bounding box center [290, 682] width 24 height 24
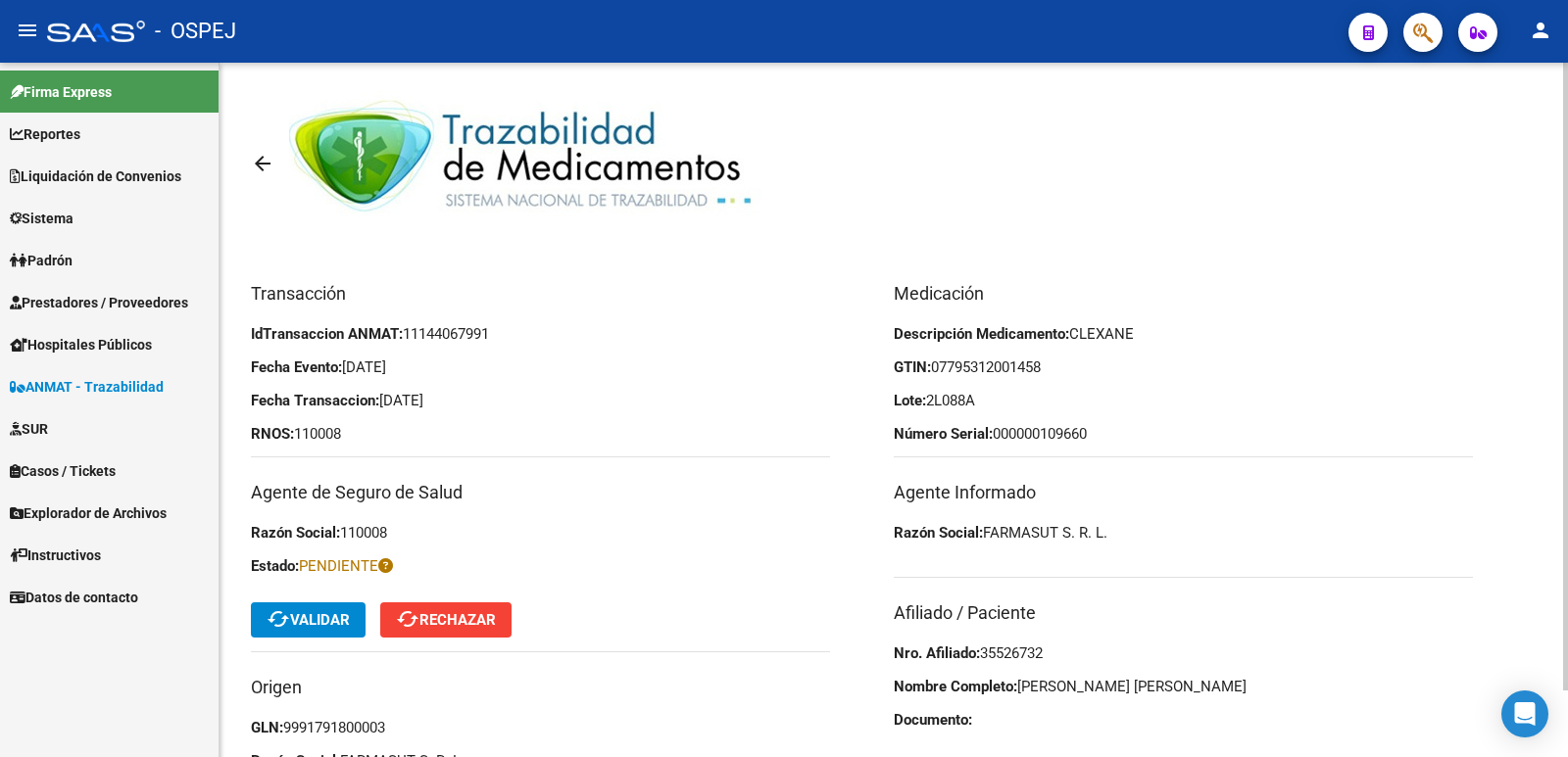
click at [361, 617] on button "cached Validar" at bounding box center [308, 620] width 115 height 36
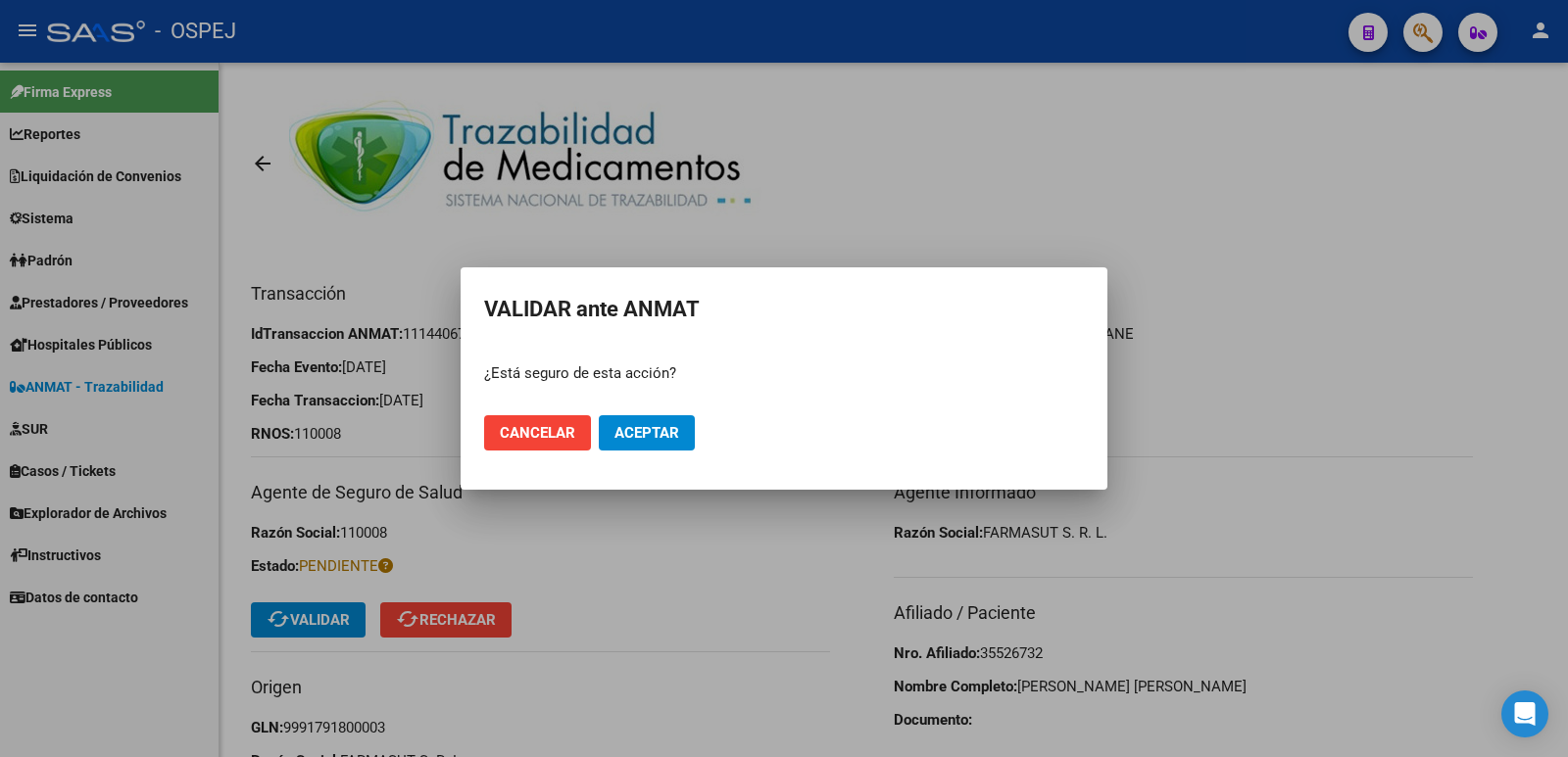
drag, startPoint x: 596, startPoint y: 434, endPoint x: 614, endPoint y: 437, distance: 18.2
click at [599, 433] on mat-dialog-actions "Cancelar Aceptar" at bounding box center [784, 432] width 599 height 66
click at [615, 437] on span "Aceptar" at bounding box center [646, 433] width 64 height 18
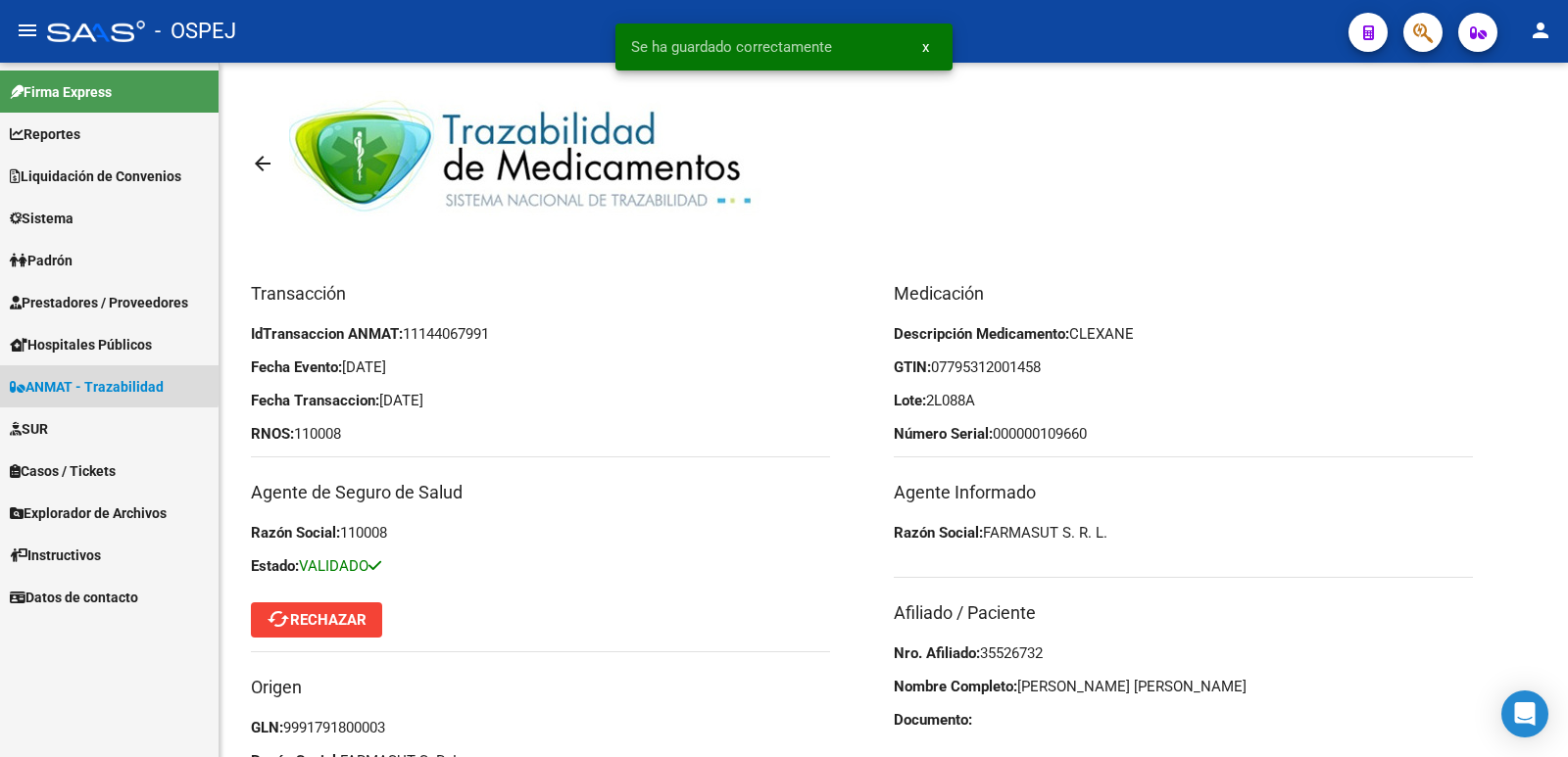
click at [80, 381] on span "ANMAT - Trazabilidad" at bounding box center [87, 387] width 154 height 22
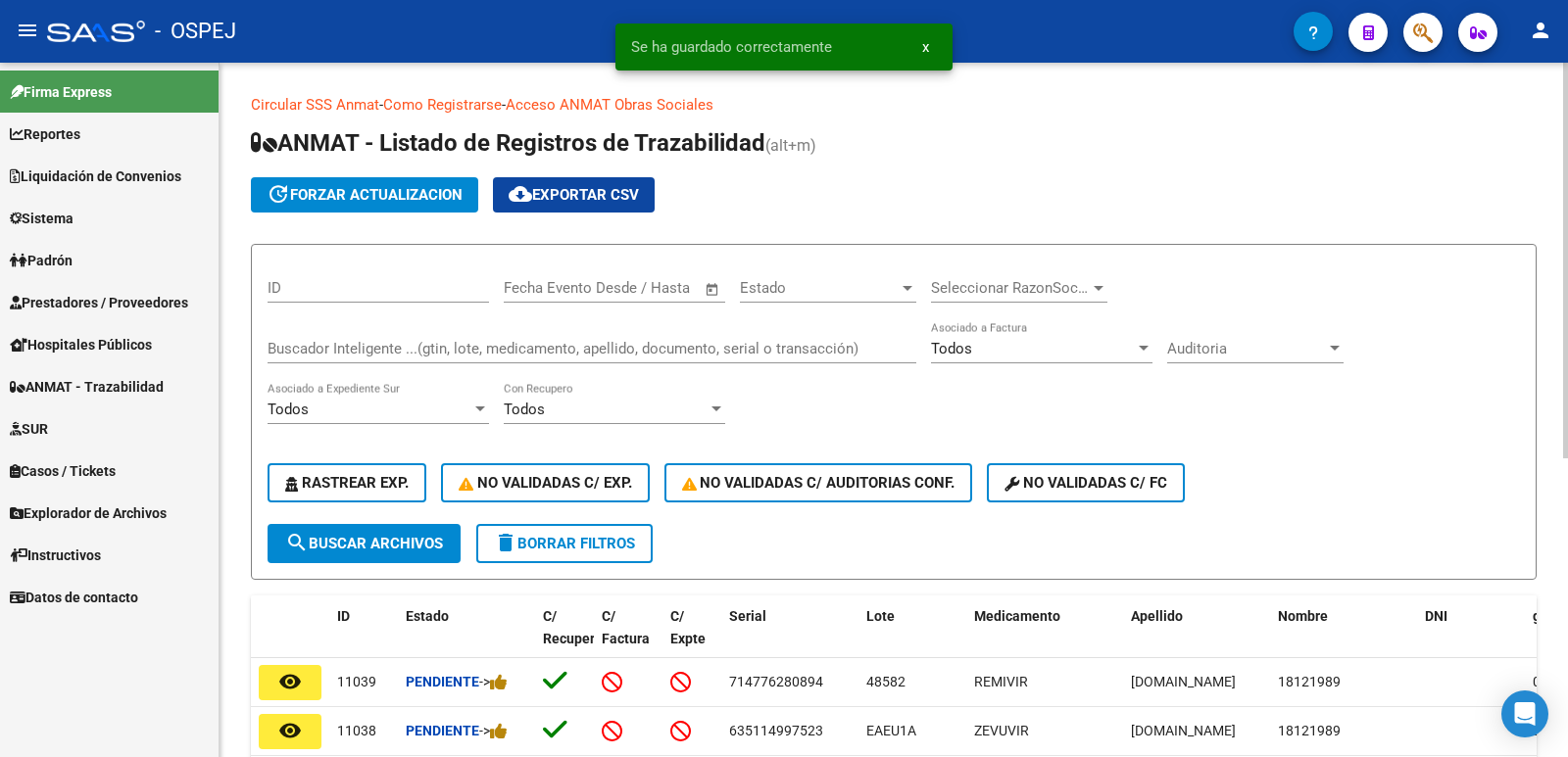
click at [334, 360] on div "Buscador Inteligente ...(gtin, lote, medicamento, apellido, documento, serial o…" at bounding box center [592, 342] width 649 height 42
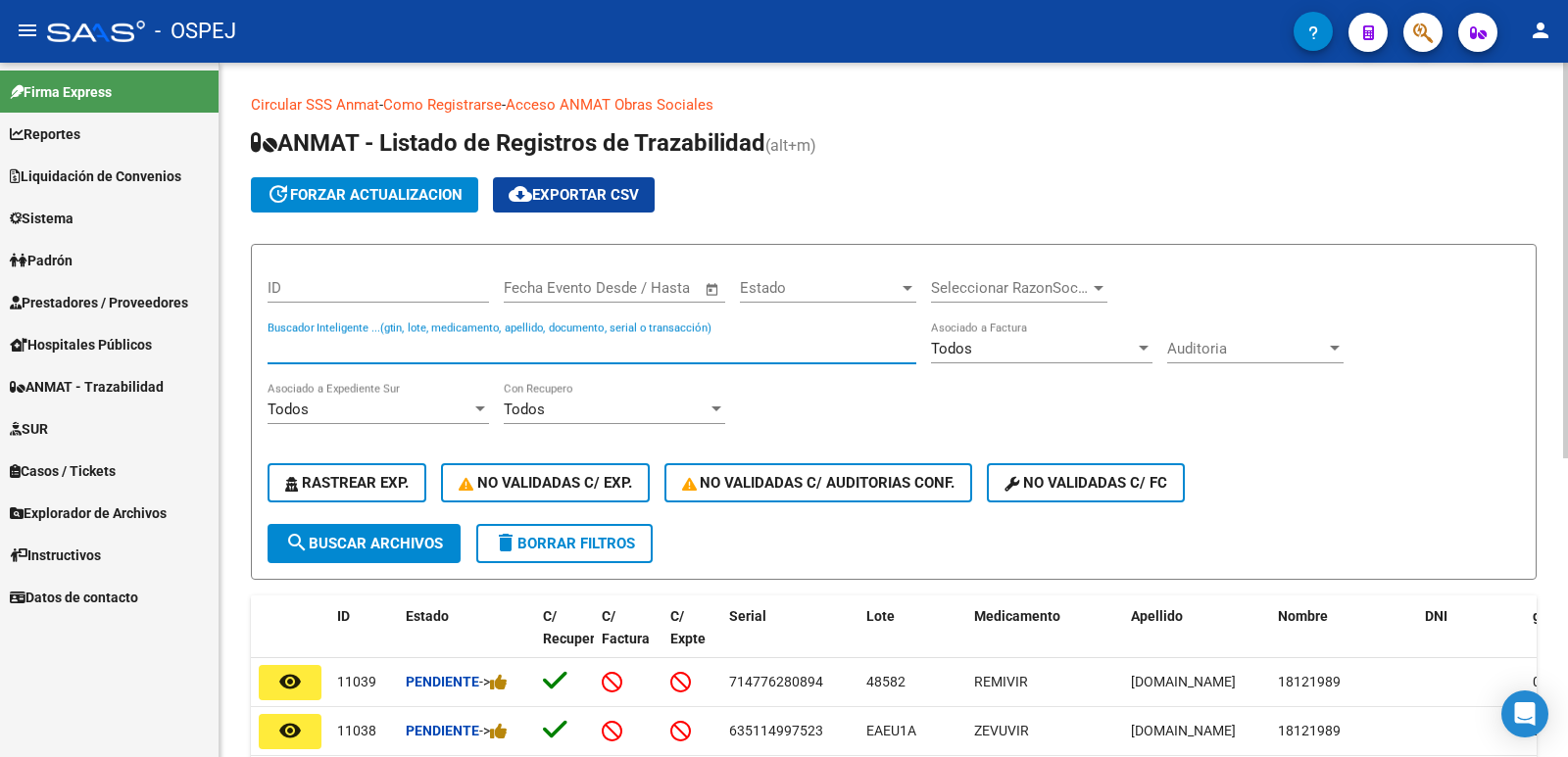
click at [745, 344] on input "Buscador Inteligente ...(gtin, lote, medicamento, apellido, documento, serial o…" at bounding box center [592, 349] width 649 height 18
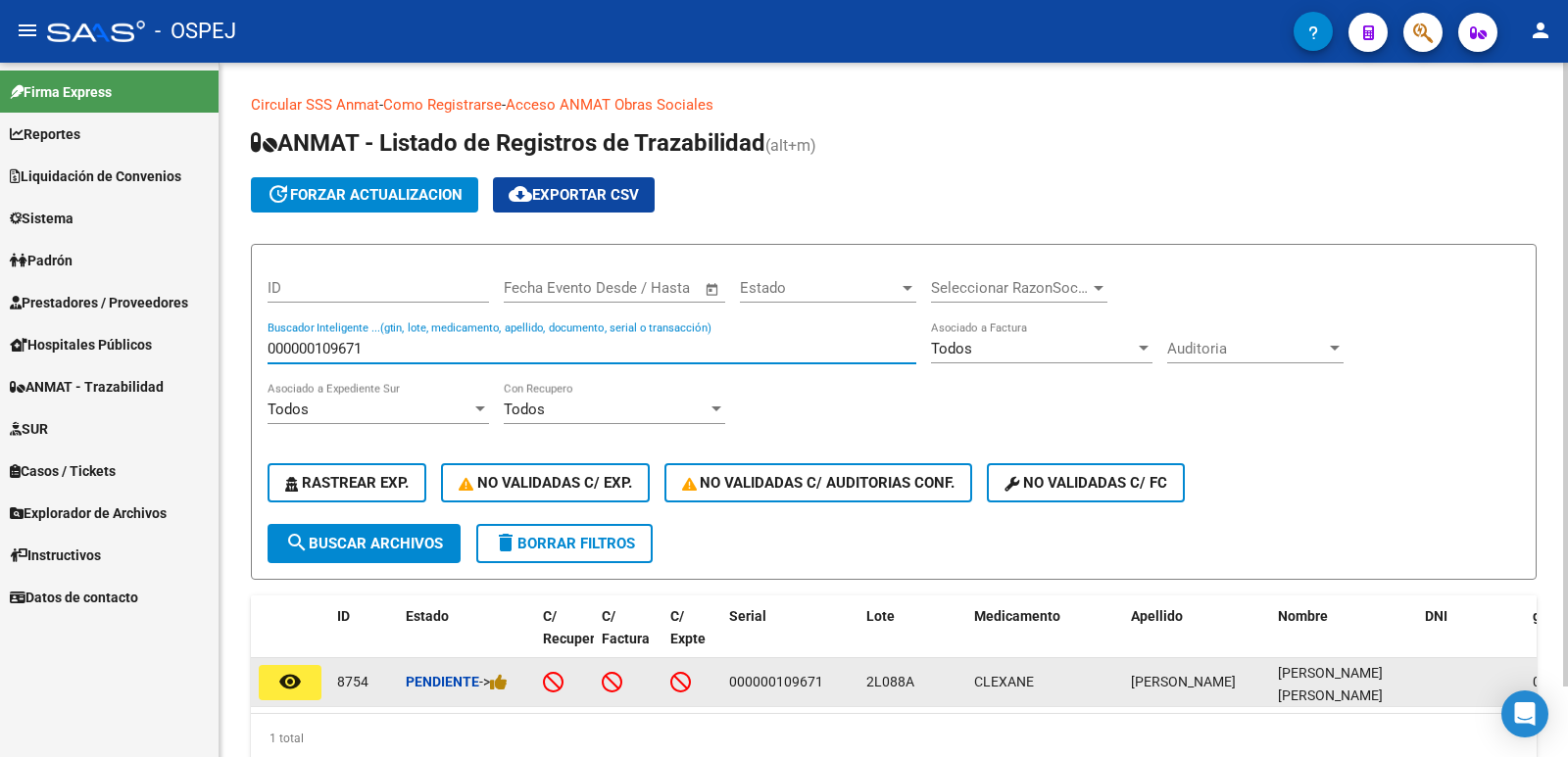
type input "000000109671"
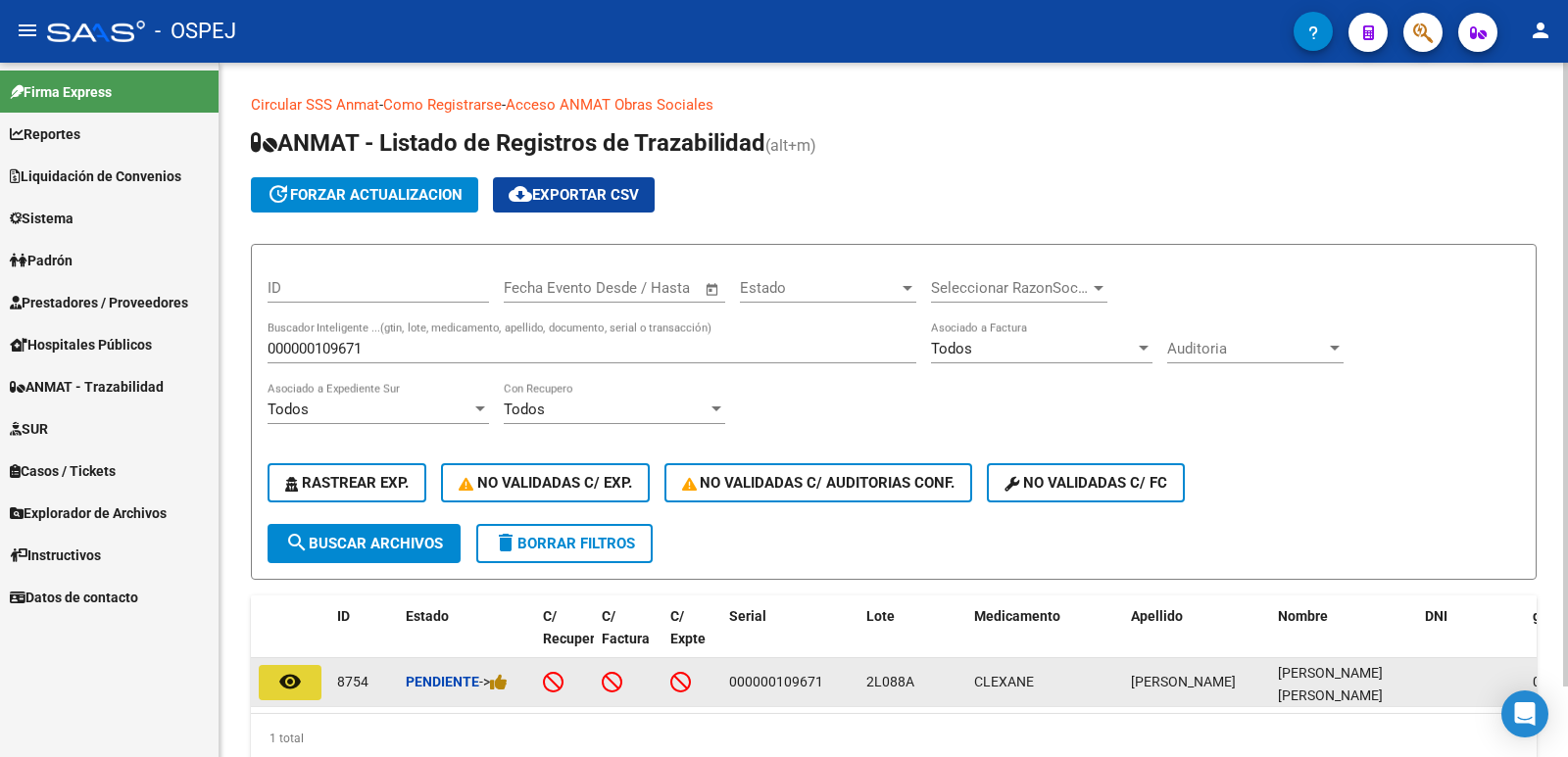
click at [286, 670] on mat-icon "remove_red_eye" at bounding box center [290, 682] width 24 height 24
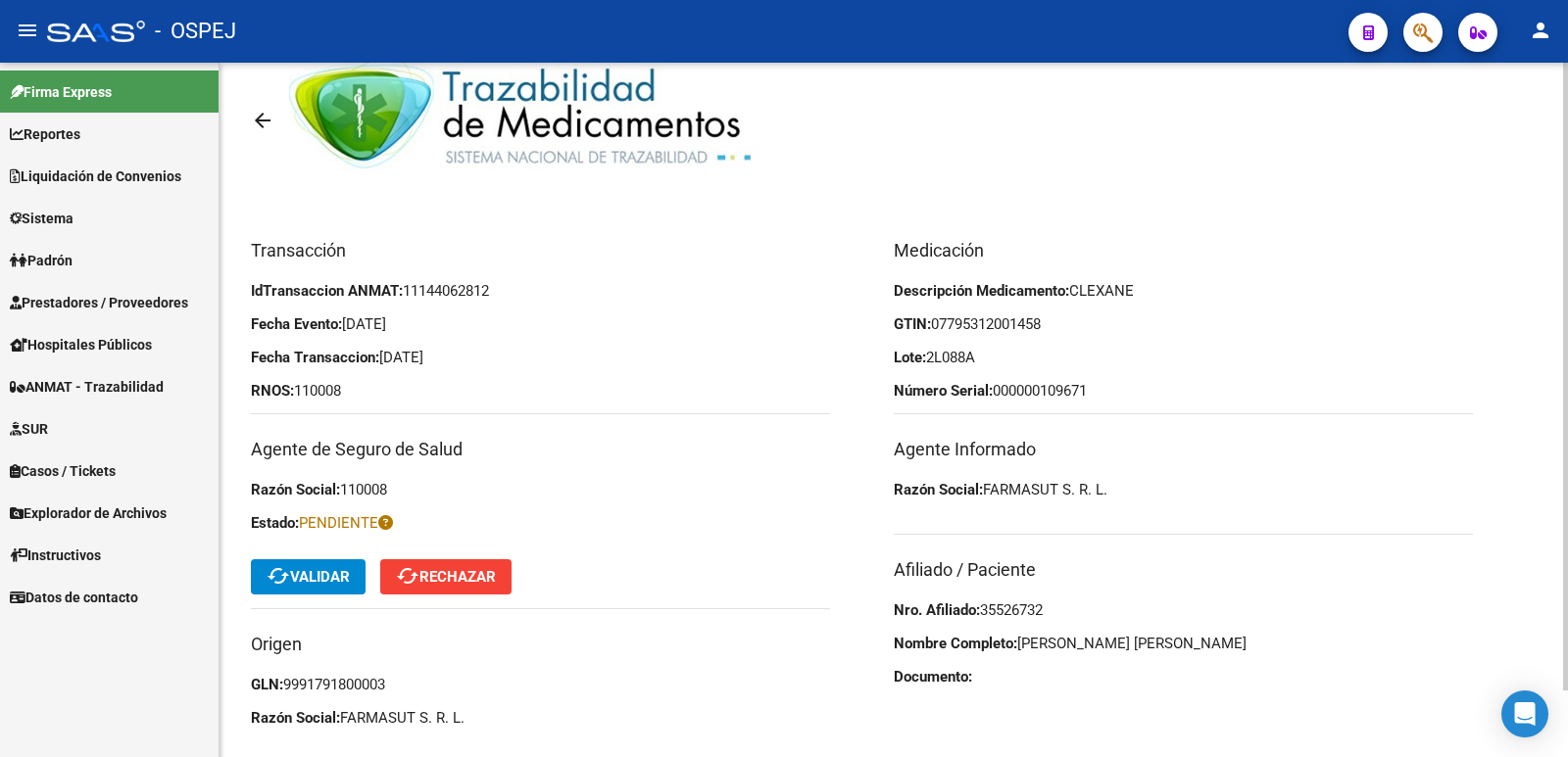
scroll to position [73, 0]
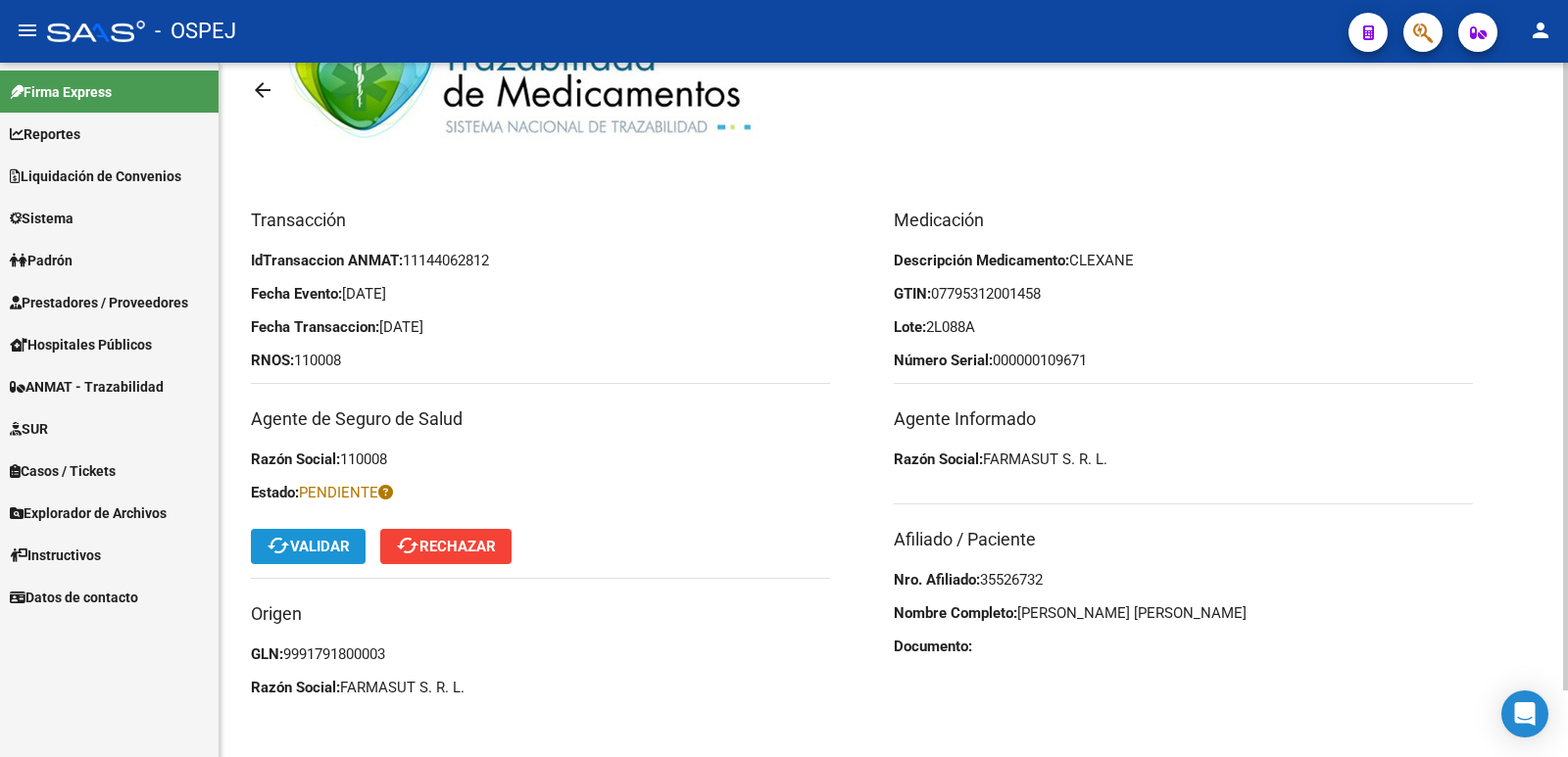
click at [339, 545] on span "cached Validar" at bounding box center [308, 547] width 83 height 18
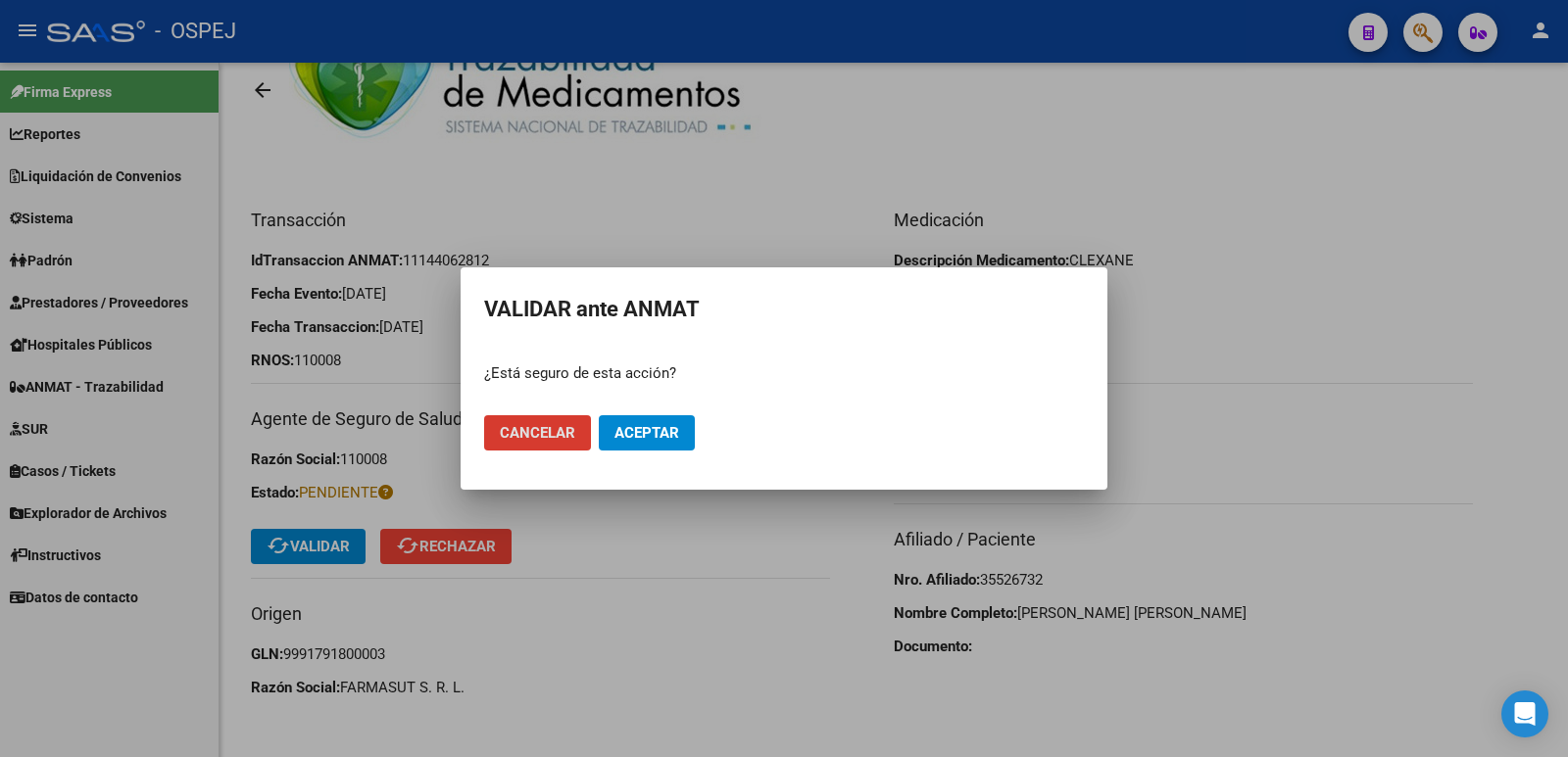
click at [621, 442] on button "Aceptar" at bounding box center [646, 433] width 96 height 36
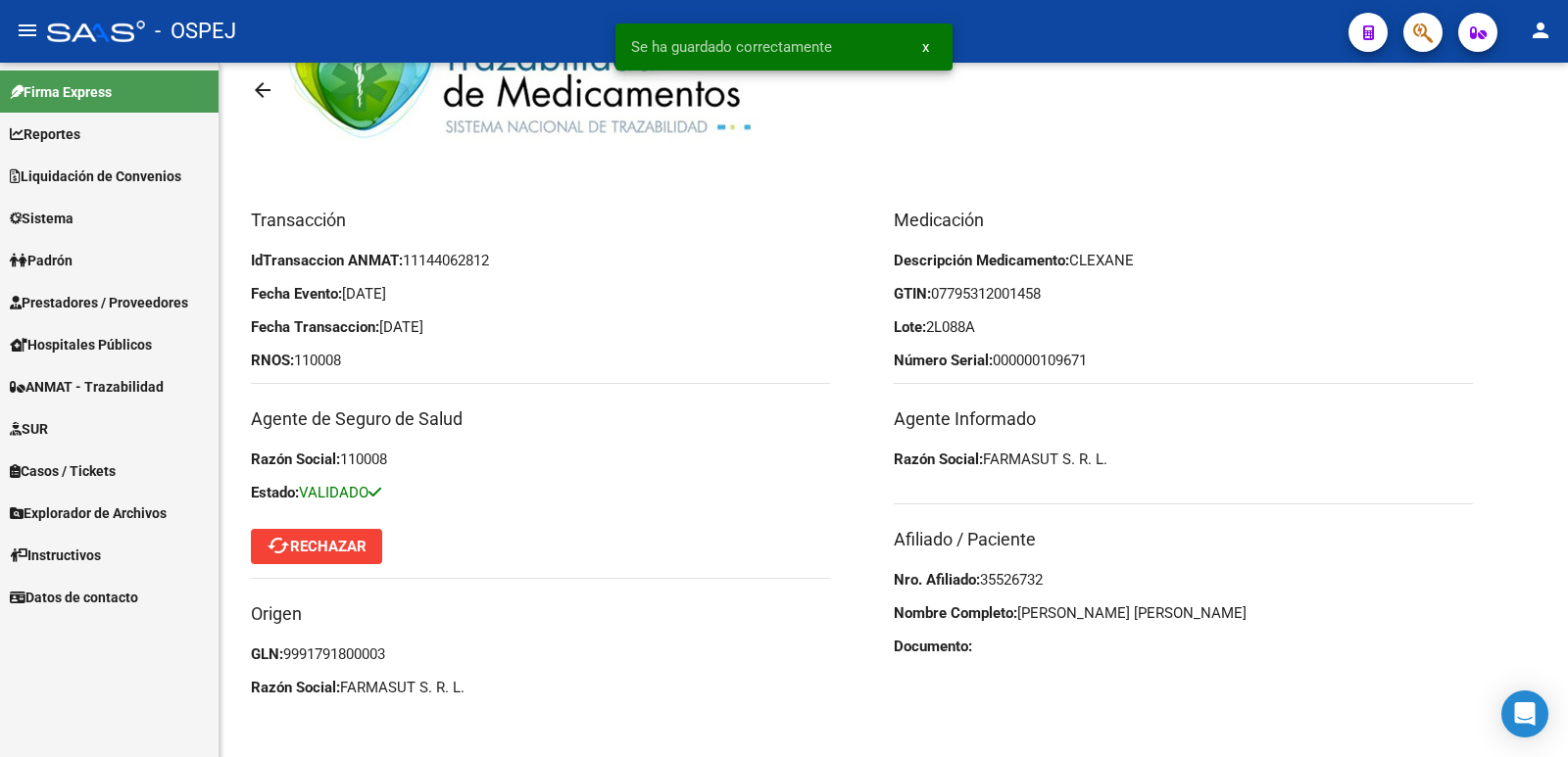
click at [138, 386] on span "ANMAT - Trazabilidad" at bounding box center [87, 387] width 154 height 22
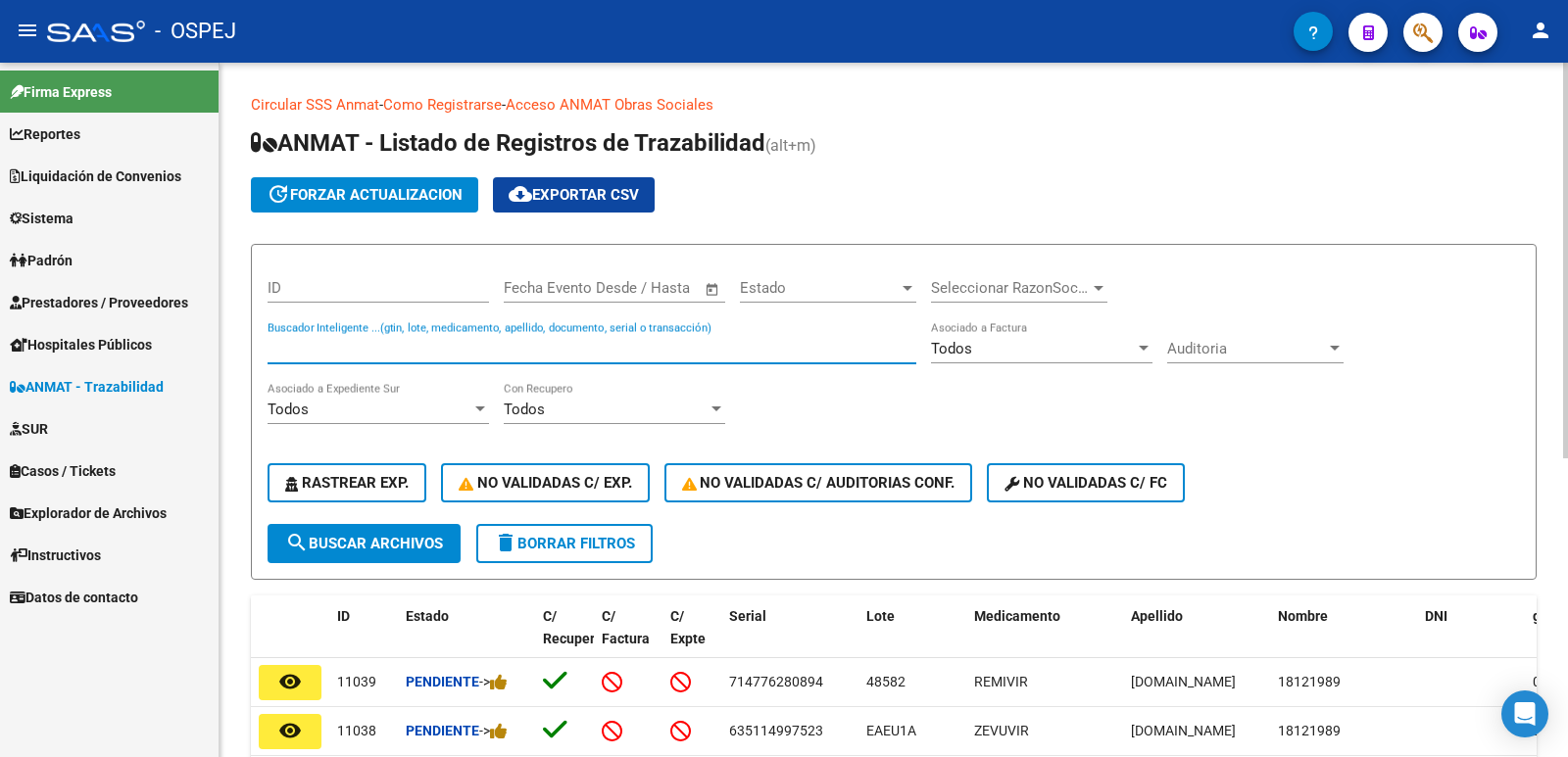
click at [517, 341] on input "Buscador Inteligente ...(gtin, lote, medicamento, apellido, documento, serial o…" at bounding box center [592, 349] width 649 height 18
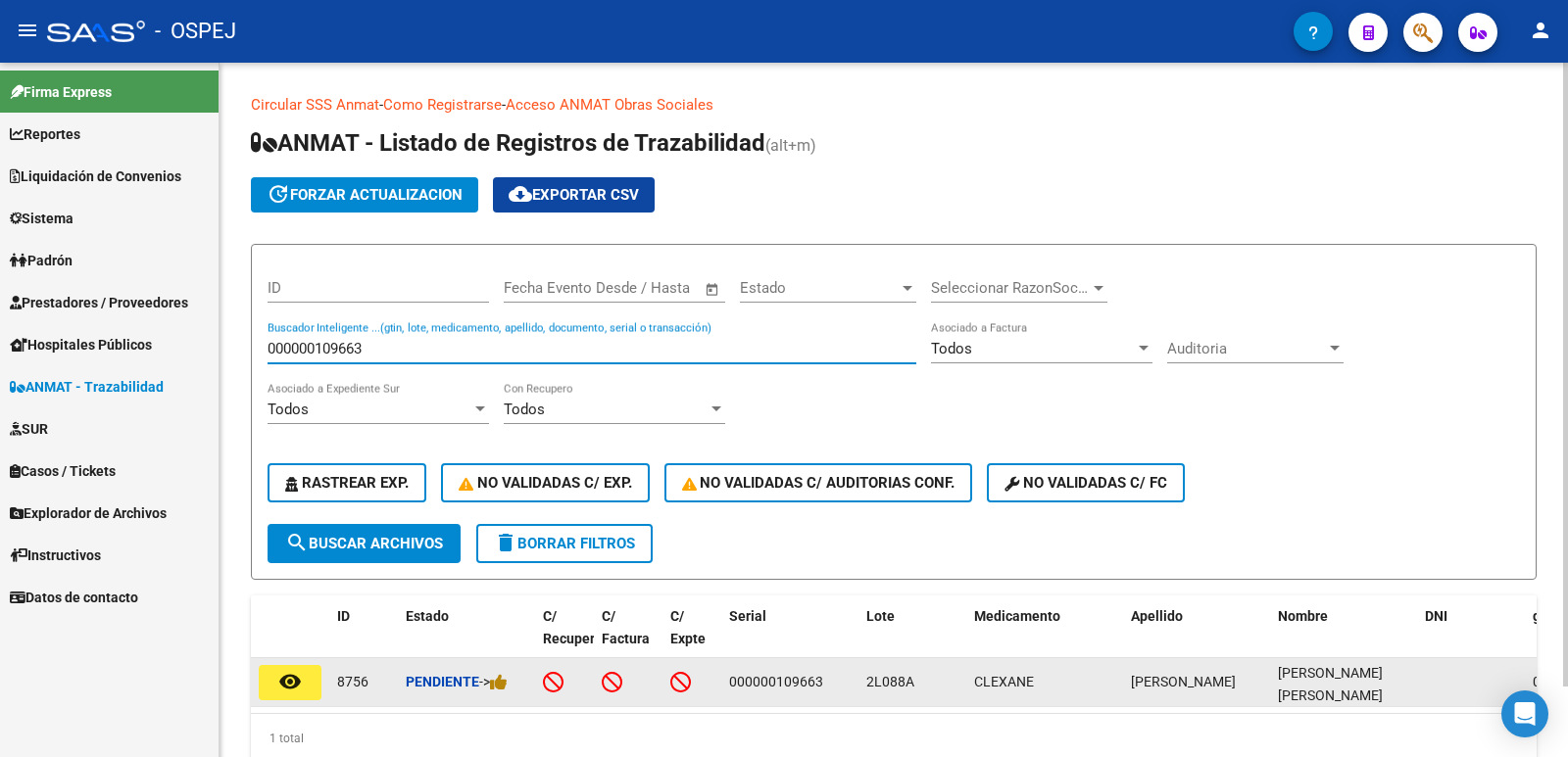
type input "000000109663"
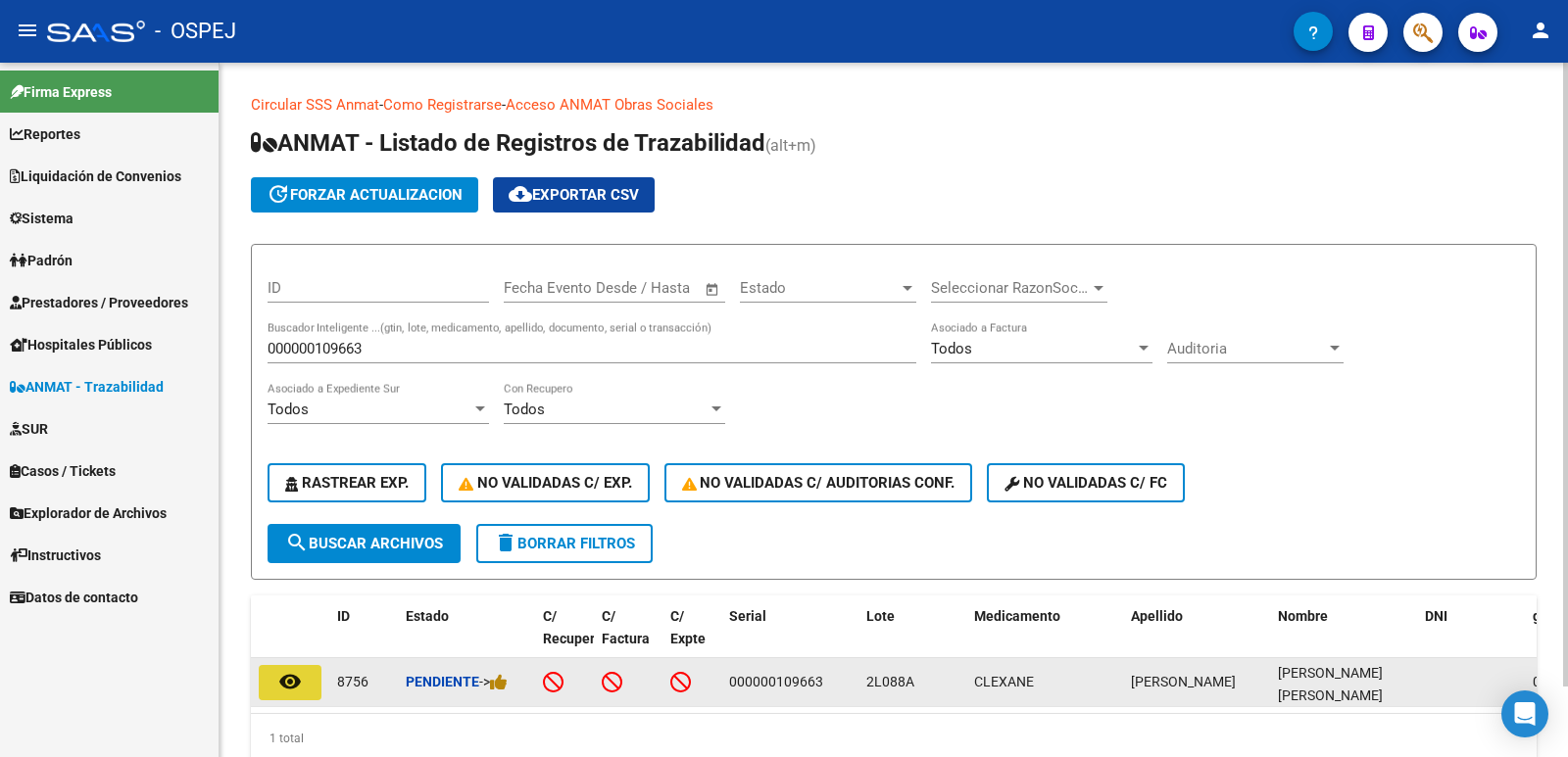
click at [281, 674] on mat-icon "remove_red_eye" at bounding box center [290, 682] width 24 height 24
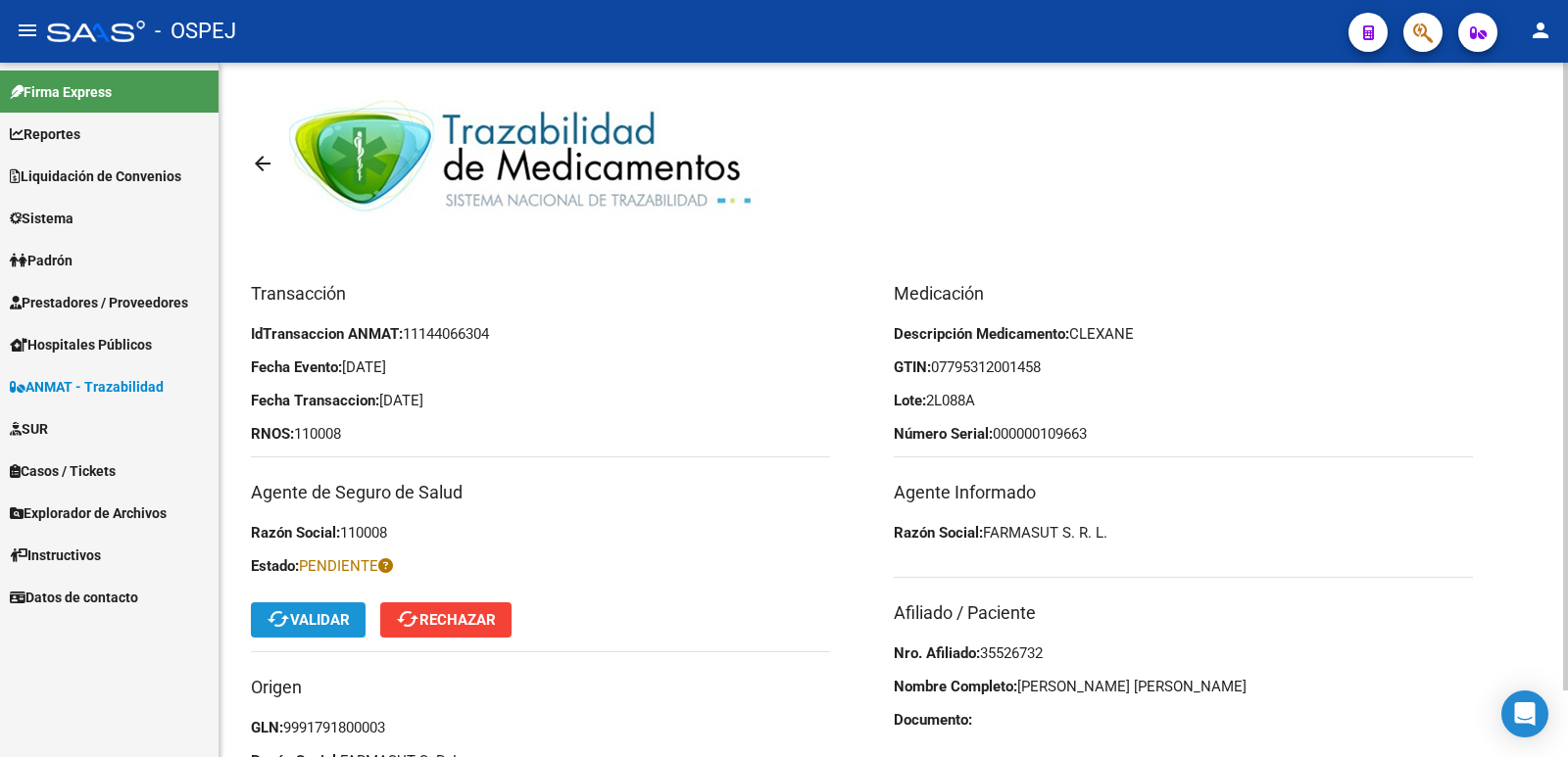
click at [327, 631] on button "cached Validar" at bounding box center [308, 620] width 115 height 36
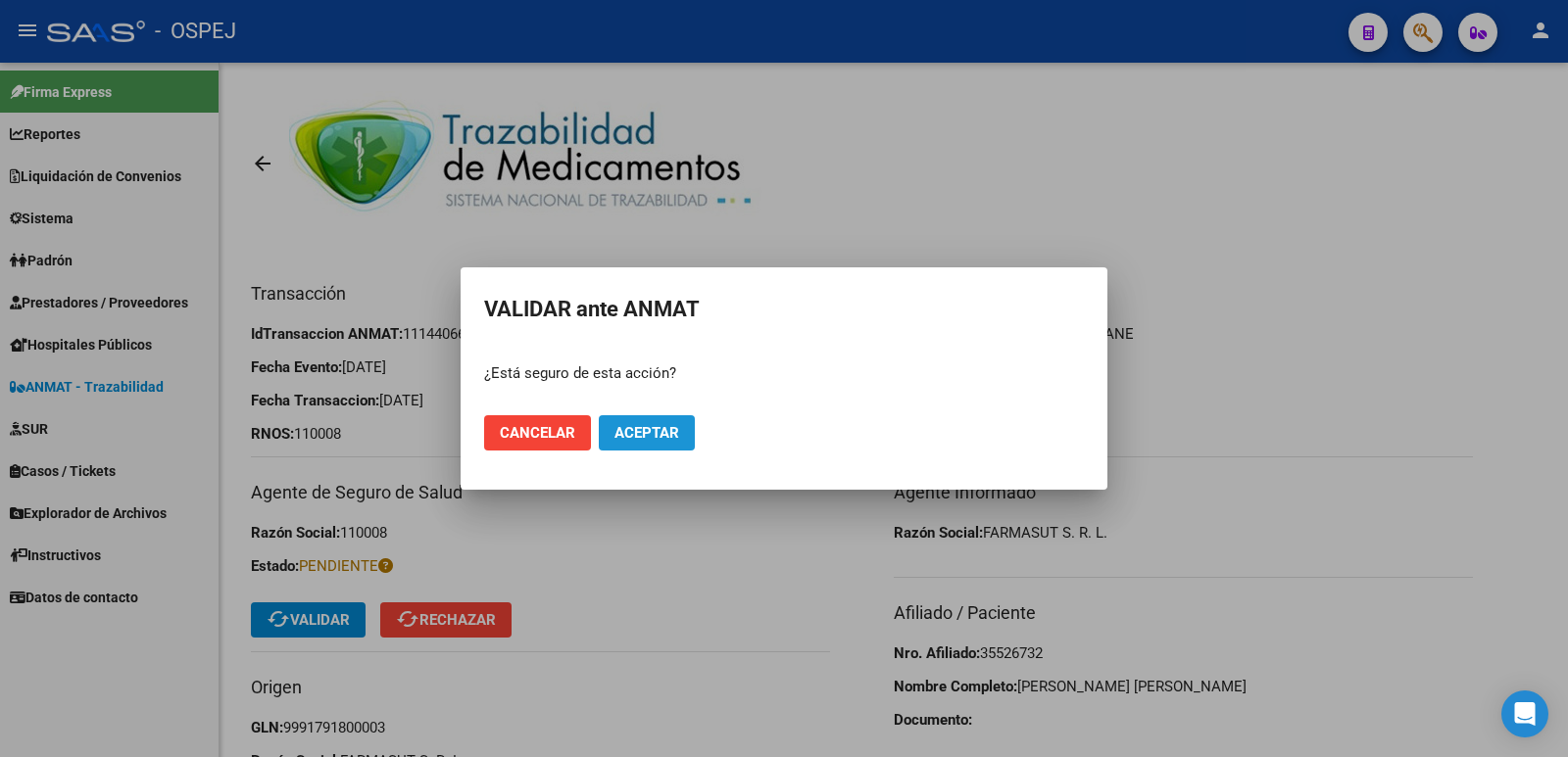
click at [661, 433] on span "Aceptar" at bounding box center [646, 433] width 64 height 18
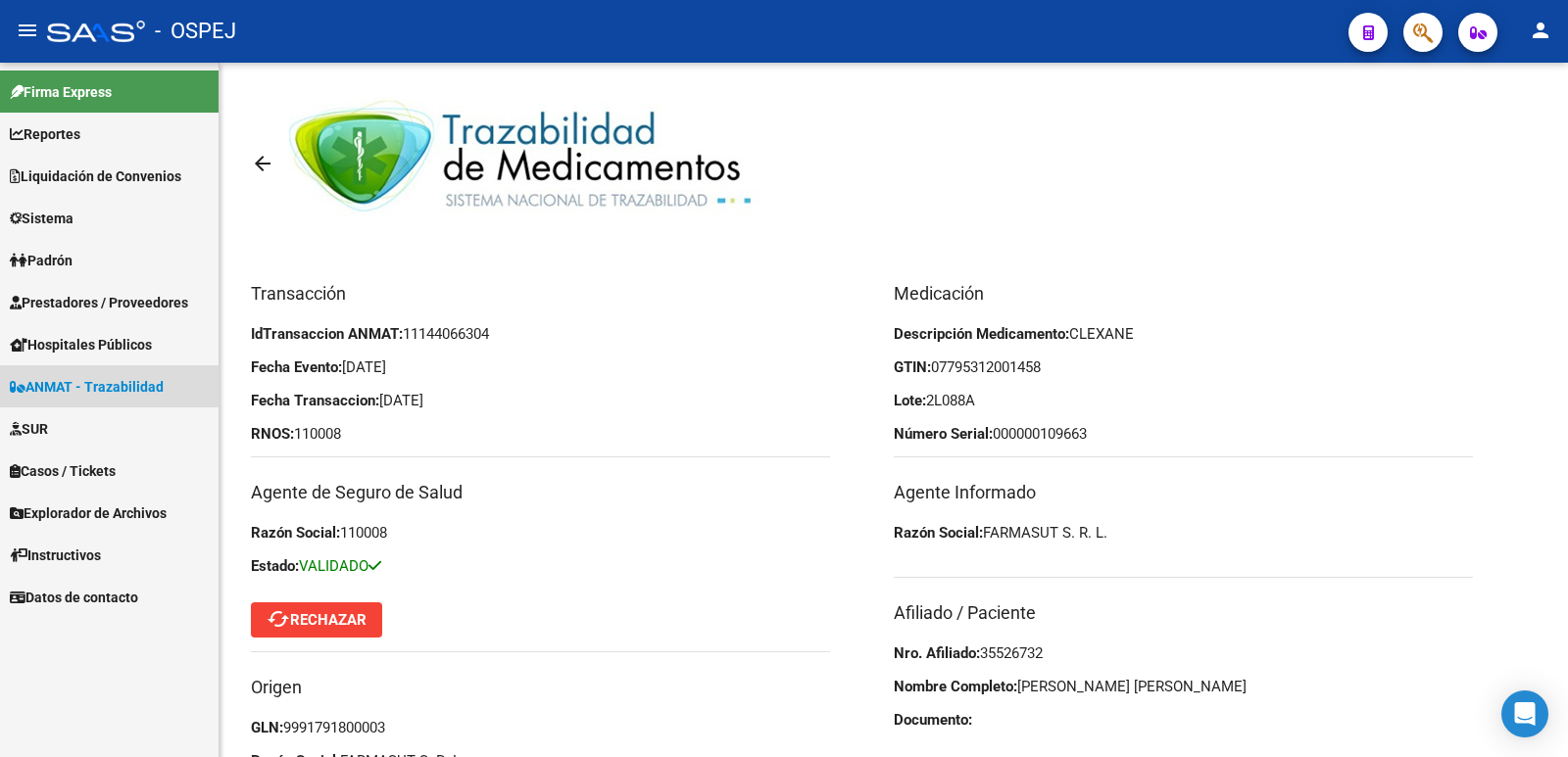
click at [153, 373] on link "ANMAT - Trazabilidad" at bounding box center [109, 386] width 218 height 42
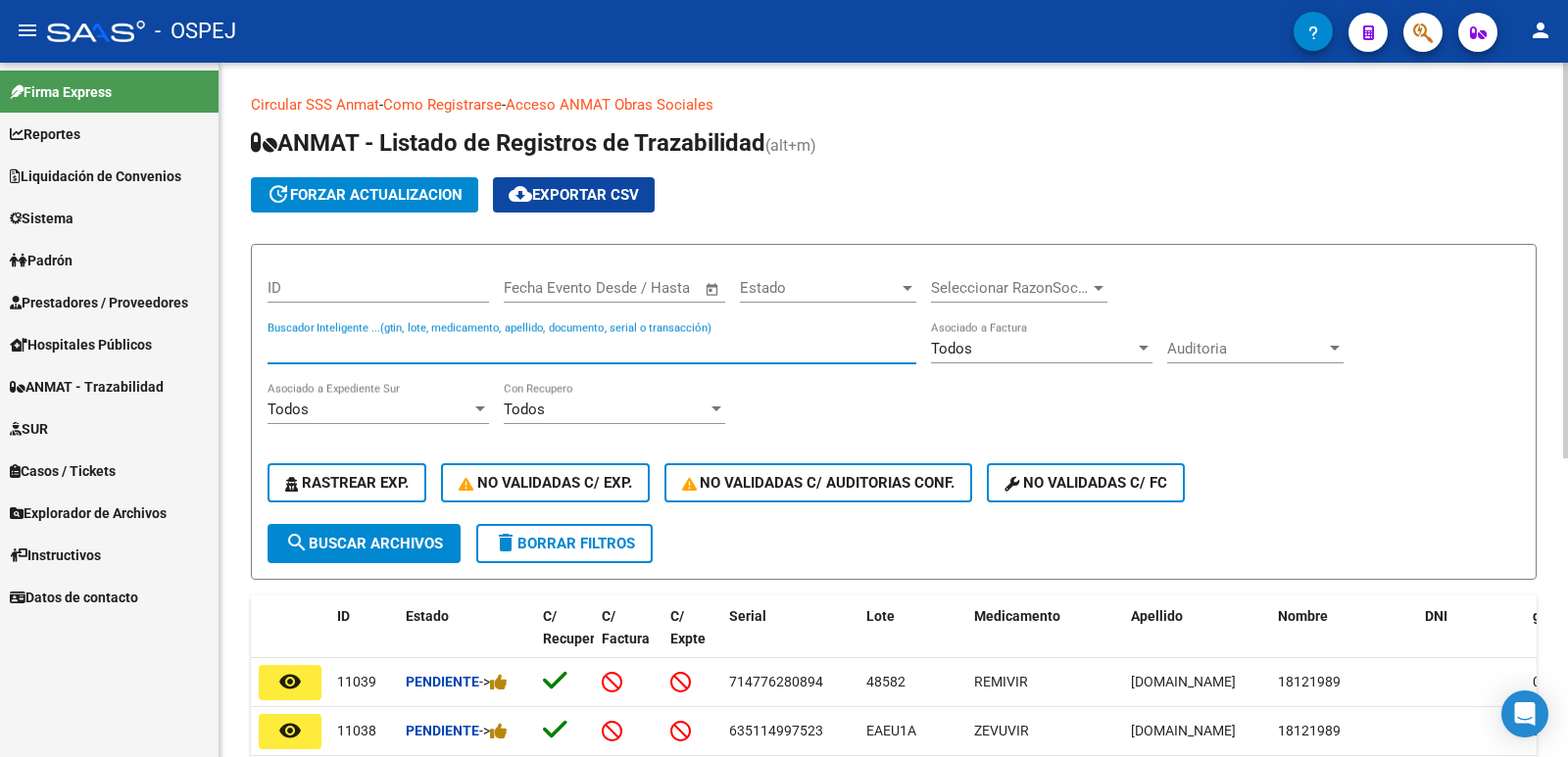
click at [325, 353] on input "Buscador Inteligente ...(gtin, lote, medicamento, apellido, documento, serial o…" at bounding box center [592, 349] width 649 height 18
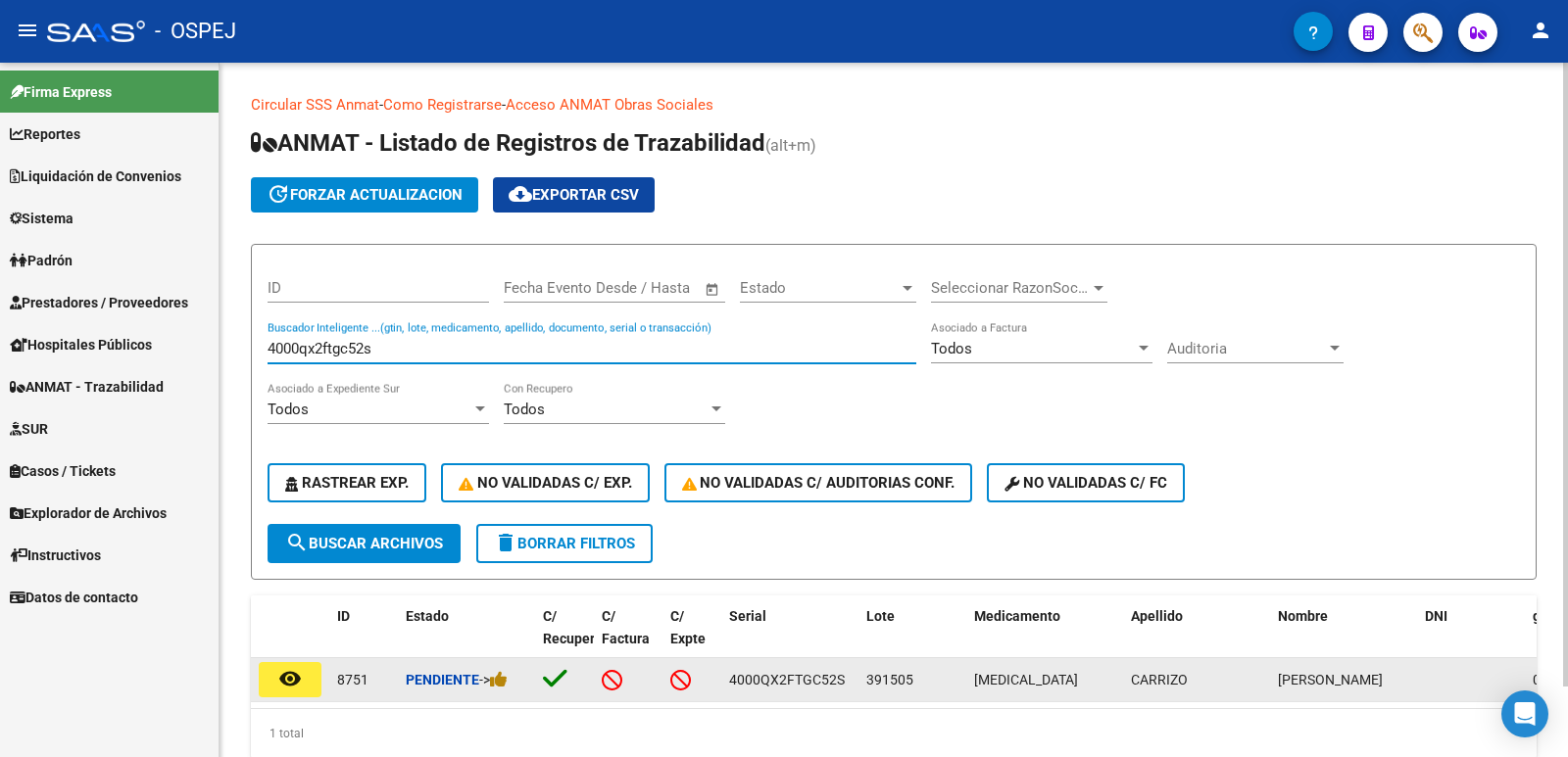
type input "4000qx2ftgc52s"
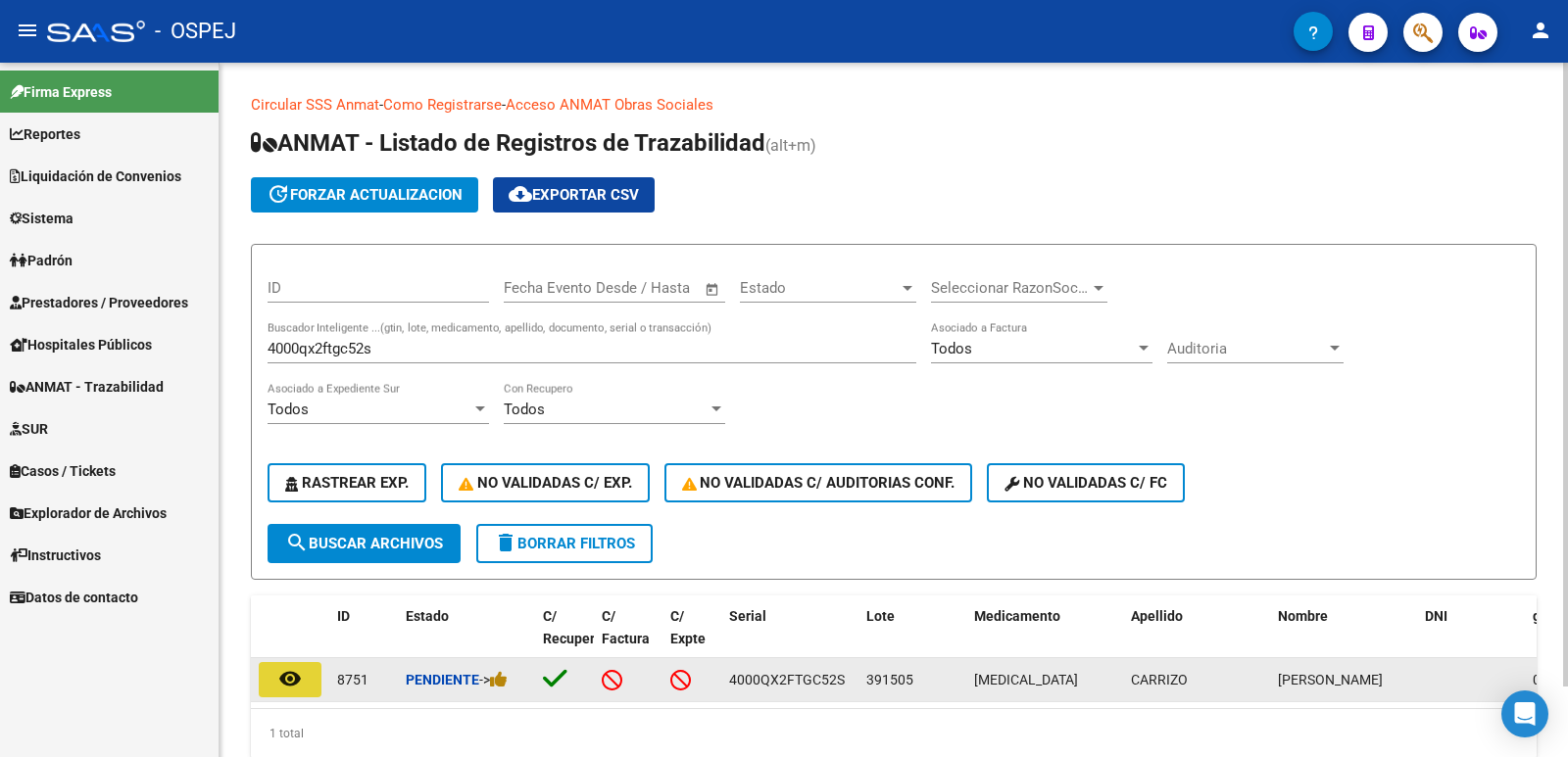
click at [295, 674] on mat-icon "remove_red_eye" at bounding box center [290, 679] width 24 height 24
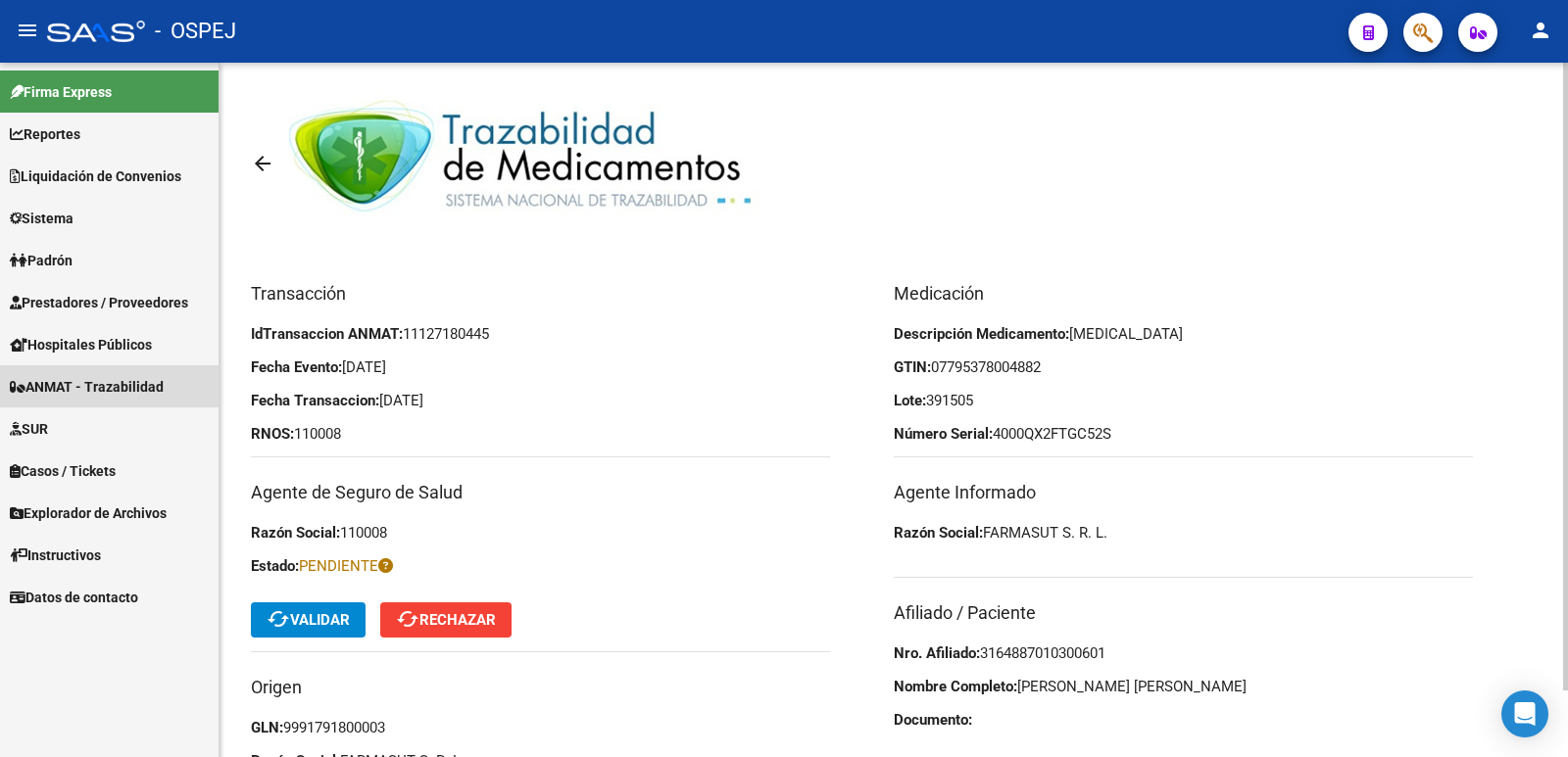
click at [126, 380] on span "ANMAT - Trazabilidad" at bounding box center [87, 387] width 154 height 22
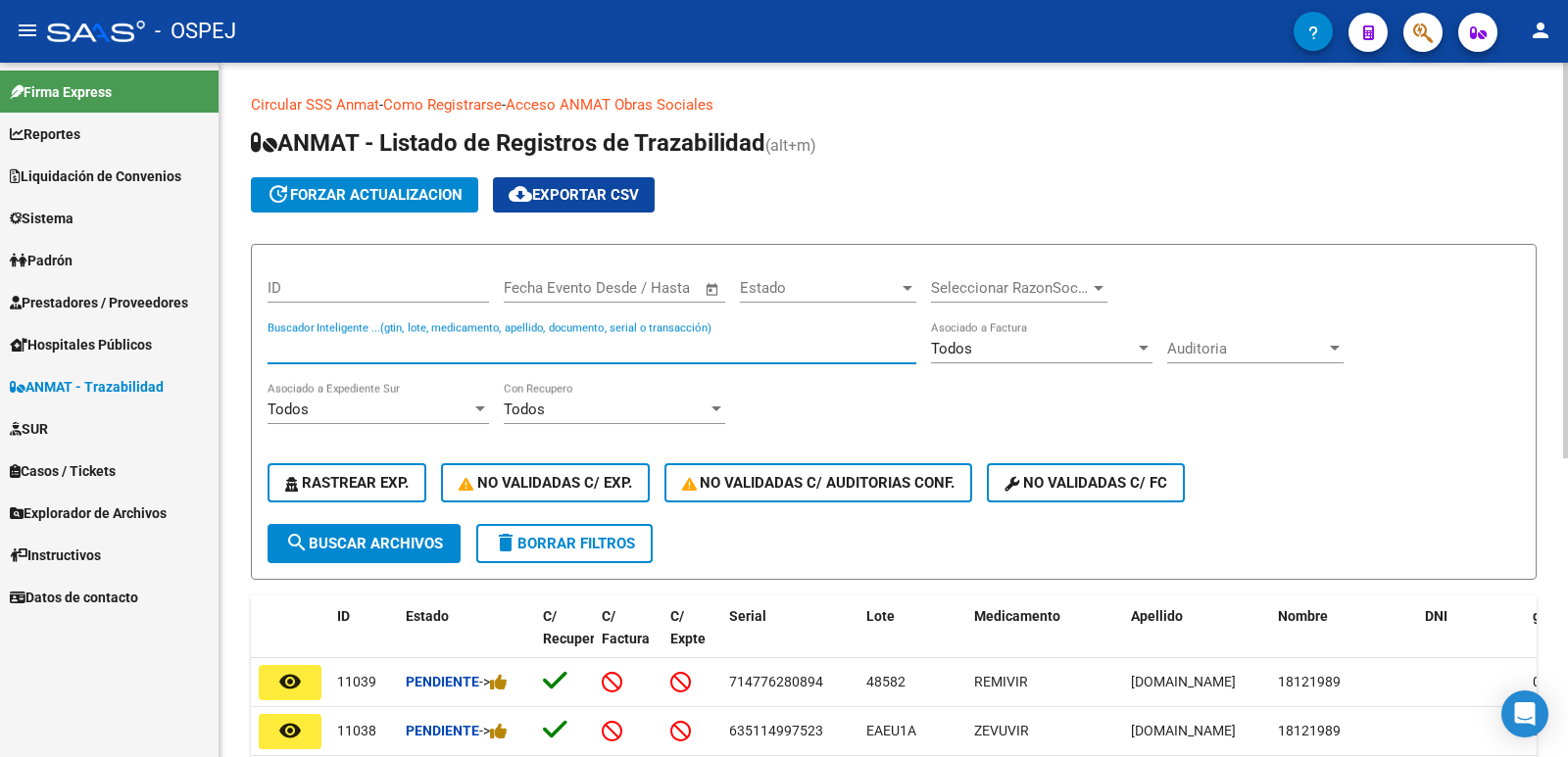
click at [517, 341] on input "Buscador Inteligente ...(gtin, lote, medicamento, apellido, documento, serial o…" at bounding box center [592, 349] width 649 height 18
type input "2"
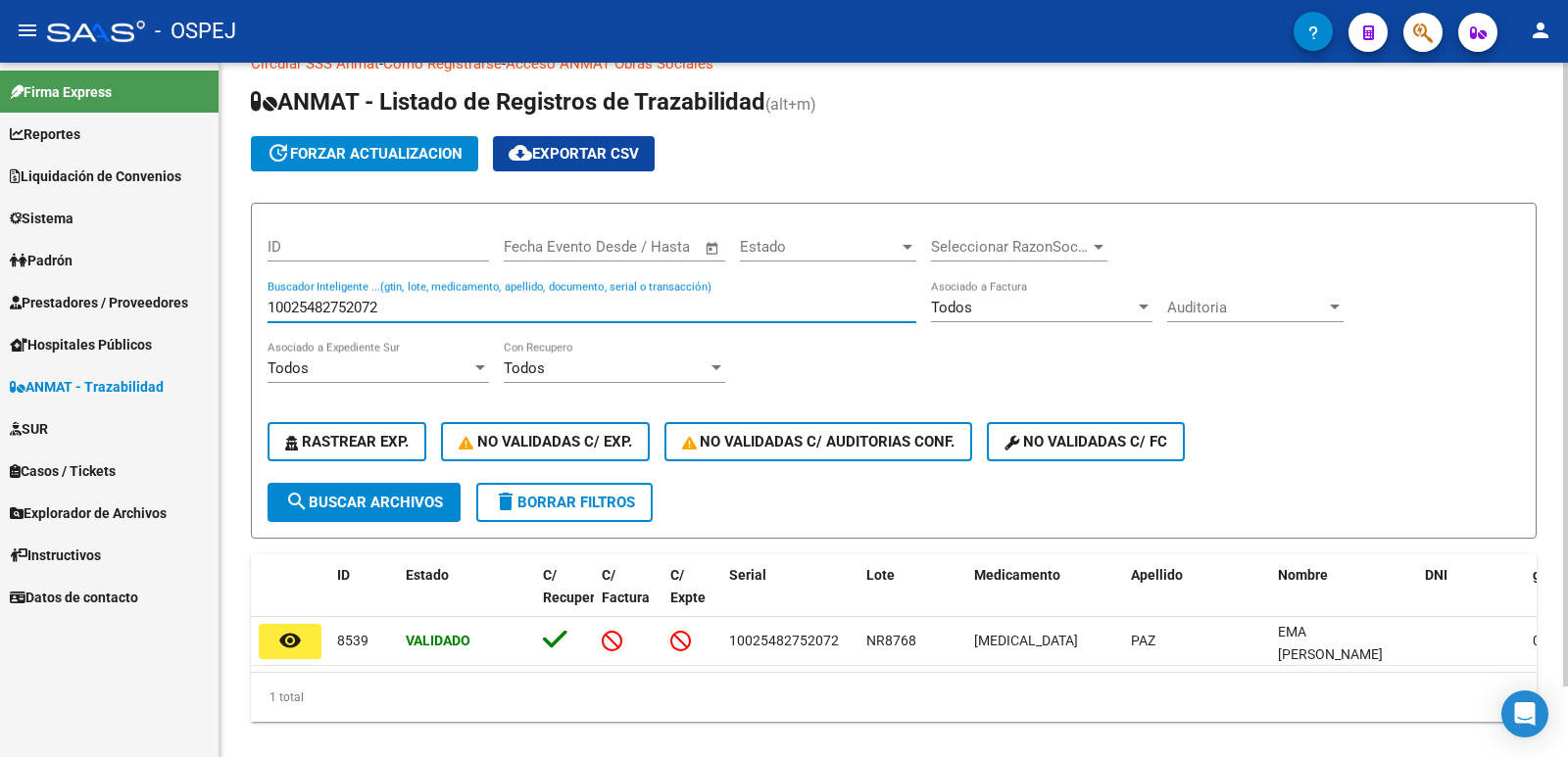
scroll to position [78, 0]
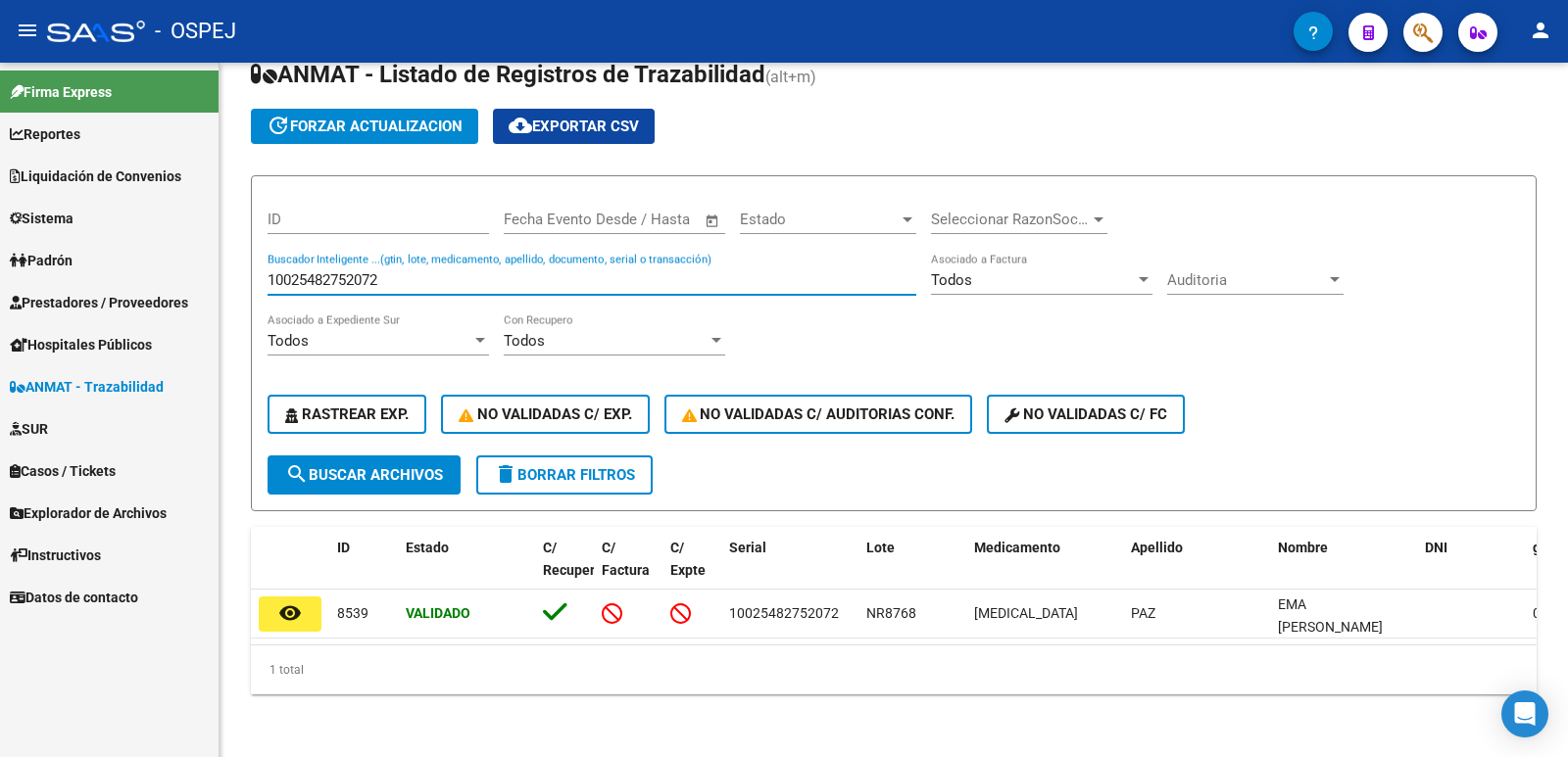
drag, startPoint x: 596, startPoint y: 273, endPoint x: 0, endPoint y: 255, distance: 596.3
click at [0, 256] on mat-sidenav-container "Firma Express Reportes Ingresos Devengados Detalles por CUIL RG Detalles - MT/P…" at bounding box center [784, 409] width 1568 height 695
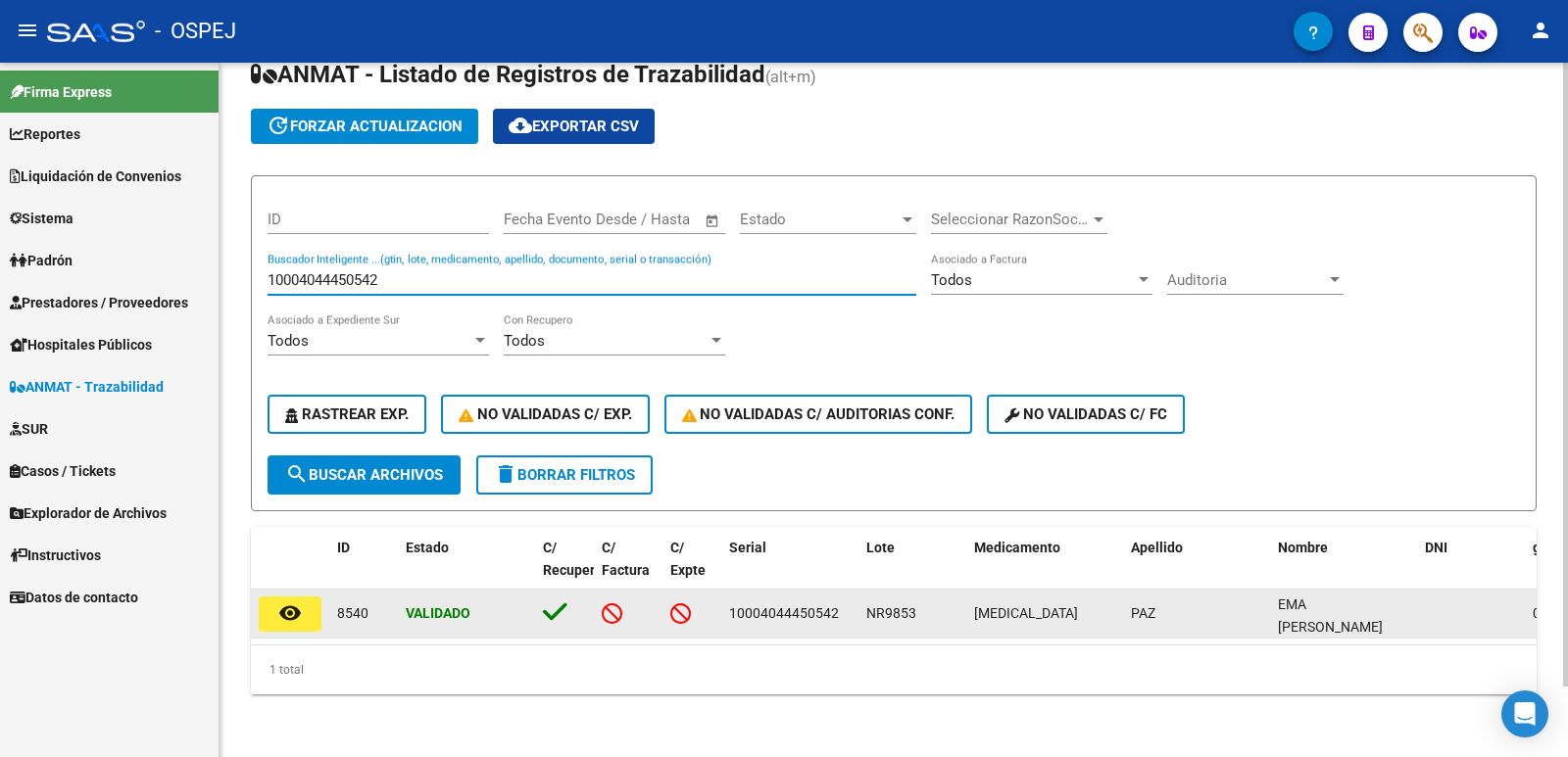
type input "10004044450542"
click at [302, 602] on button "remove_red_eye" at bounding box center [290, 614] width 62 height 36
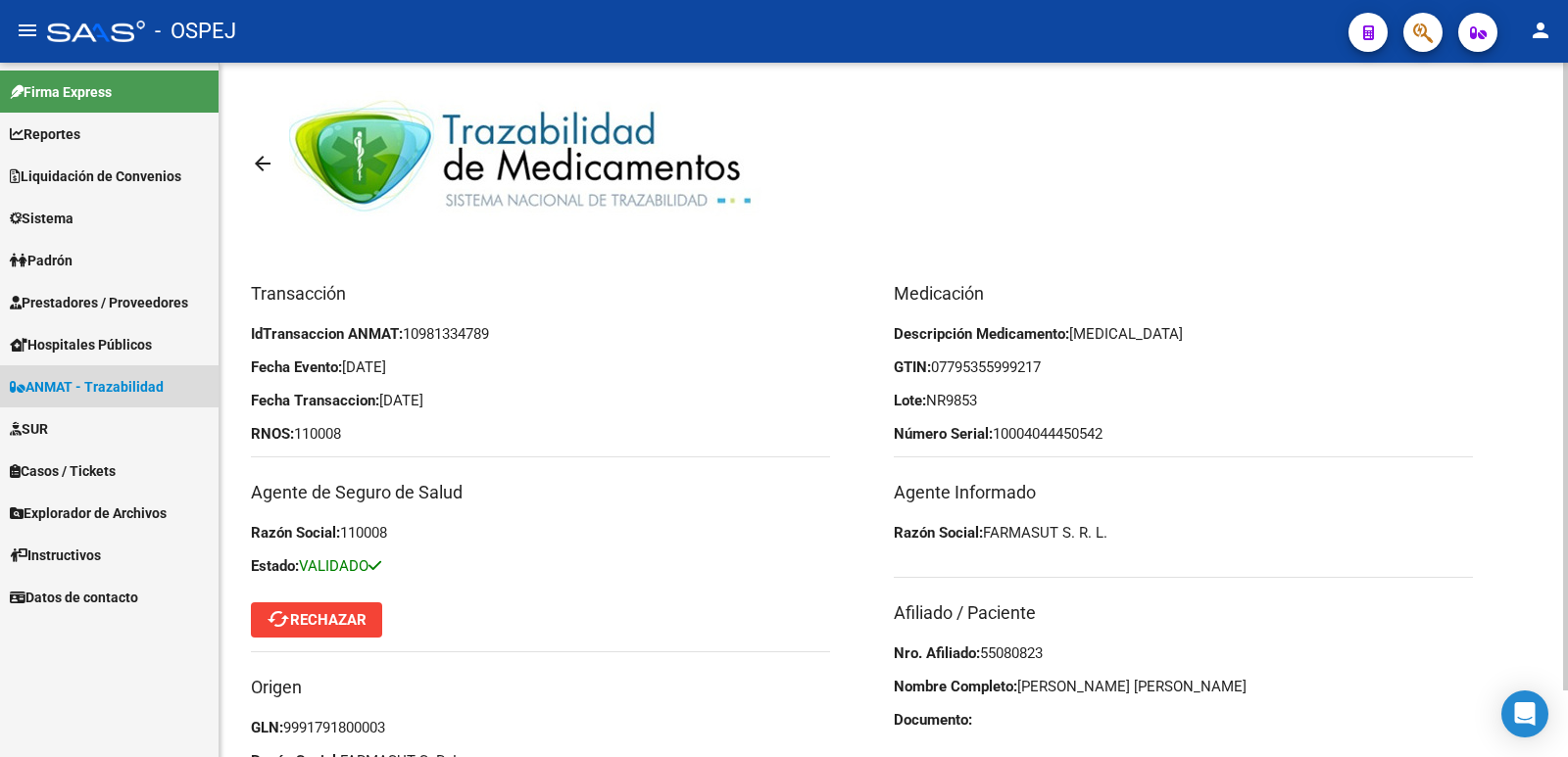
click at [133, 391] on span "ANMAT - Trazabilidad" at bounding box center [87, 387] width 154 height 22
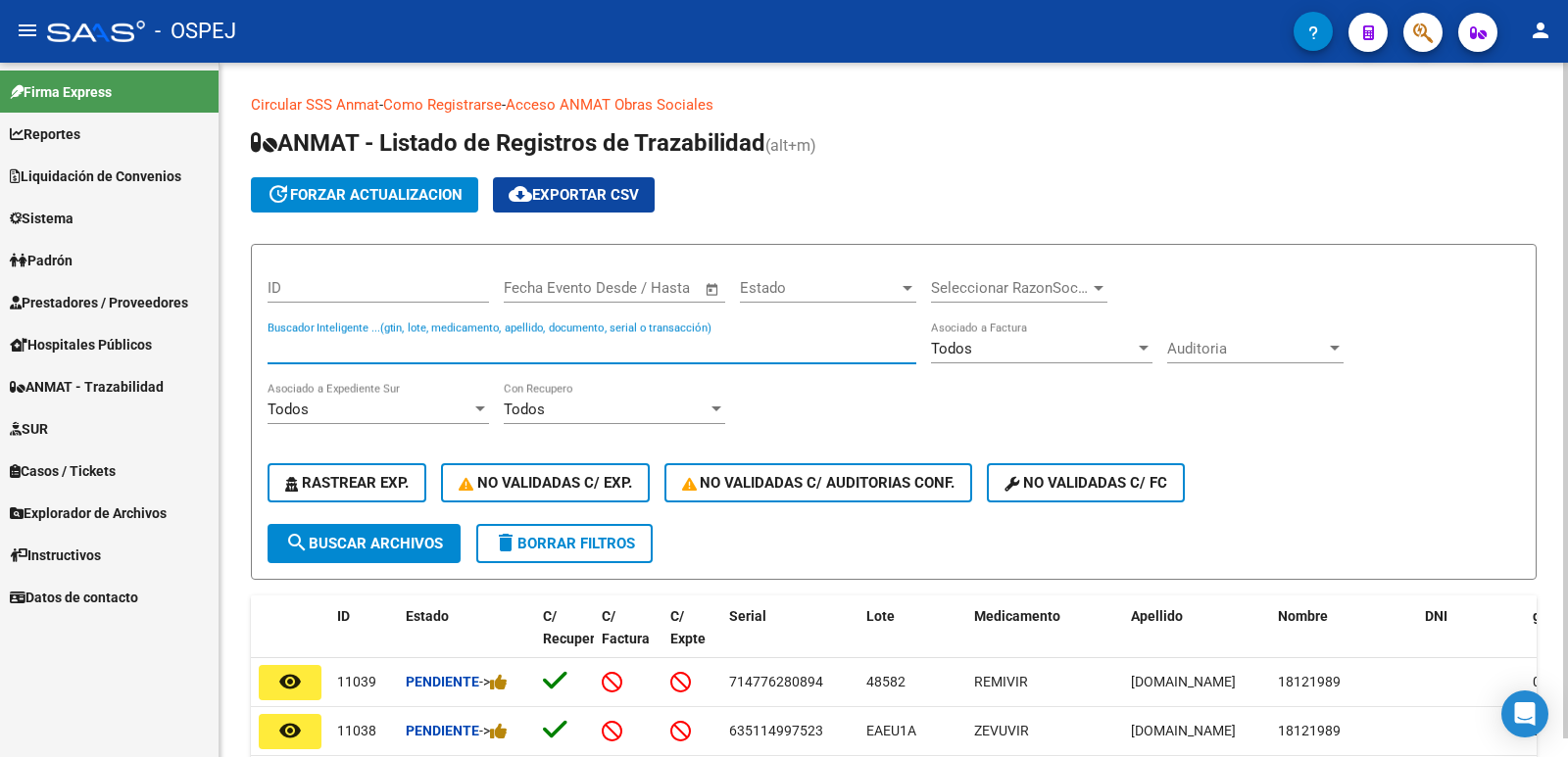
click at [404, 352] on input "Buscador Inteligente ...(gtin, lote, medicamento, apellido, documento, serial o…" at bounding box center [592, 349] width 649 height 18
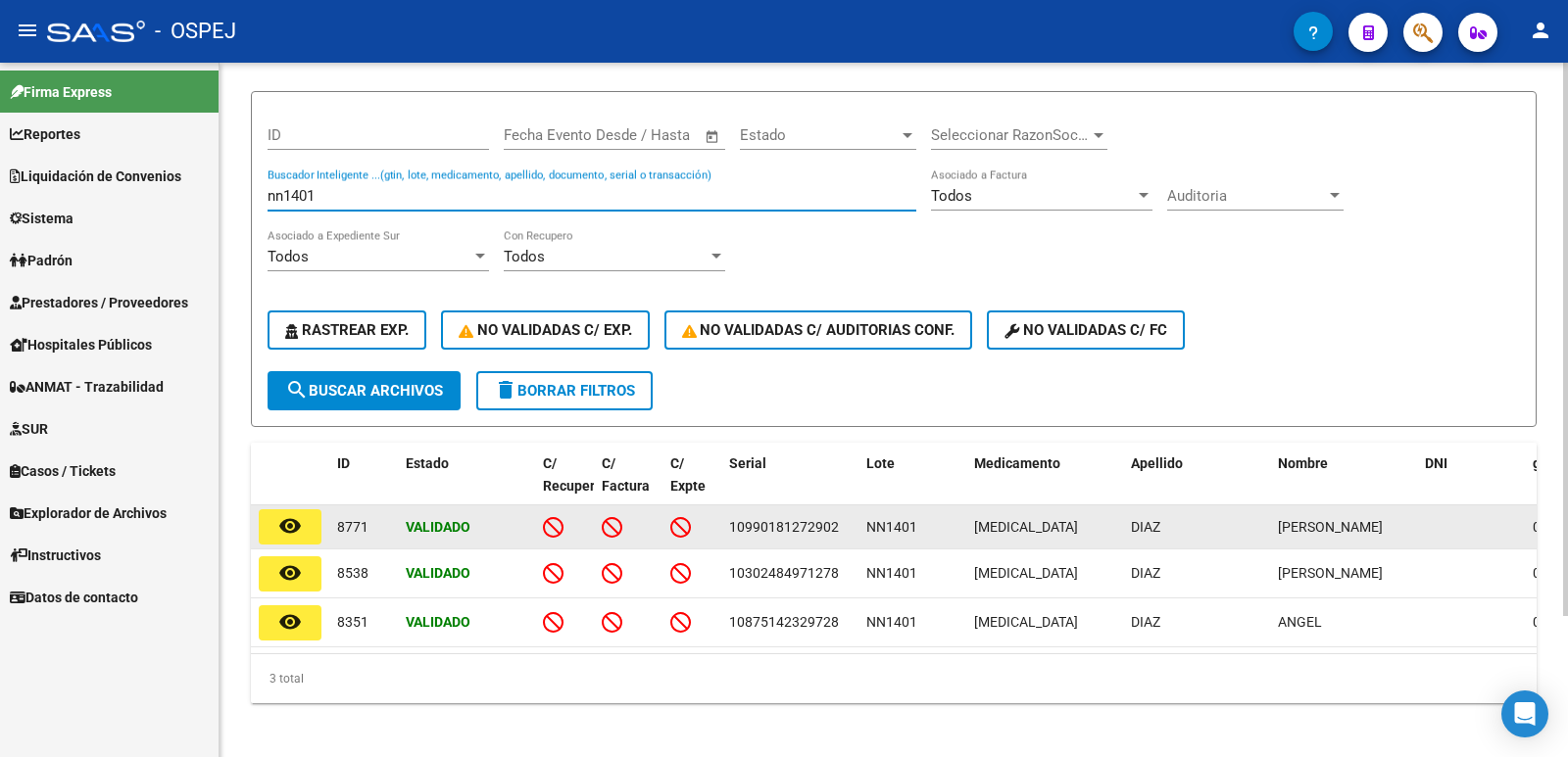
scroll to position [176, 0]
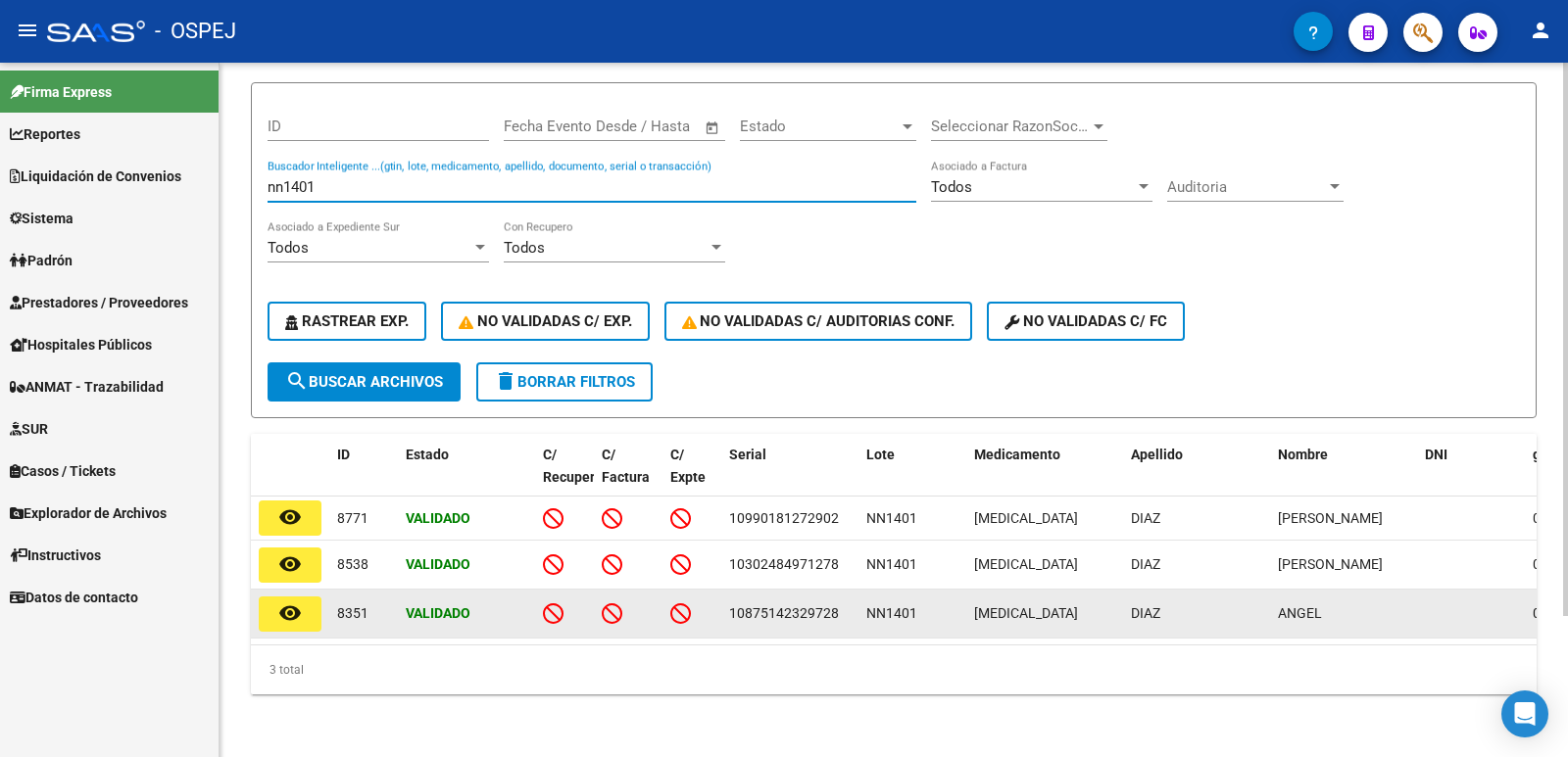
type input "nn1401"
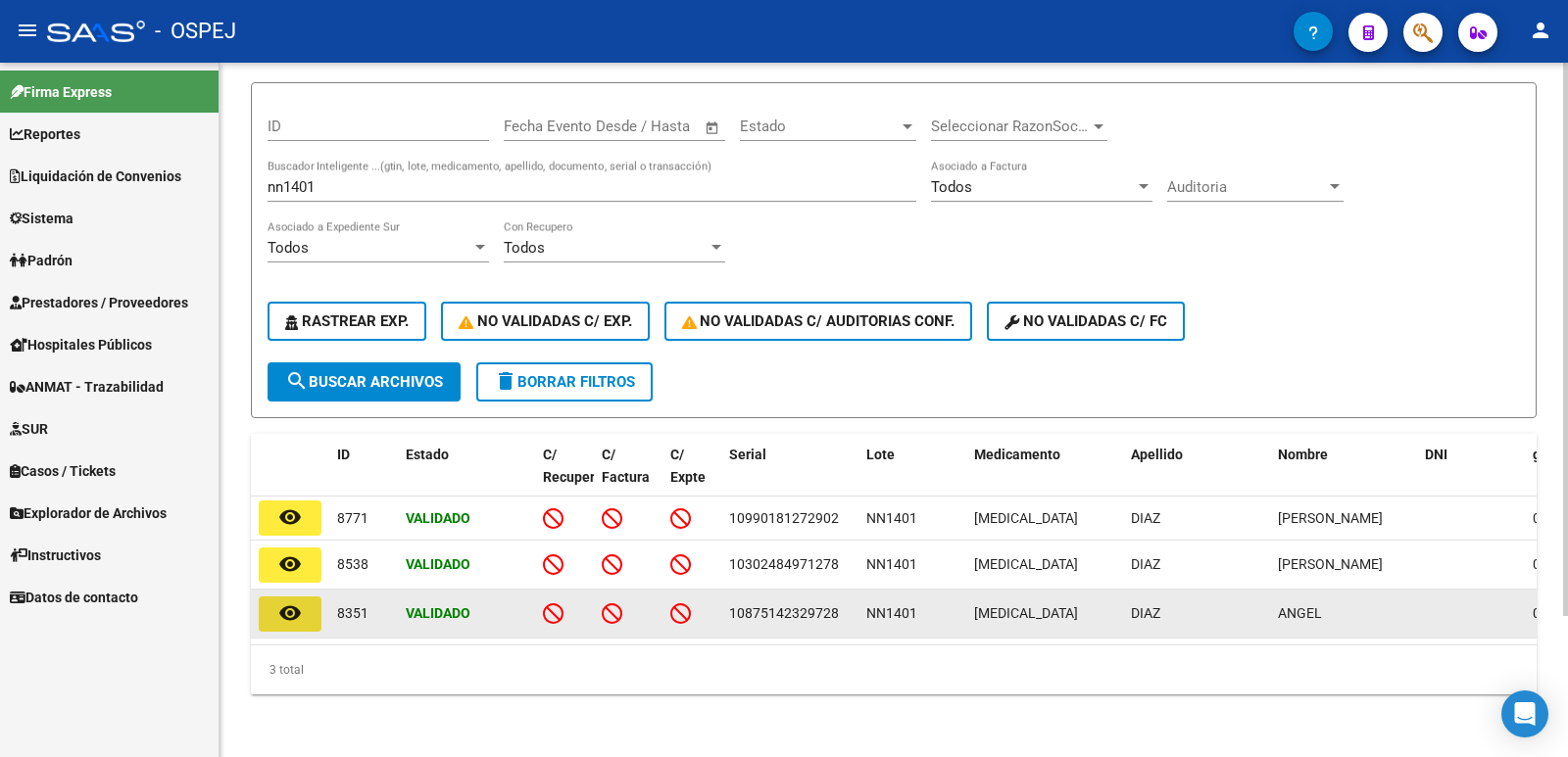
click at [306, 606] on button "remove_red_eye" at bounding box center [290, 614] width 62 height 36
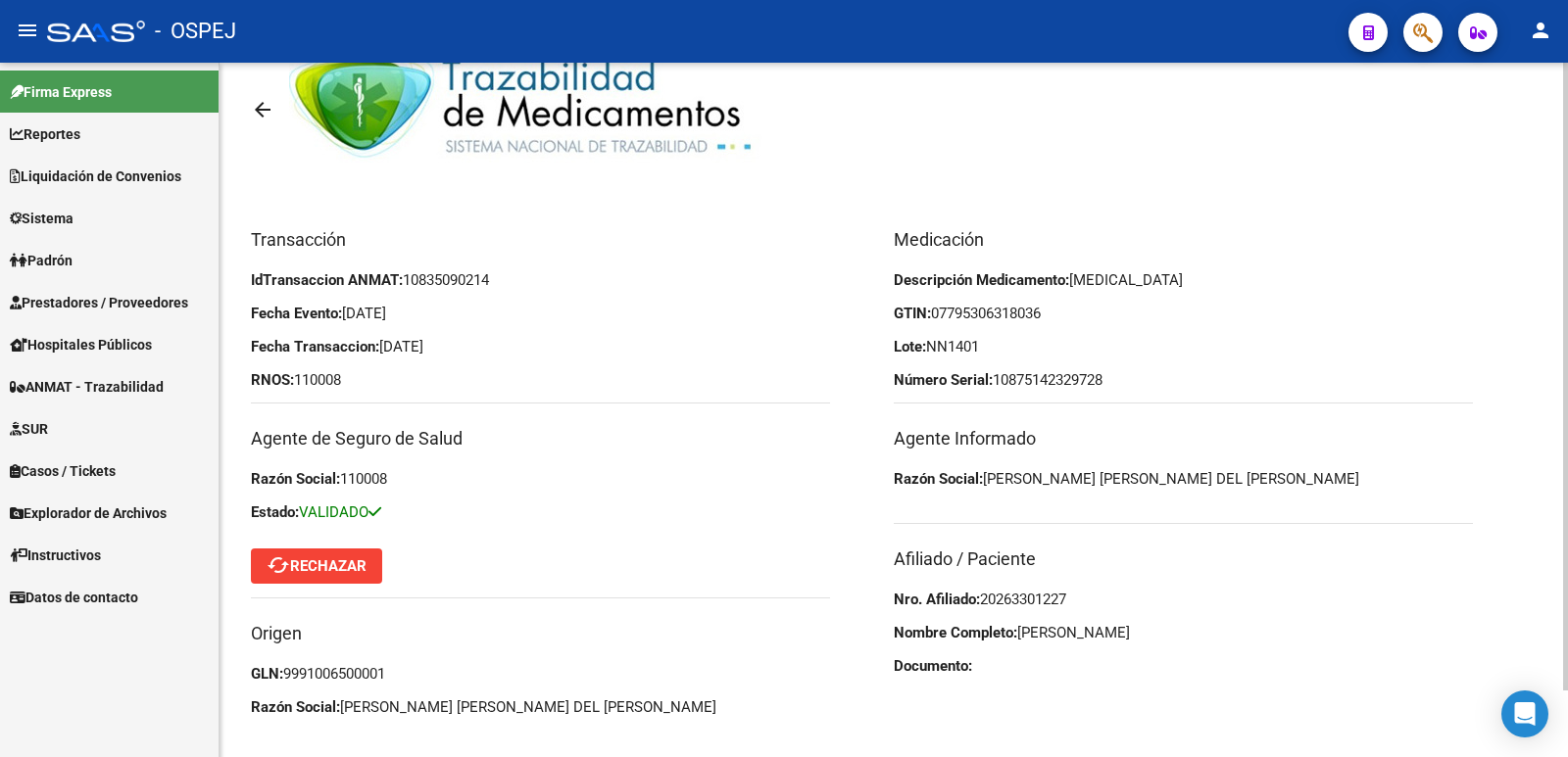
scroll to position [73, 0]
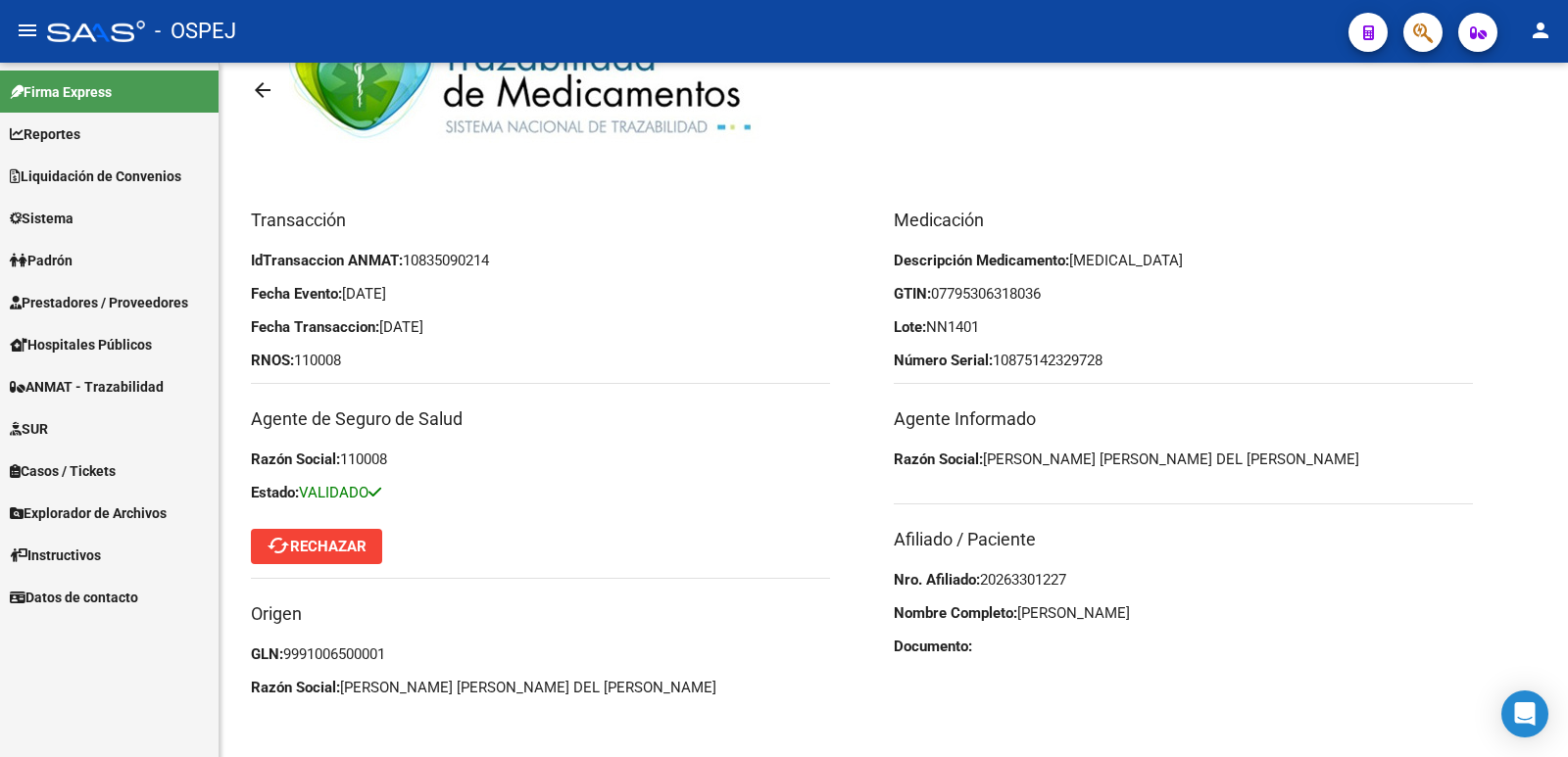
click at [115, 384] on span "ANMAT - Trazabilidad" at bounding box center [87, 387] width 154 height 22
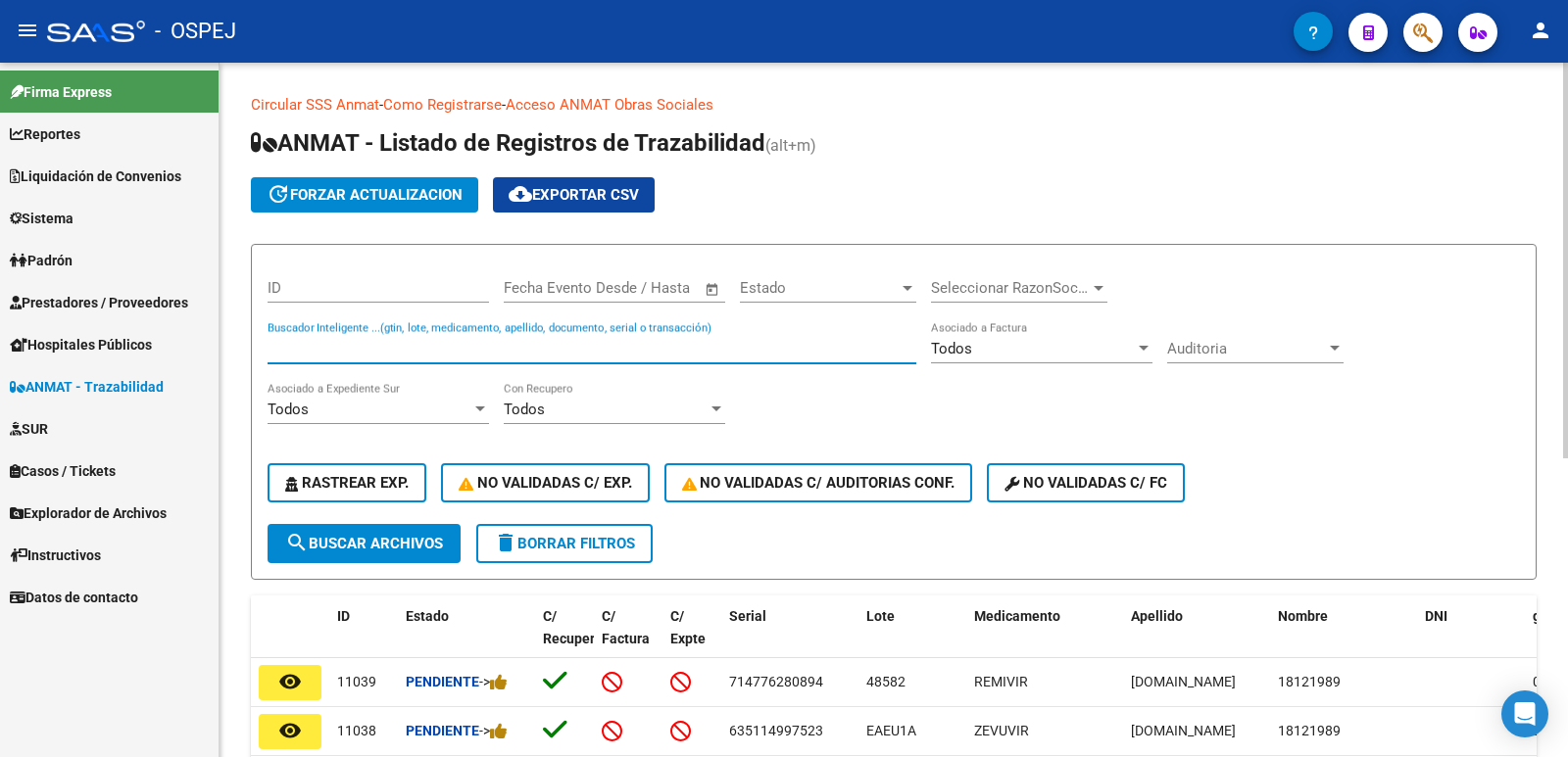
click at [555, 348] on input "Buscador Inteligente ...(gtin, lote, medicamento, apellido, documento, serial o…" at bounding box center [592, 349] width 649 height 18
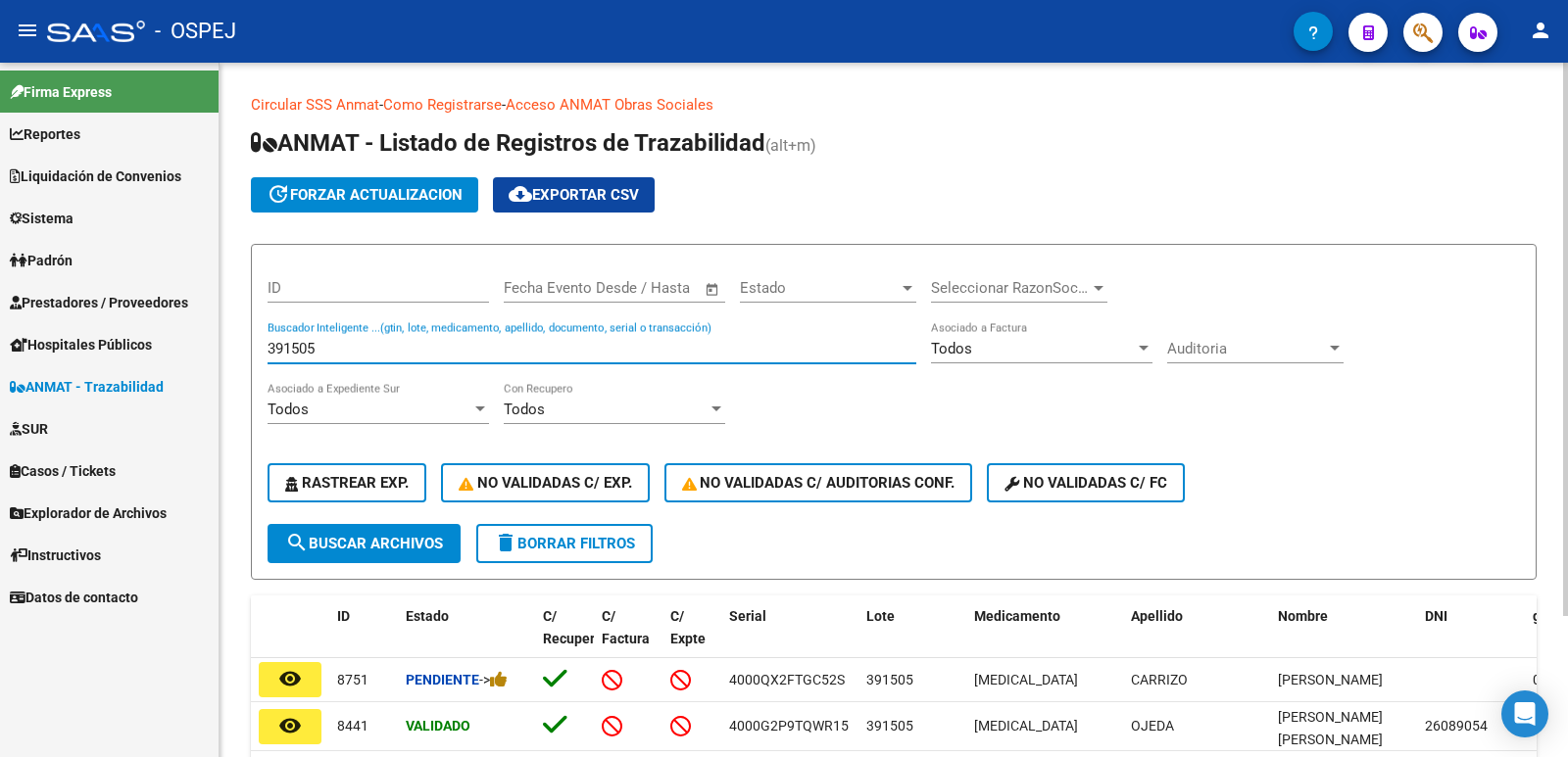
scroll to position [98, 0]
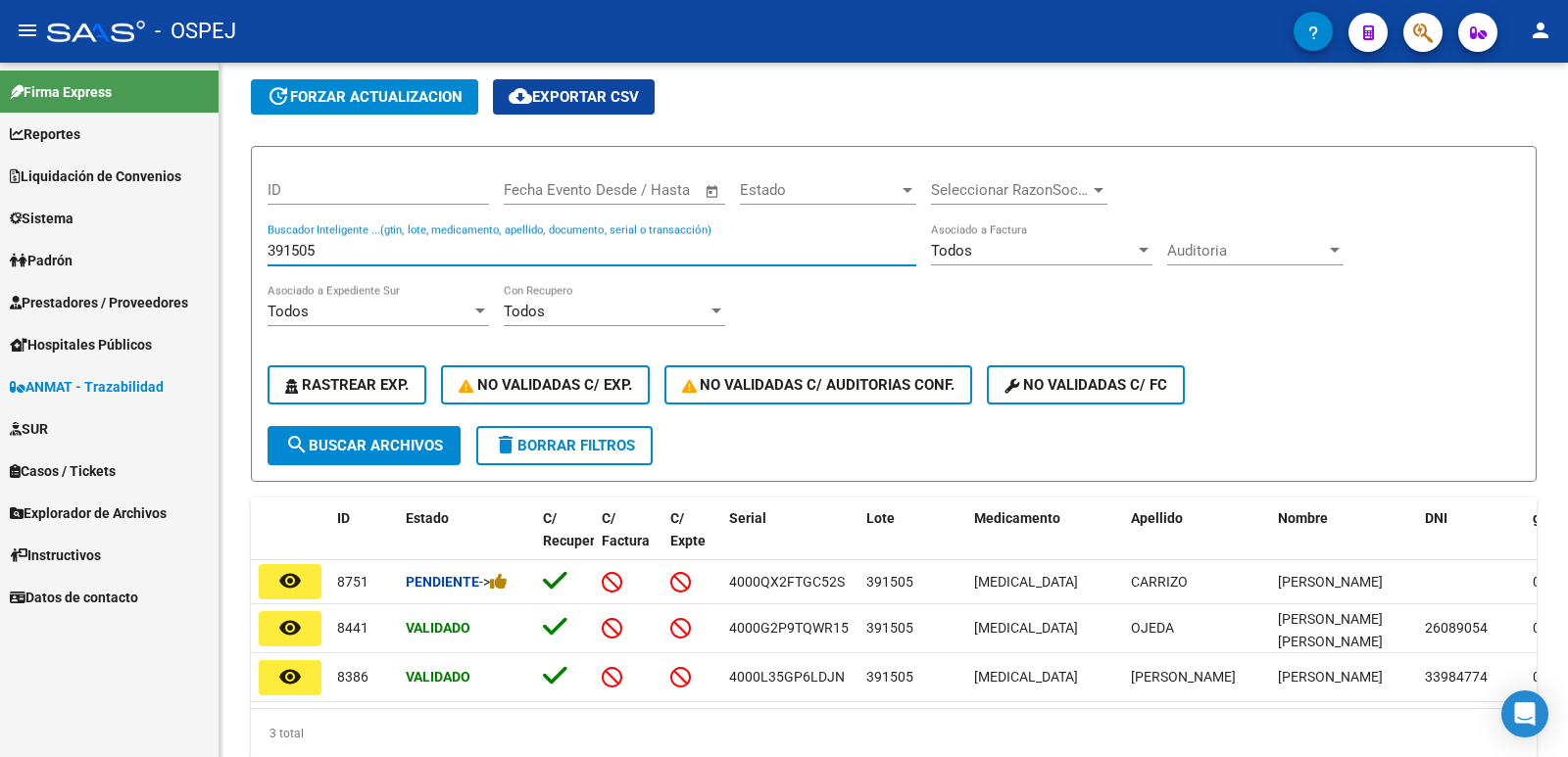
type input "391505"
click at [702, 246] on input "391505" at bounding box center [592, 251] width 649 height 18
